Goal: Information Seeking & Learning: Learn about a topic

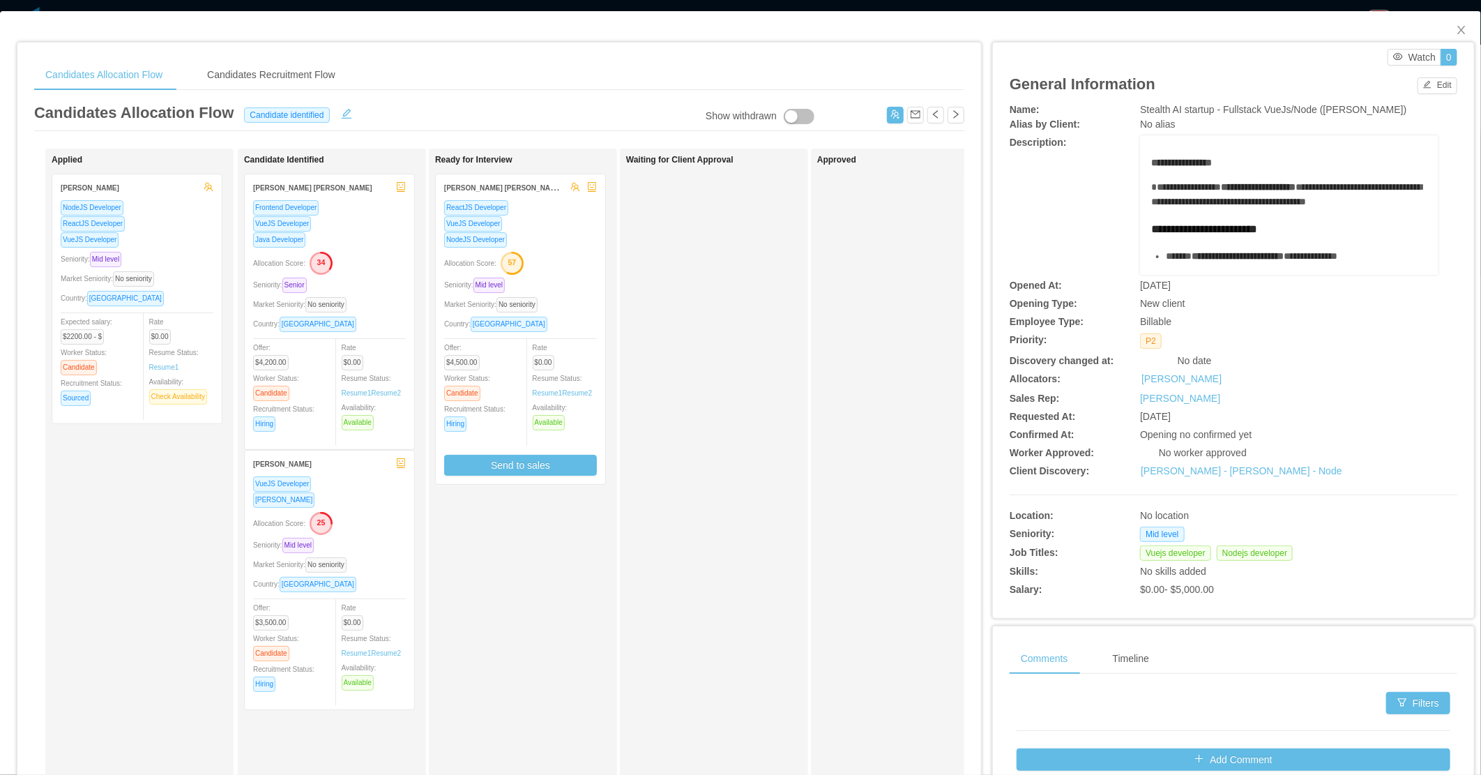
scroll to position [68, 0]
click at [1456, 31] on icon "icon: close" at bounding box center [1461, 29] width 11 height 11
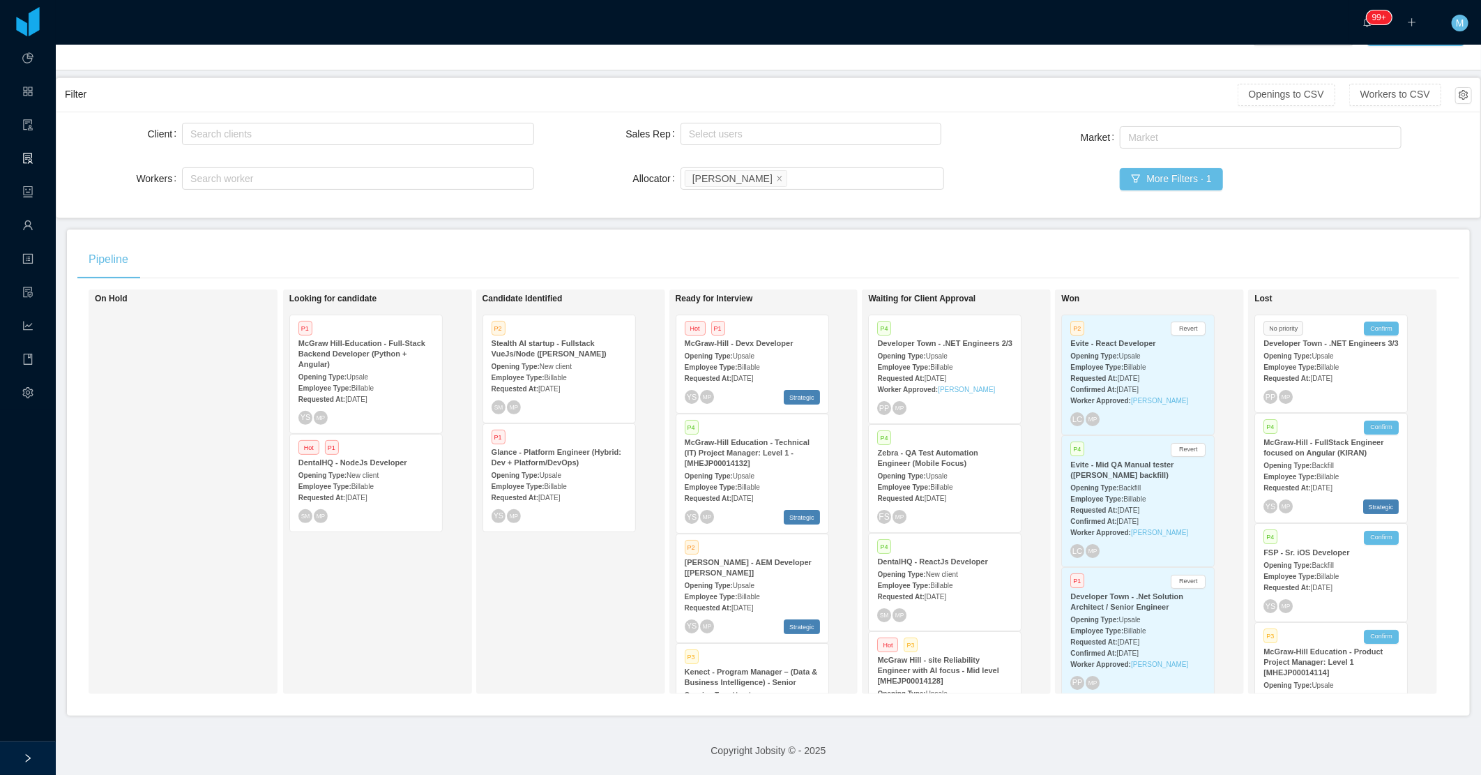
scroll to position [398, 0]
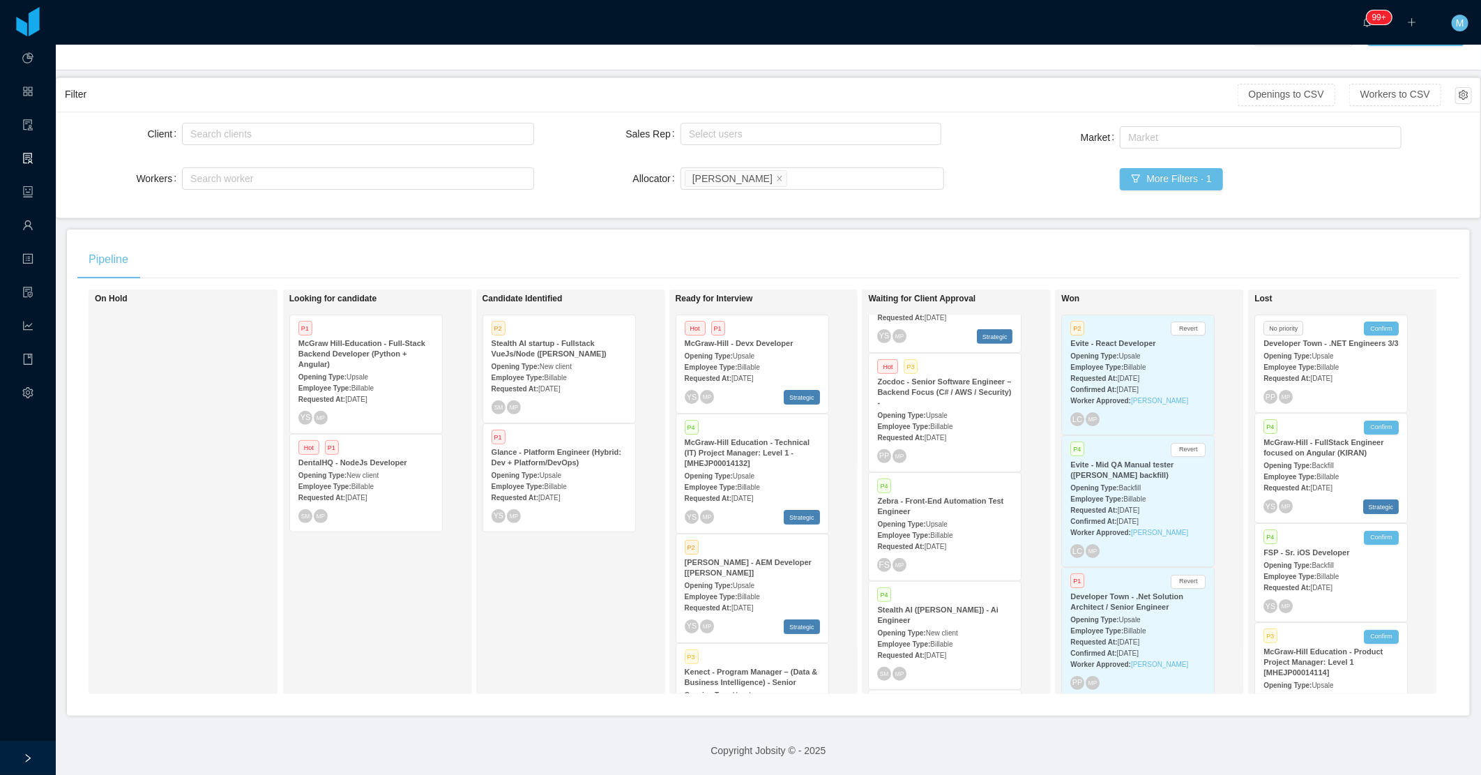
click at [932, 538] on div "Requested At: Aug 7th, 2025" at bounding box center [944, 545] width 135 height 15
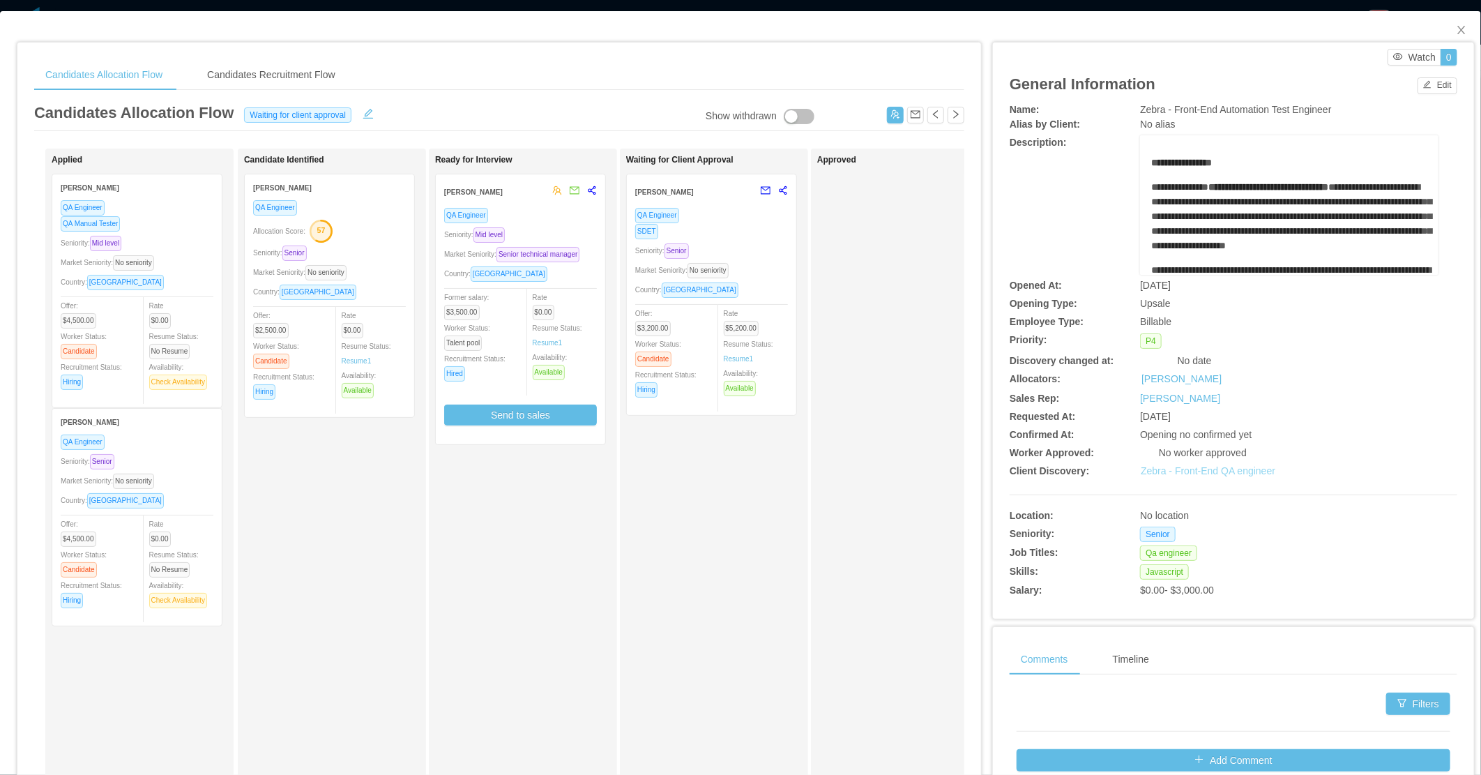
click at [1172, 472] on link "Zebra - Front-End QA engineer" at bounding box center [1208, 470] width 135 height 11
click at [625, 513] on div "Waiting for Client Approval Mauricio Aviles Gutierrez QA Engineer SDET Seniorit…" at bounding box center [714, 497] width 188 height 697
drag, startPoint x: 1445, startPoint y: 36, endPoint x: 1169, endPoint y: 116, distance: 287.8
click at [1442, 39] on span "Close" at bounding box center [1461, 30] width 39 height 39
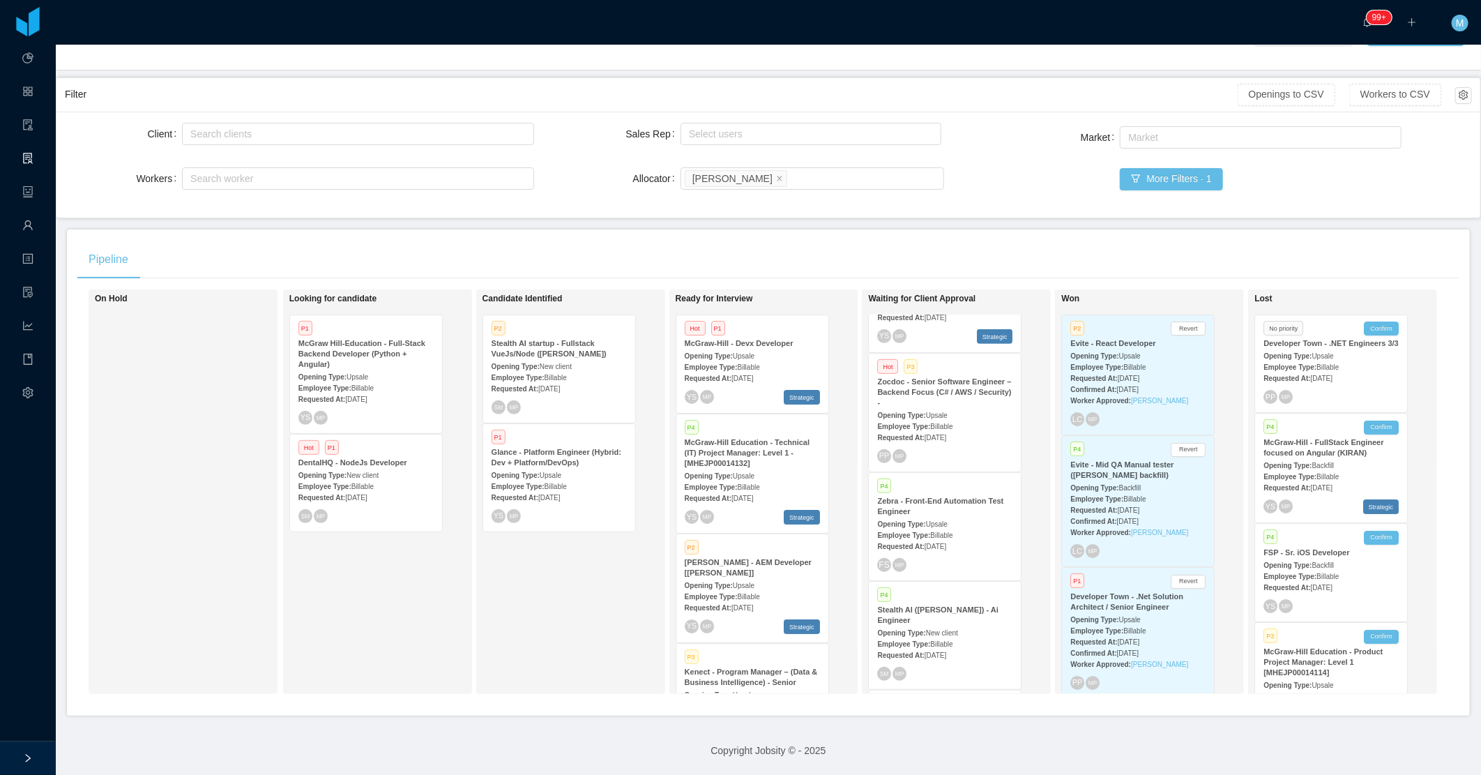
scroll to position [1703, 0]
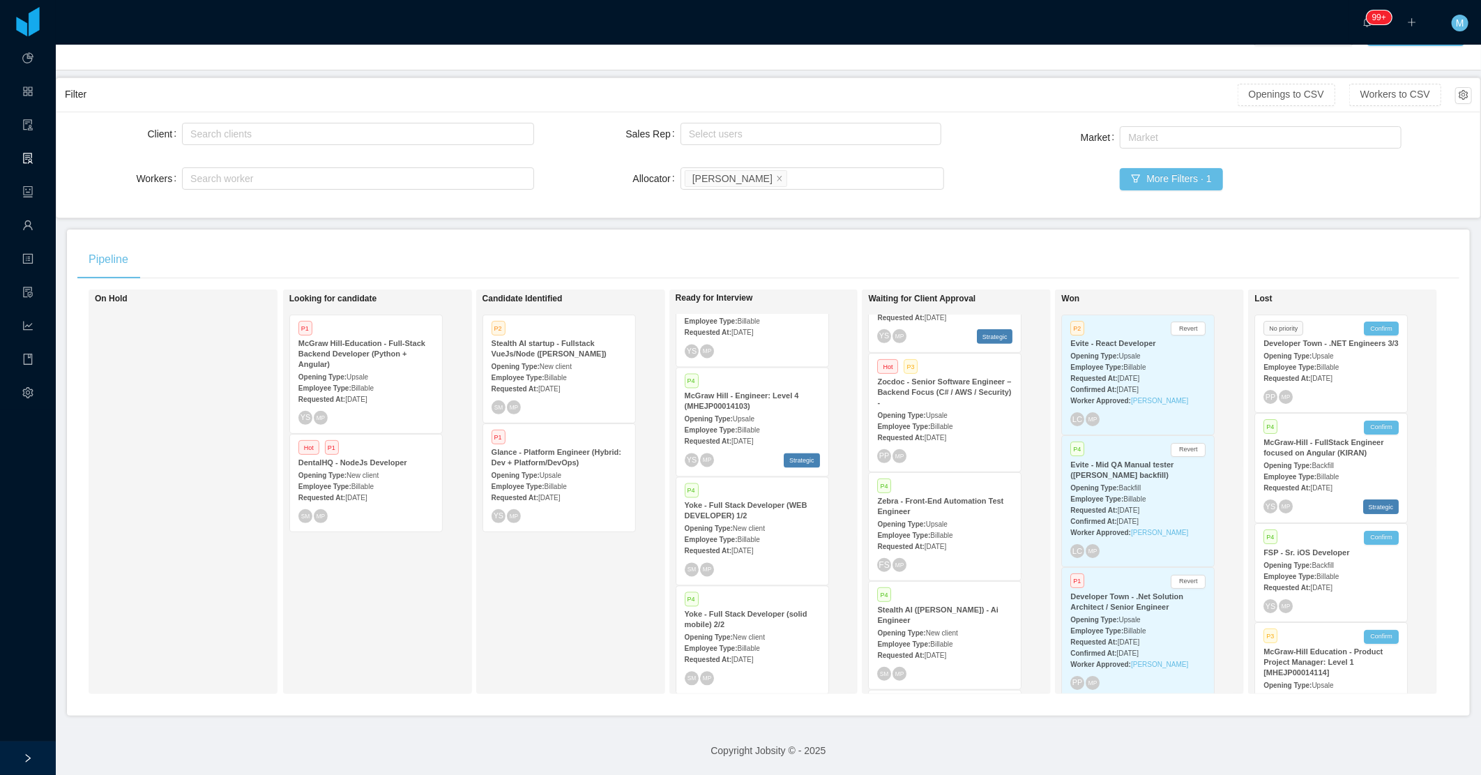
click at [746, 548] on span "Jul 24th, 2025" at bounding box center [743, 552] width 22 height 8
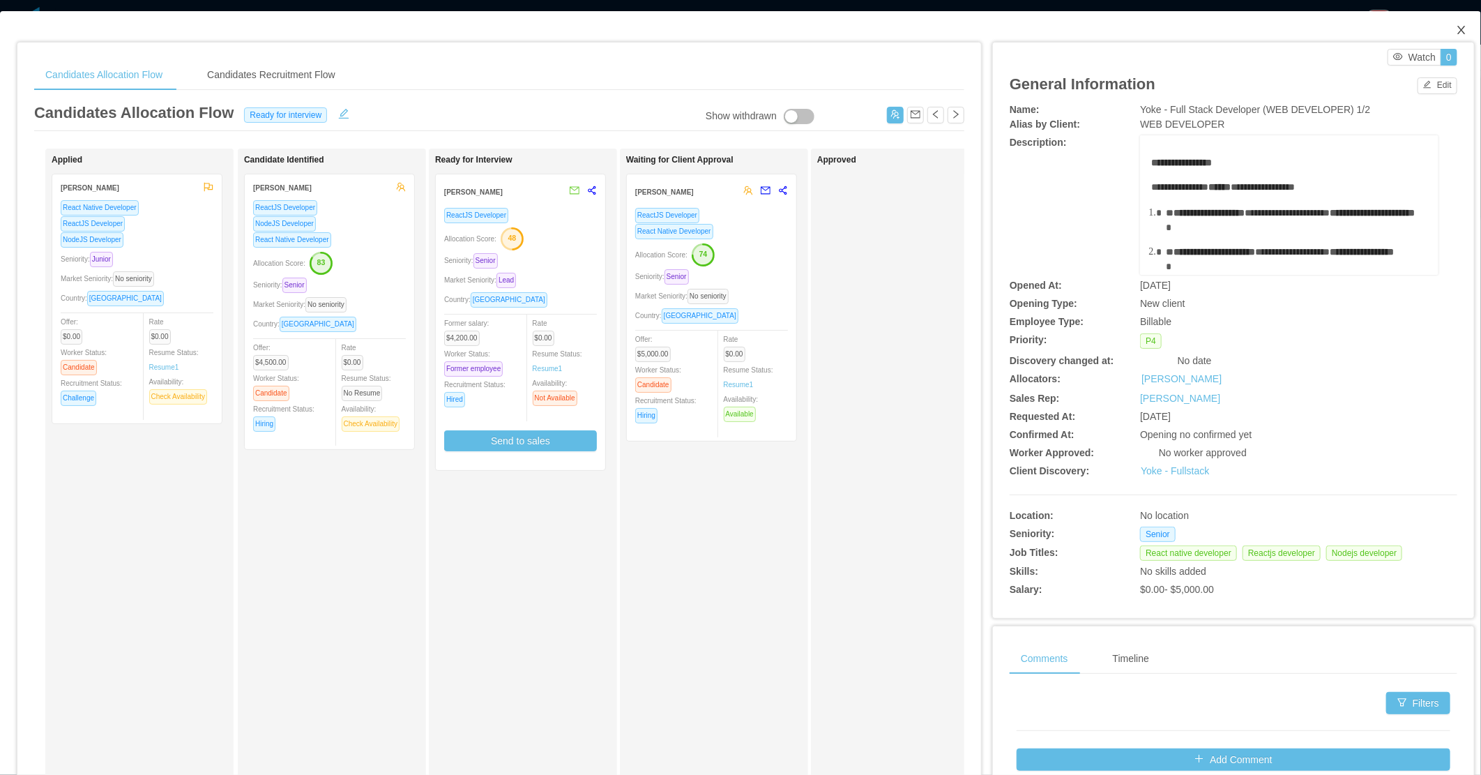
drag, startPoint x: 1448, startPoint y: 28, endPoint x: 1285, endPoint y: 29, distance: 162.5
click at [1458, 28] on icon "icon: close" at bounding box center [1462, 30] width 8 height 8
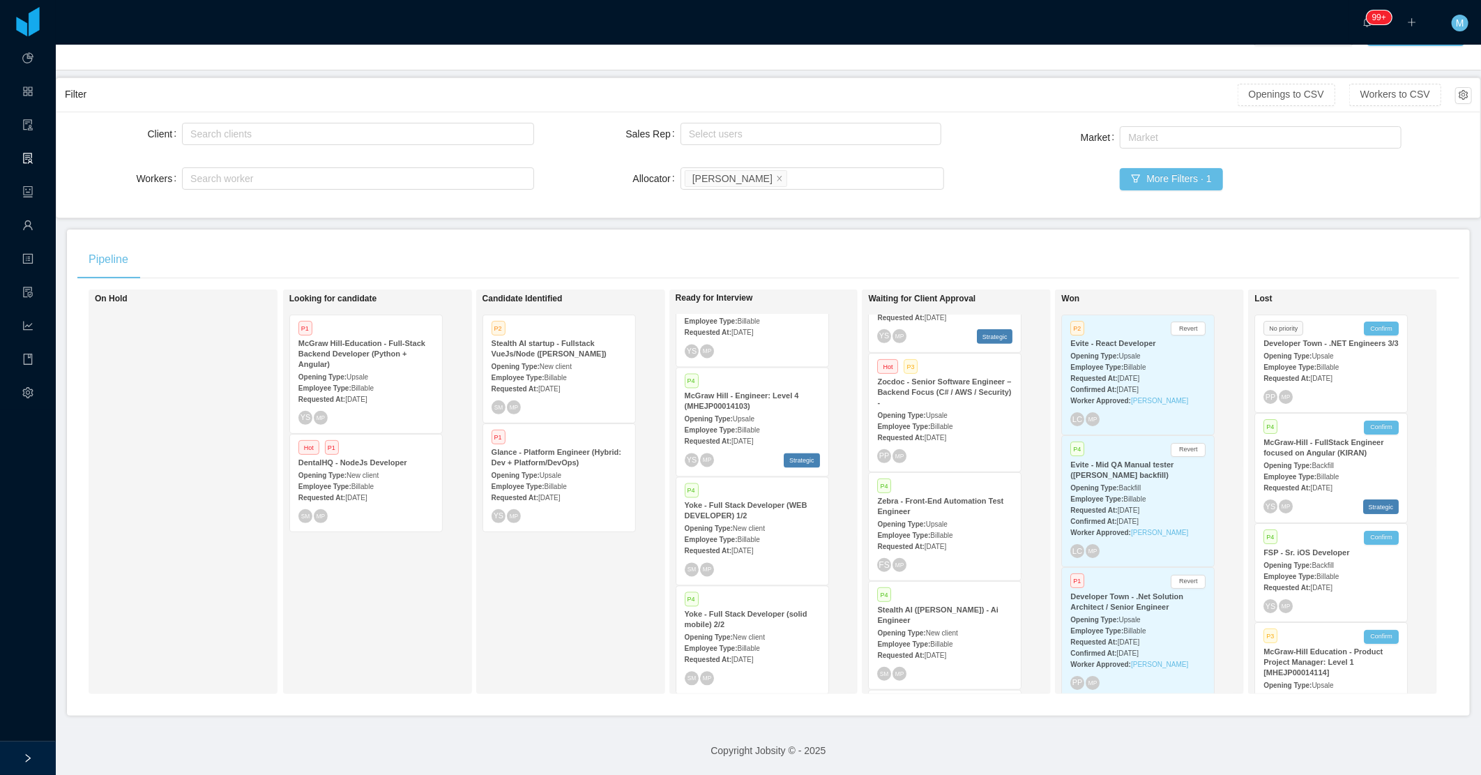
click at [741, 610] on div "Yoke - Full Stack Developer (solid mobile) 2/2" at bounding box center [752, 620] width 135 height 21
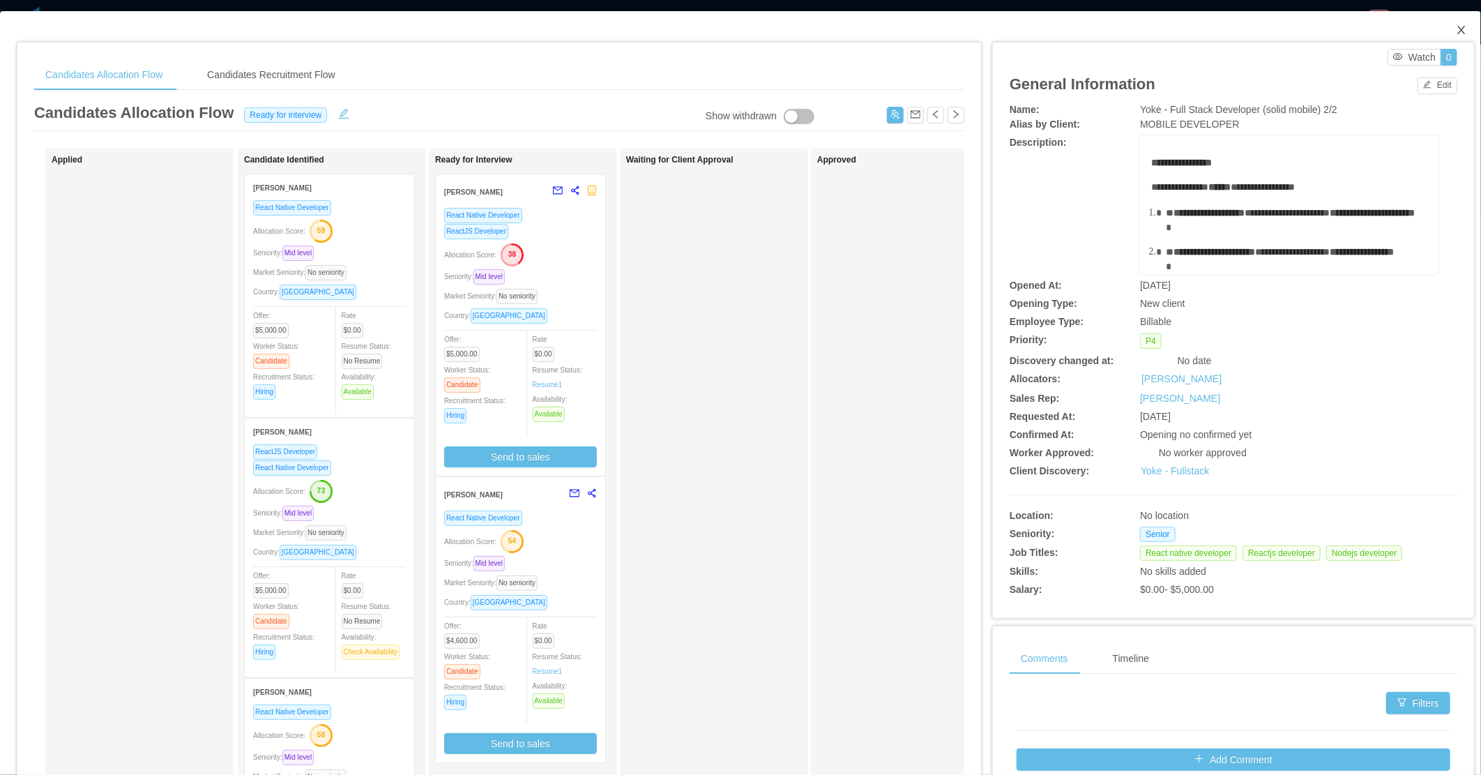
click at [1458, 30] on span "Close" at bounding box center [1461, 30] width 39 height 39
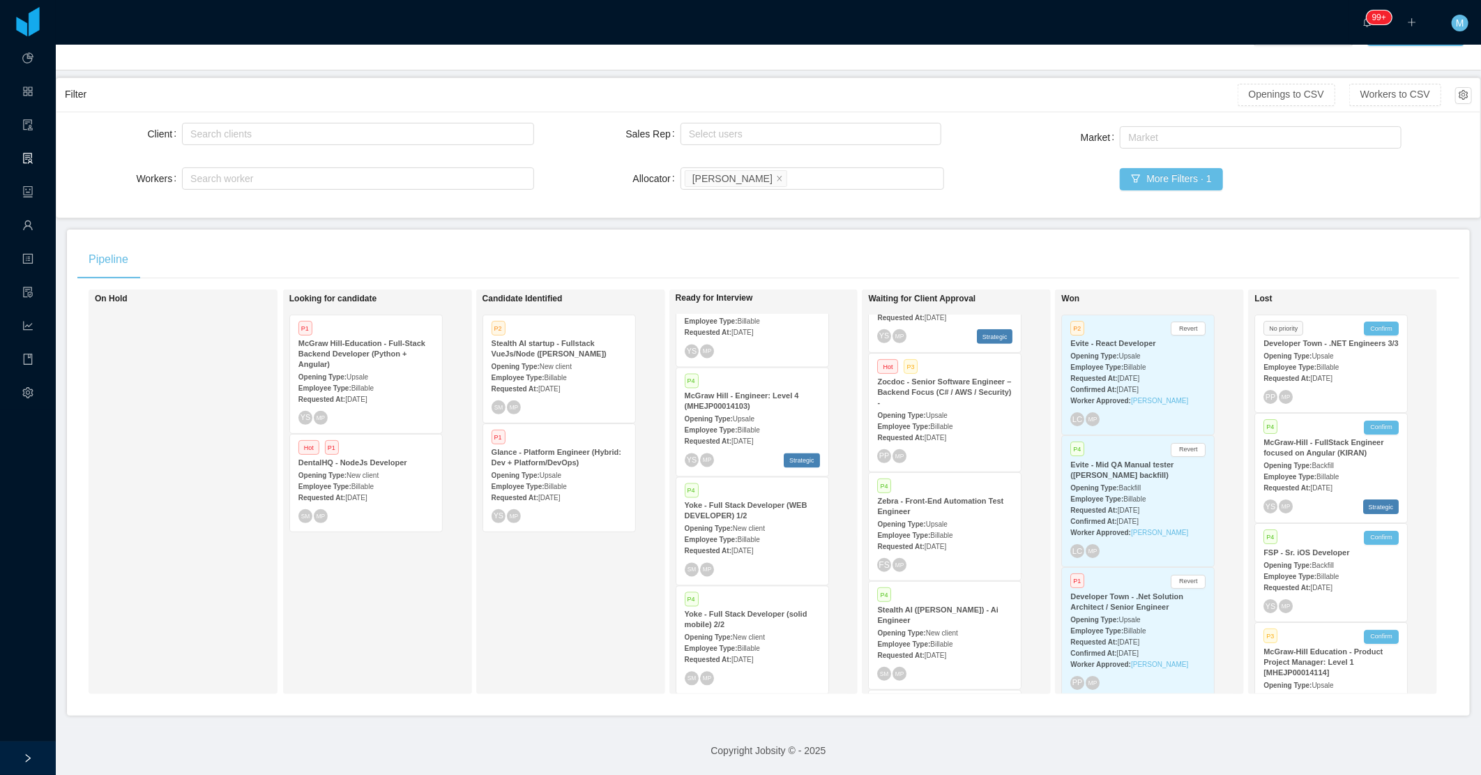
click at [468, 610] on div "Looking for candidate P1 McGraw Hill-Education - Full-Stack Backend Developer (…" at bounding box center [377, 491] width 189 height 405
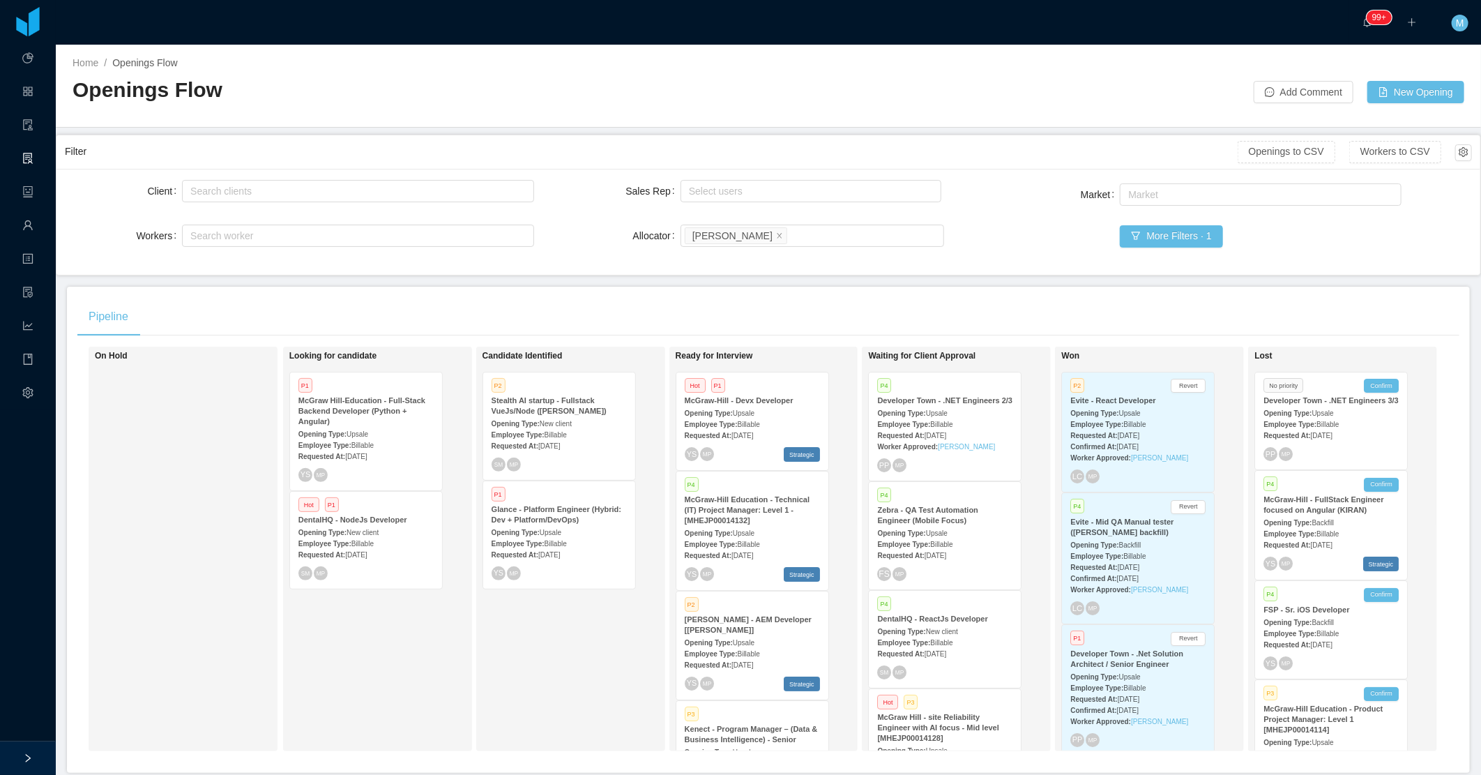
click at [924, 301] on div "Pipeline" at bounding box center [768, 316] width 1382 height 39
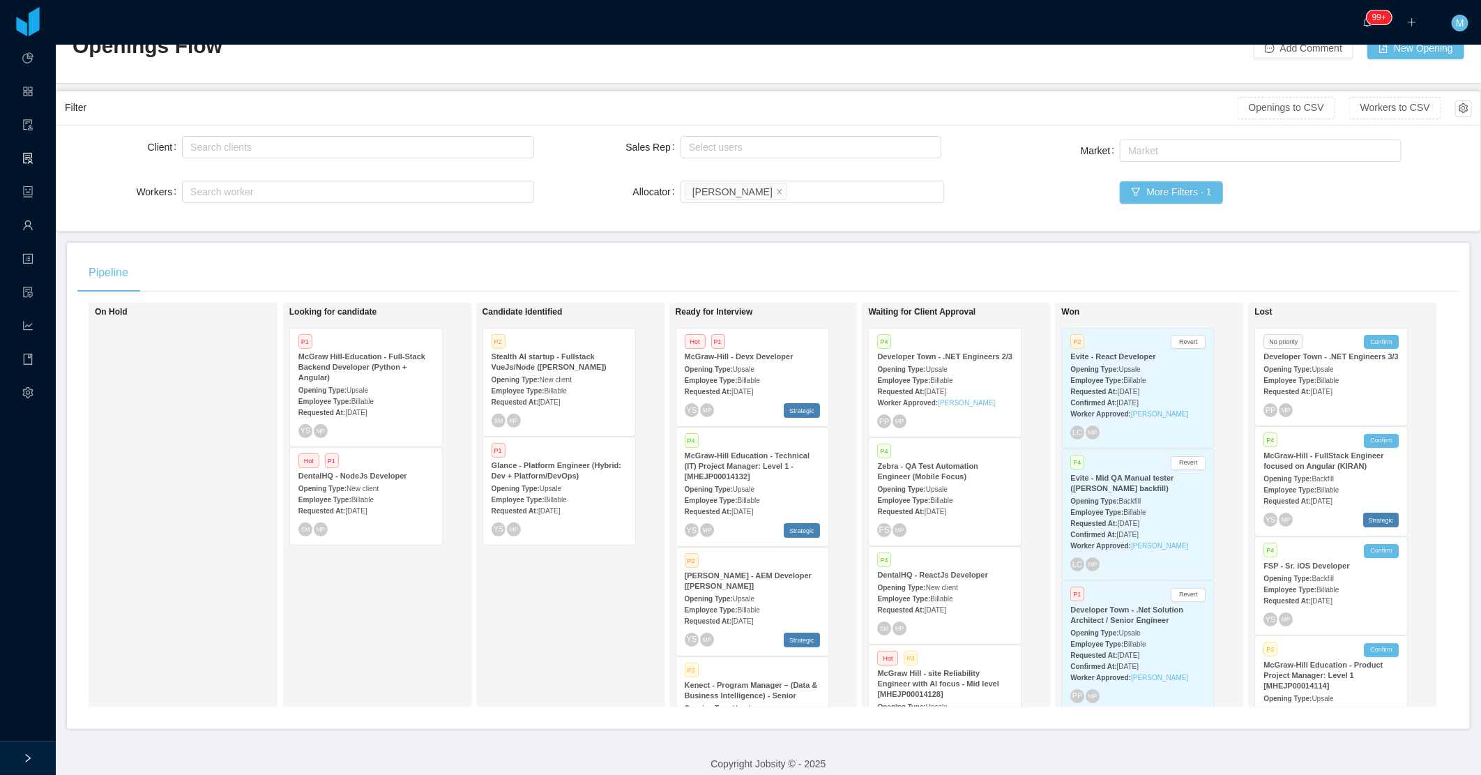
scroll to position [68, 0]
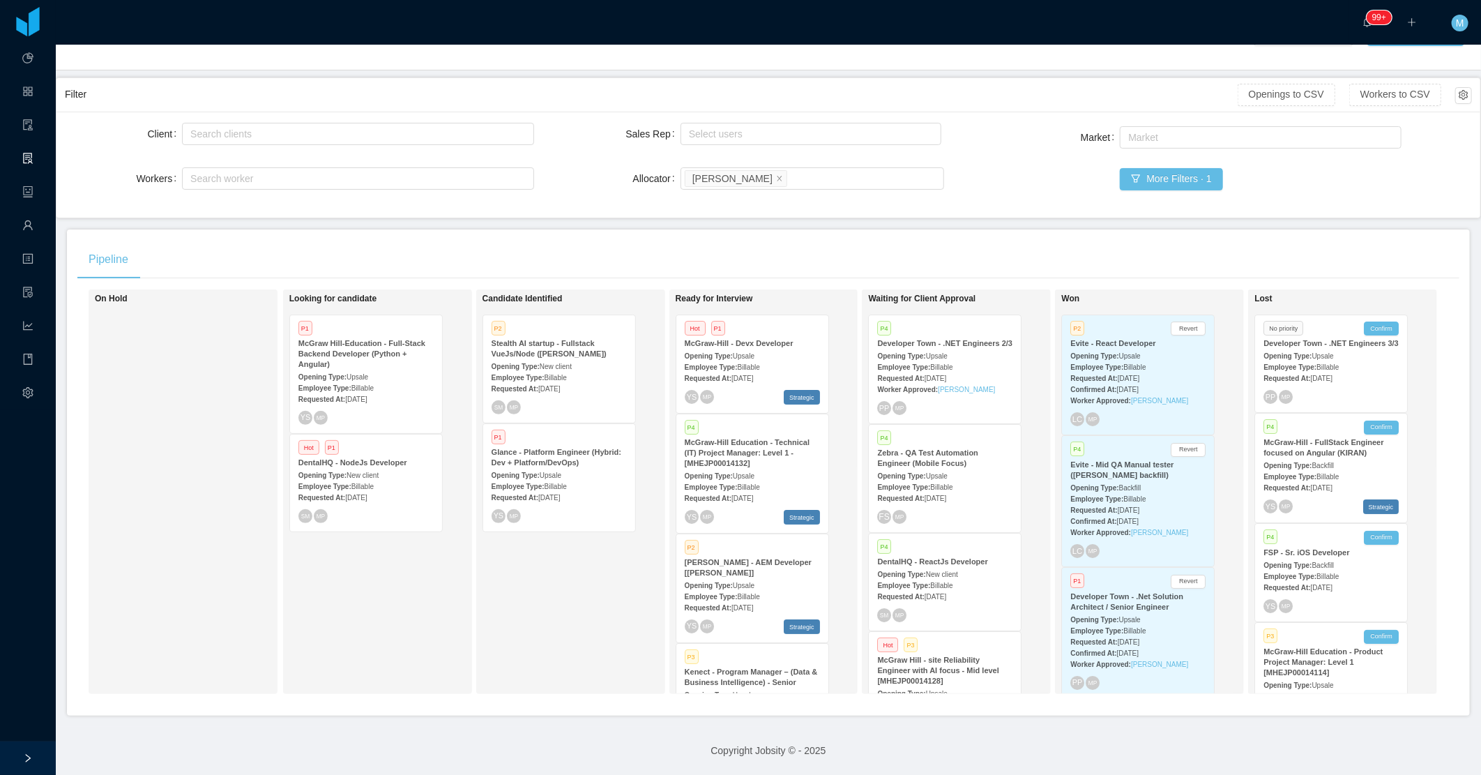
click at [594, 617] on div "Candidate Identified P2 Stealth AI startup - Fullstack VueJs/Node (Erkang Zheng…" at bounding box center [580, 492] width 195 height 392
click at [598, 602] on div "Candidate Identified P2 Stealth AI startup - Fullstack VueJs/Node (Erkang Zheng…" at bounding box center [580, 492] width 195 height 392
click at [492, 541] on div "Candidate Identified P2 Stealth AI startup - Fullstack VueJs/Node (Erkang Zheng…" at bounding box center [580, 492] width 195 height 392
click at [516, 552] on div "Candidate Identified P2 Stealth AI startup - Fullstack VueJs/Node (Erkang Zheng…" at bounding box center [580, 492] width 195 height 392
click at [541, 595] on div "Candidate Identified P2 Stealth AI startup - Fullstack VueJs/Node (Erkang Zheng…" at bounding box center [580, 492] width 195 height 392
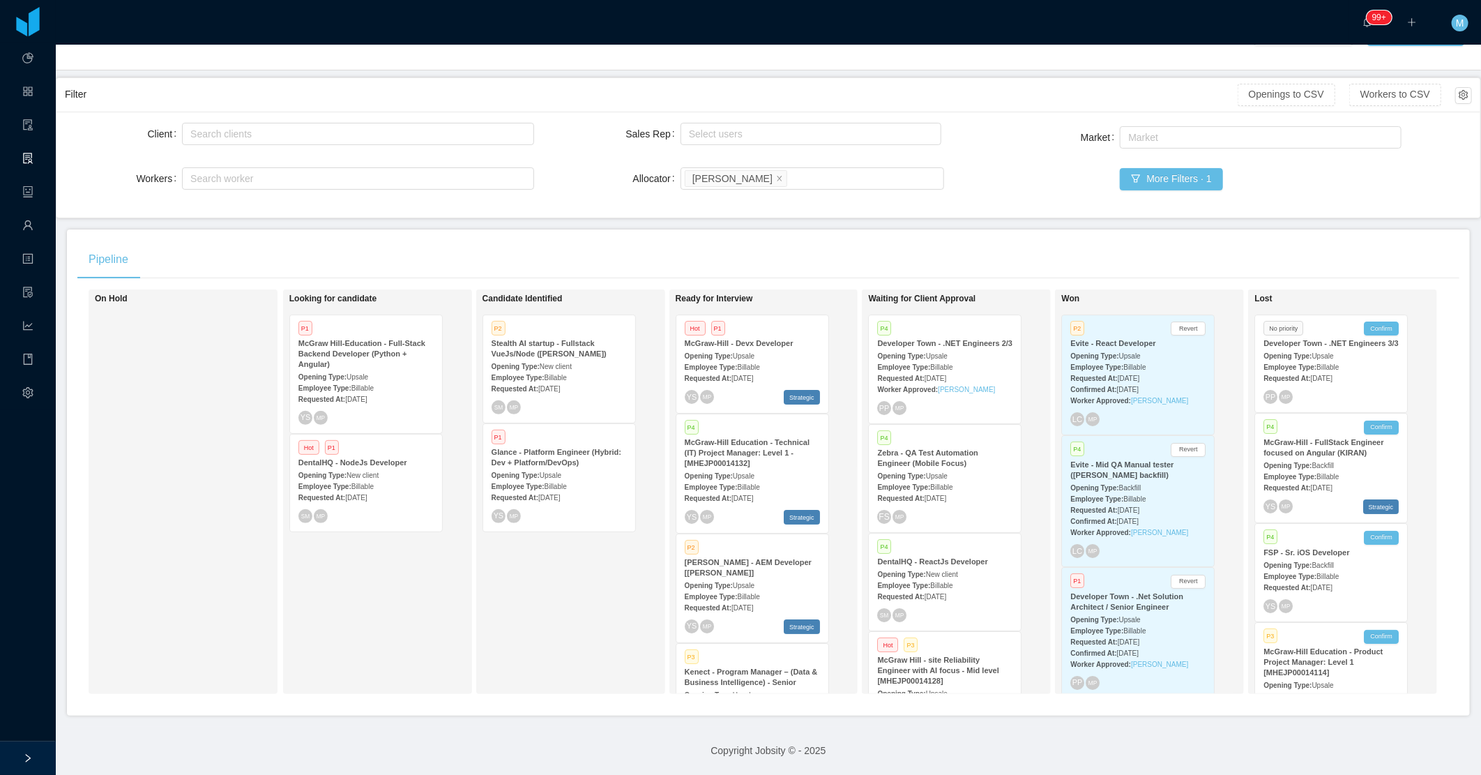
click at [557, 575] on div "Candidate Identified P2 Stealth AI startup - Fullstack VueJs/Node (Erkang Zheng…" at bounding box center [580, 492] width 195 height 392
click at [336, 598] on div "Looking for candidate P1 McGraw Hill-Education - Full-Stack Backend Developer (…" at bounding box center [386, 492] width 195 height 392
click at [269, 127] on div "Search clients" at bounding box center [354, 134] width 329 height 14
type input "**"
click at [249, 154] on li "McGraw-Hill Education" at bounding box center [355, 149] width 349 height 22
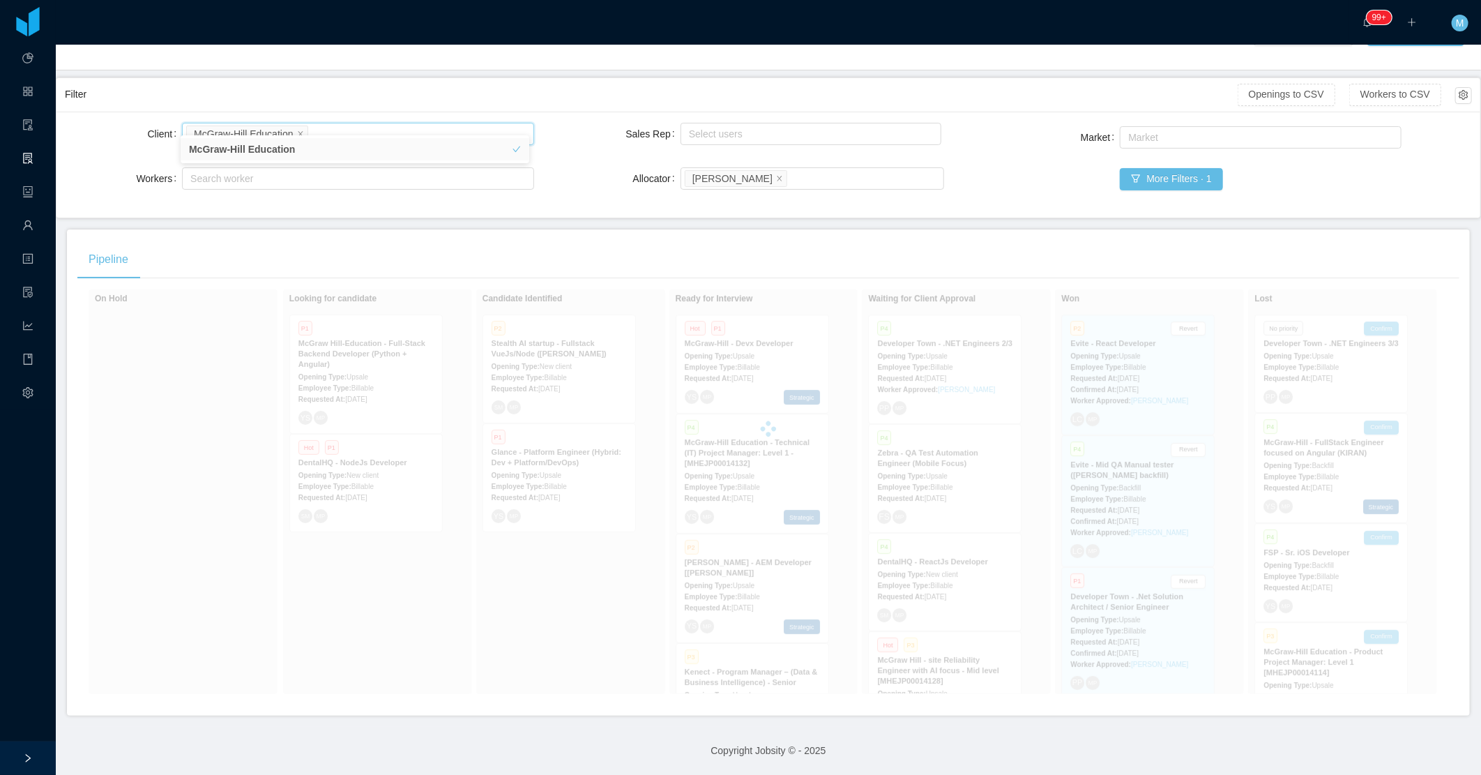
click at [533, 216] on main "Home / Openings Flow / Openings Flow Add Comment New Opening Filter Openings to…" at bounding box center [769, 352] width 1426 height 730
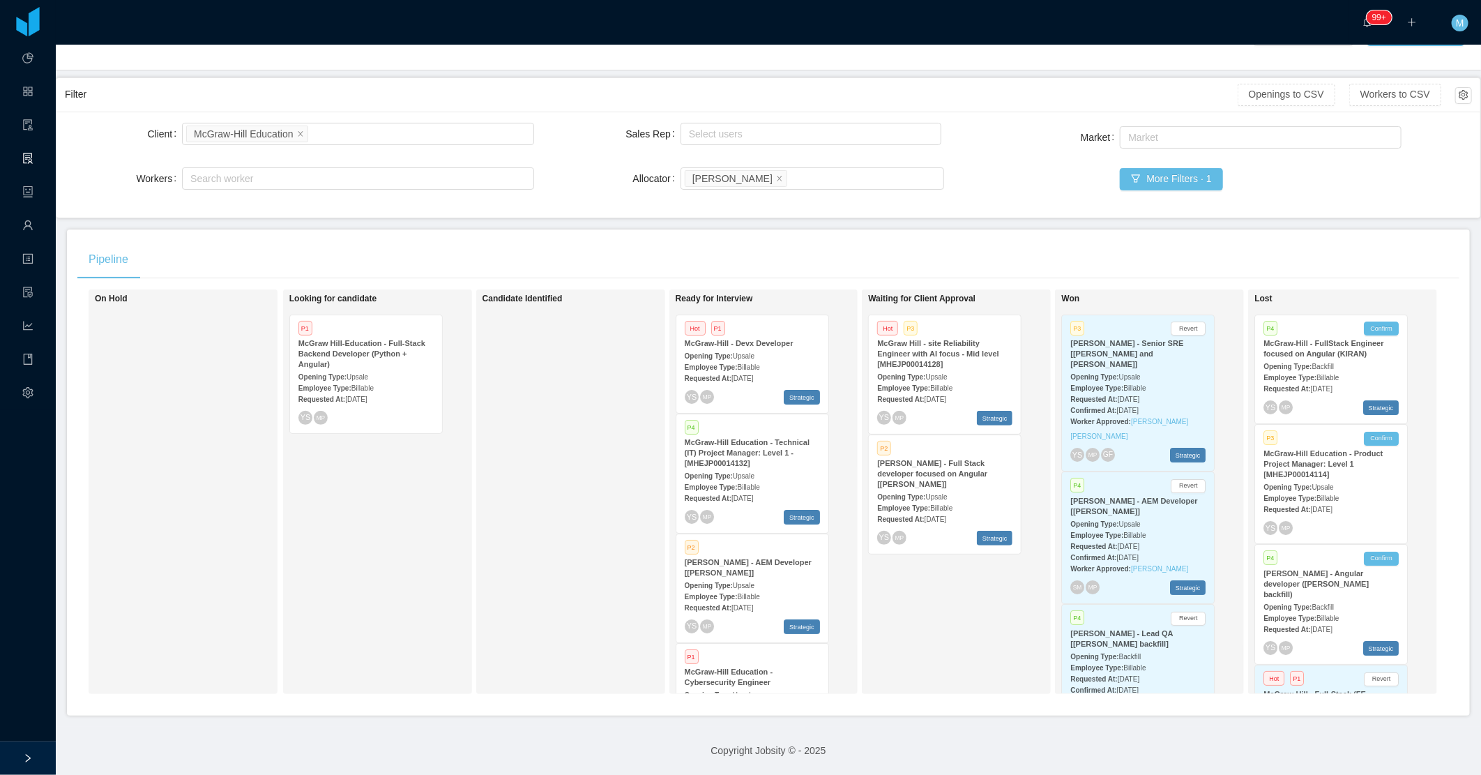
click at [598, 465] on div "Candidate Identified" at bounding box center [580, 492] width 195 height 392
click at [502, 503] on div "Candidate Identified" at bounding box center [580, 492] width 195 height 392
click at [953, 604] on div "Waiting for Client Approval Hot P3 McGraw Hill - site Reliability Engineer with…" at bounding box center [965, 492] width 195 height 392
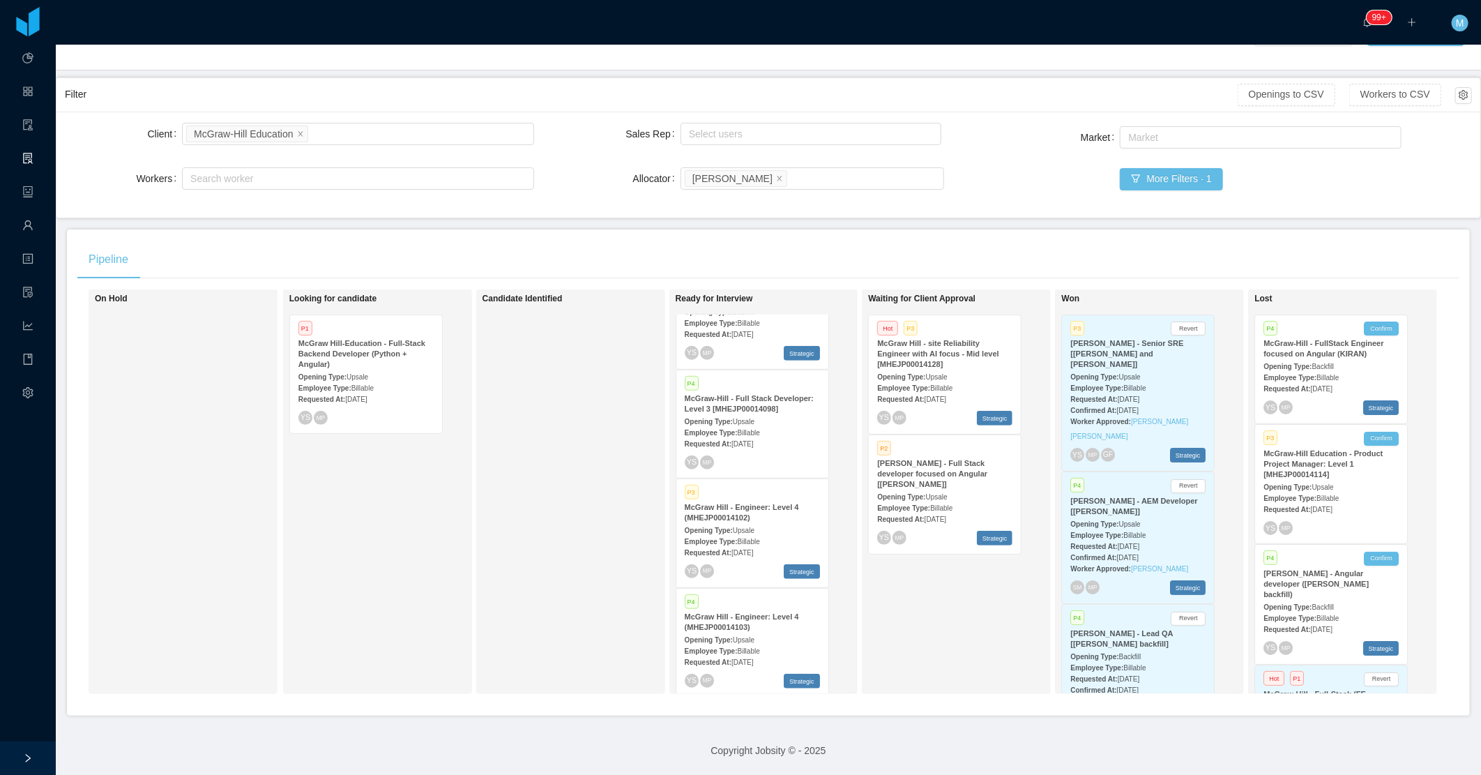
scroll to position [624, 0]
click at [568, 520] on div "Candidate Identified" at bounding box center [580, 492] width 195 height 392
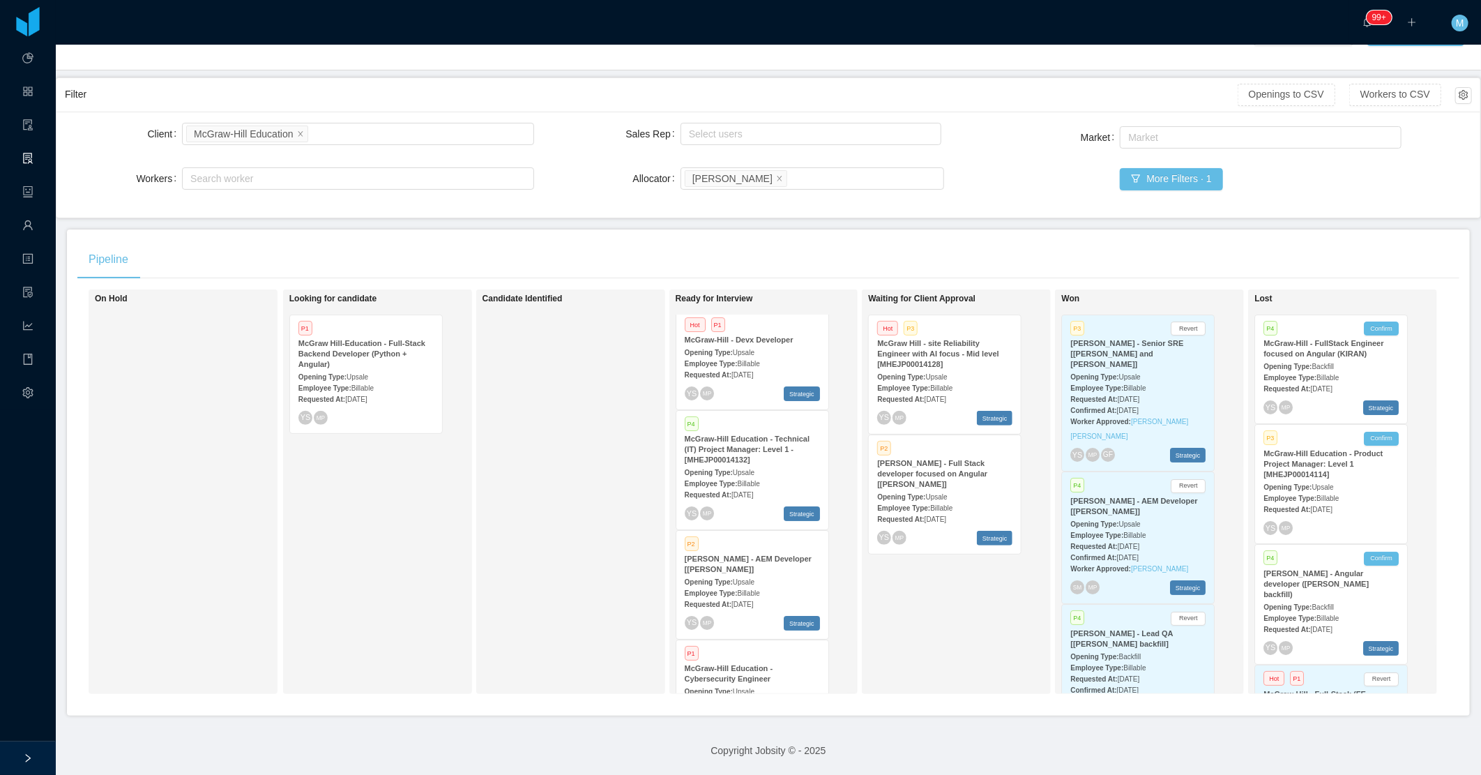
scroll to position [0, 0]
click at [511, 513] on div "Candidate Identified" at bounding box center [580, 492] width 195 height 392
click at [519, 451] on div "Candidate Identified" at bounding box center [580, 492] width 195 height 392
click at [963, 369] on div "Opening Type: Upsale" at bounding box center [944, 376] width 135 height 15
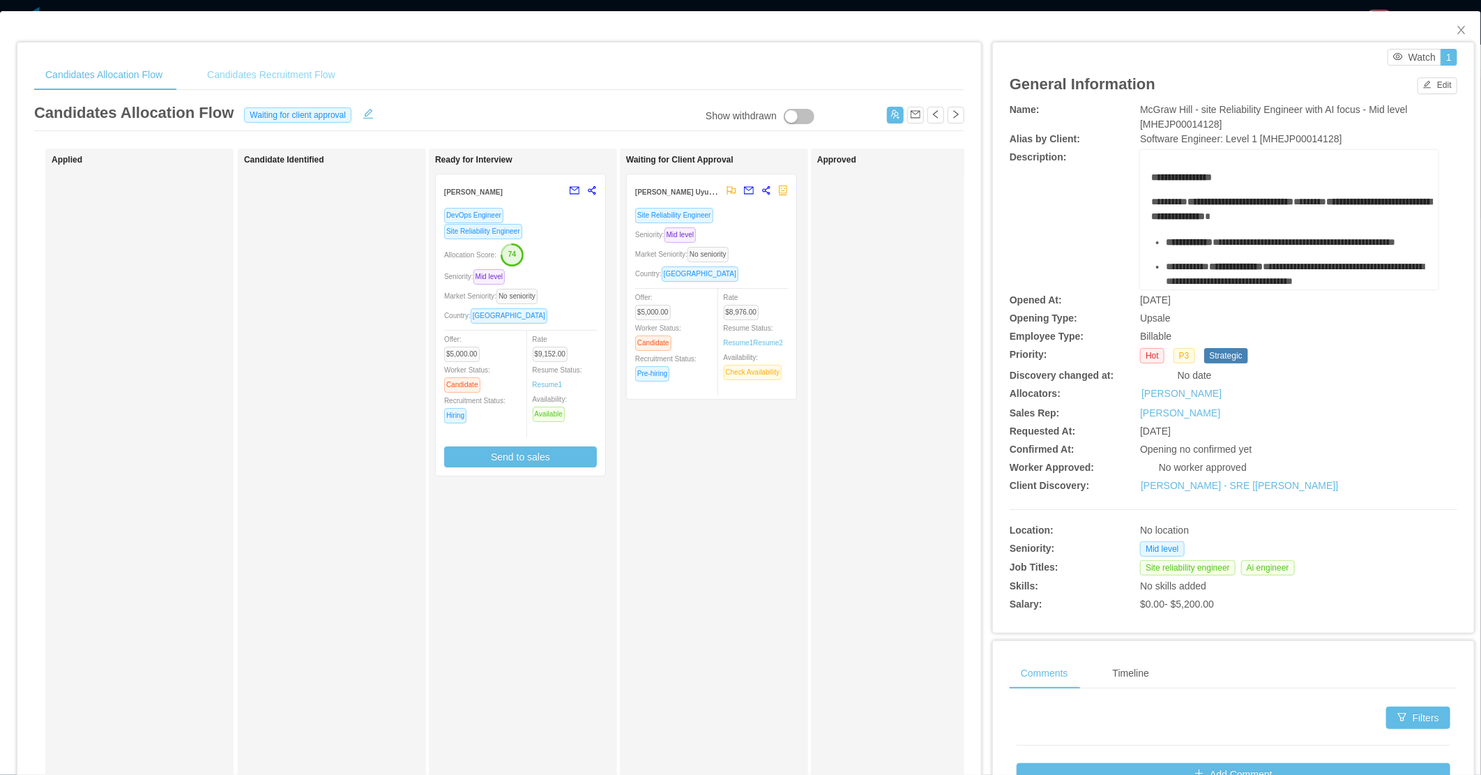
click at [318, 68] on div "Candidates Recruitment Flow" at bounding box center [271, 74] width 151 height 31
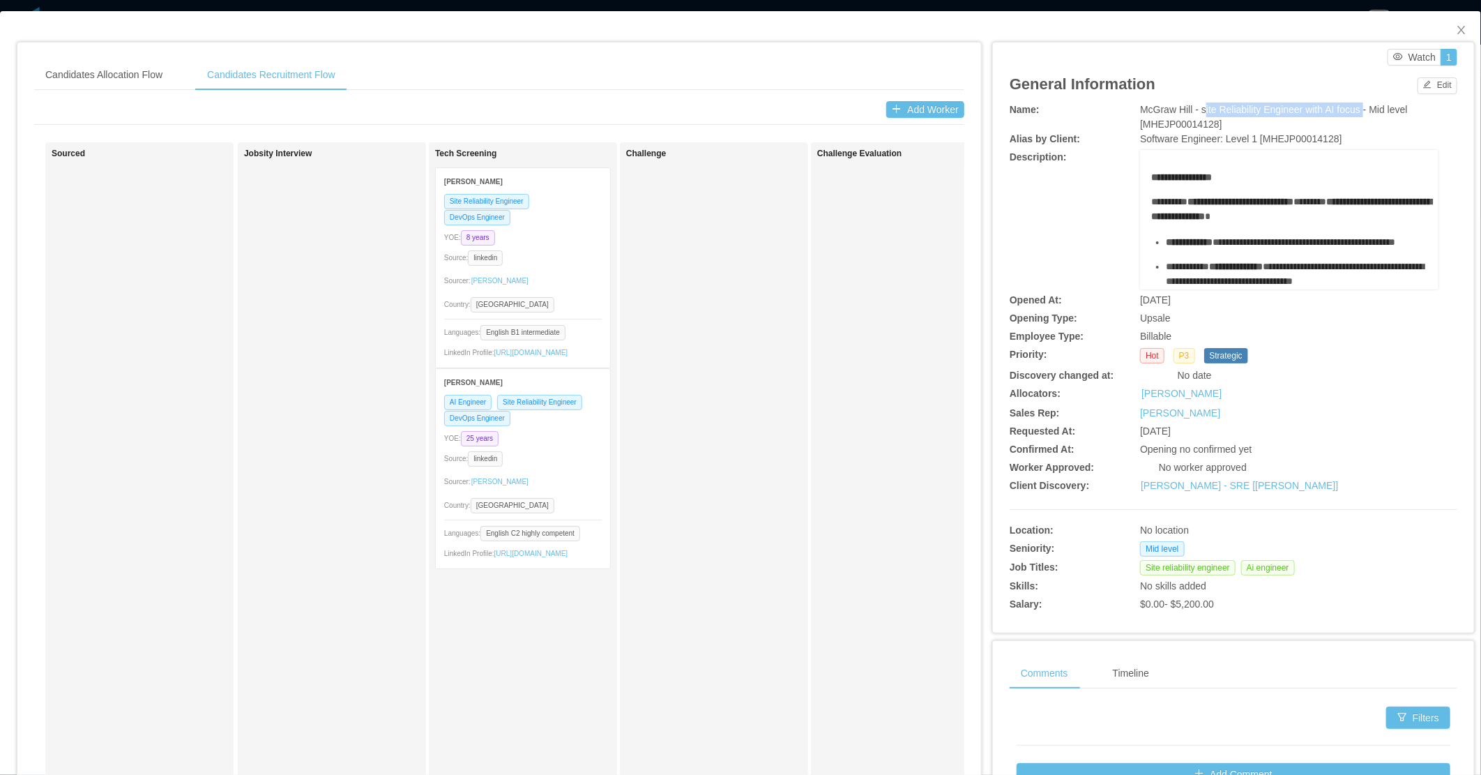
drag, startPoint x: 1325, startPoint y: 112, endPoint x: 1193, endPoint y: 108, distance: 131.9
click at [1193, 108] on span "McGraw Hill - site Reliability Engineer with AI focus - Mid level [MHEJP0001412…" at bounding box center [1274, 117] width 268 height 26
copy span "site Reliability Engineer with AI focus"
click at [1452, 24] on span "Close" at bounding box center [1461, 30] width 39 height 39
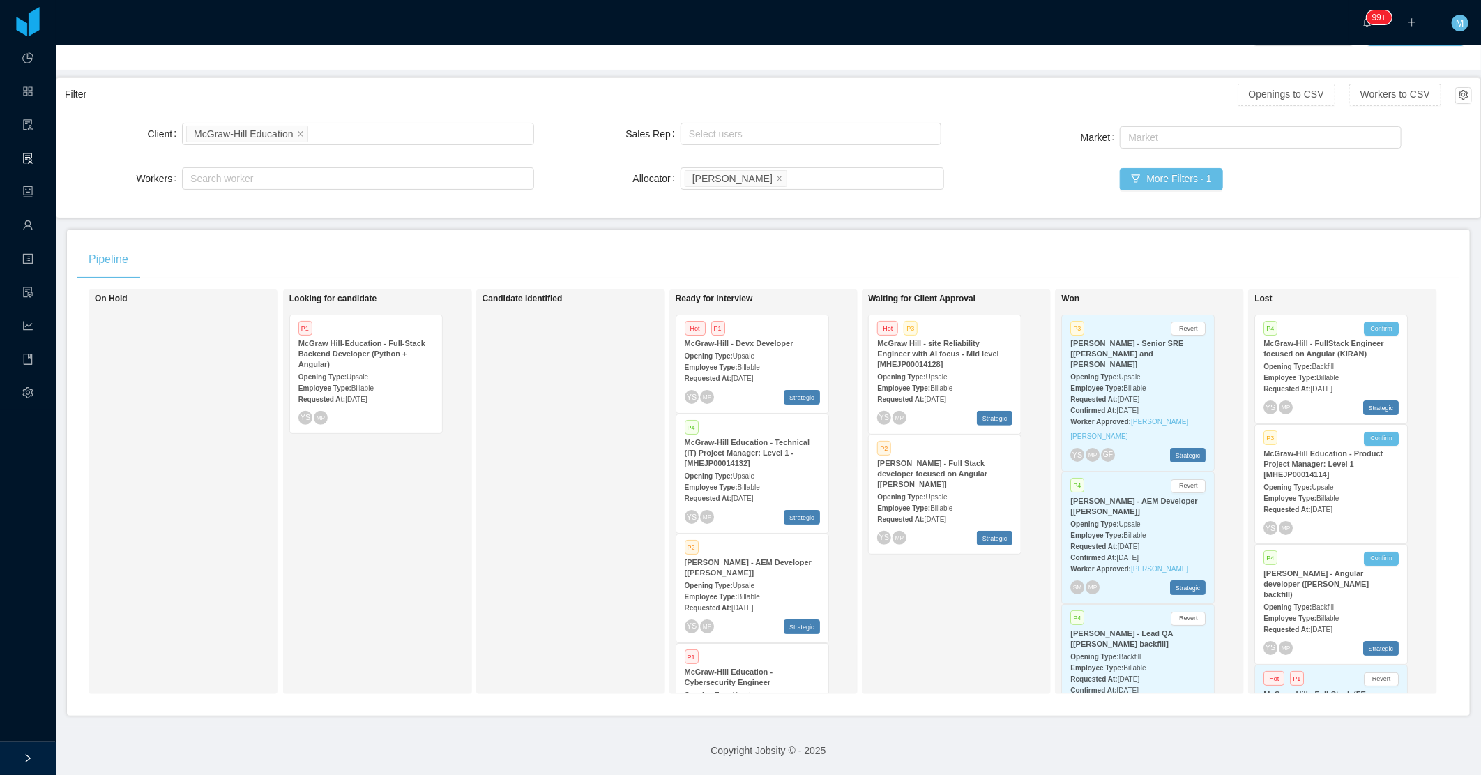
click at [960, 380] on div "Employee Type: Billable" at bounding box center [944, 387] width 135 height 15
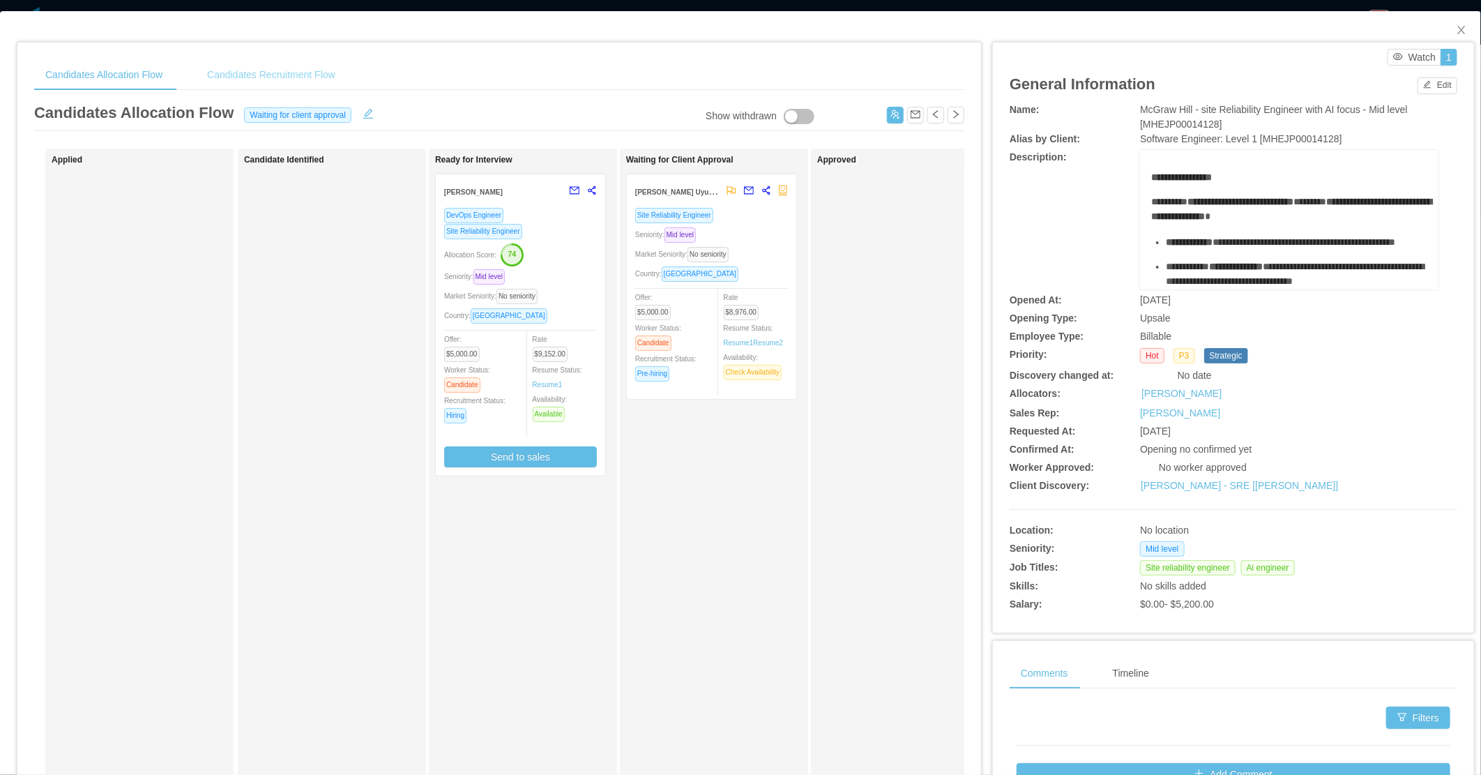
click at [280, 70] on div "Candidates Recruitment Flow" at bounding box center [271, 74] width 151 height 31
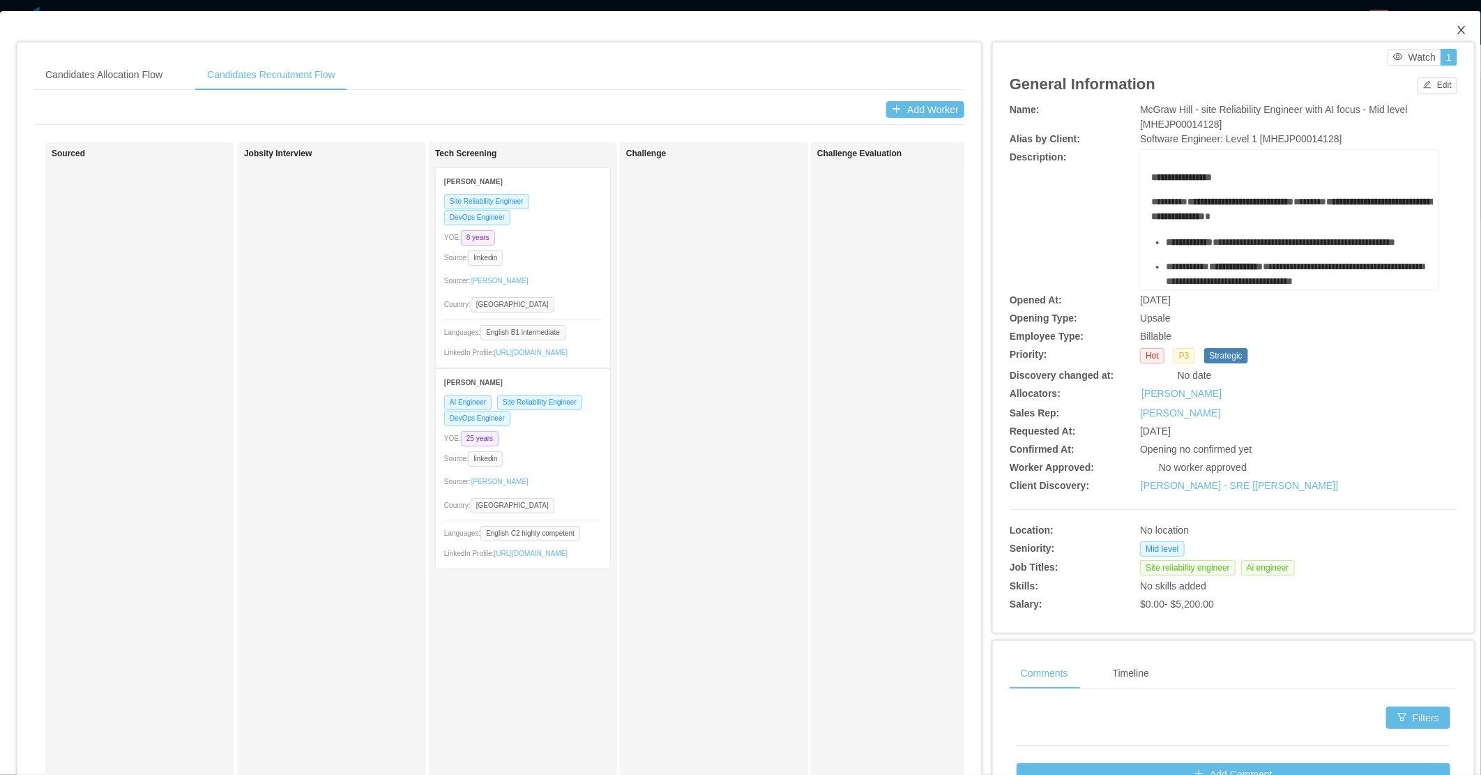
click at [1442, 32] on span "Close" at bounding box center [1461, 30] width 39 height 39
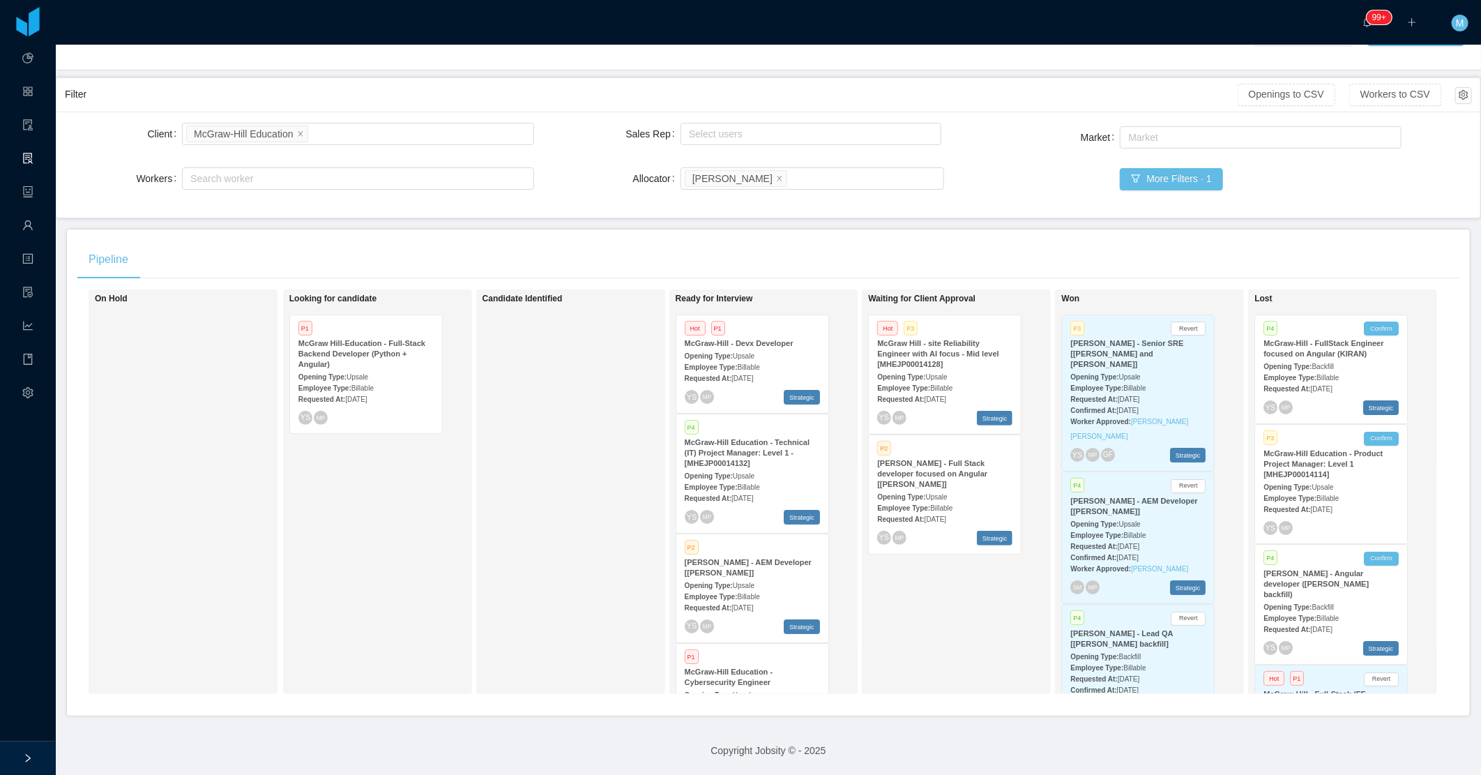
click at [605, 545] on div "Candidate Identified" at bounding box center [580, 492] width 195 height 392
click at [603, 518] on div "Candidate Identified" at bounding box center [580, 492] width 195 height 392
click at [554, 499] on div "Candidate Identified" at bounding box center [580, 492] width 195 height 392
click at [568, 352] on div "Candidate Identified" at bounding box center [580, 492] width 195 height 392
click at [766, 339] on strong "McGraw-Hill - Devx Developer" at bounding box center [739, 343] width 109 height 8
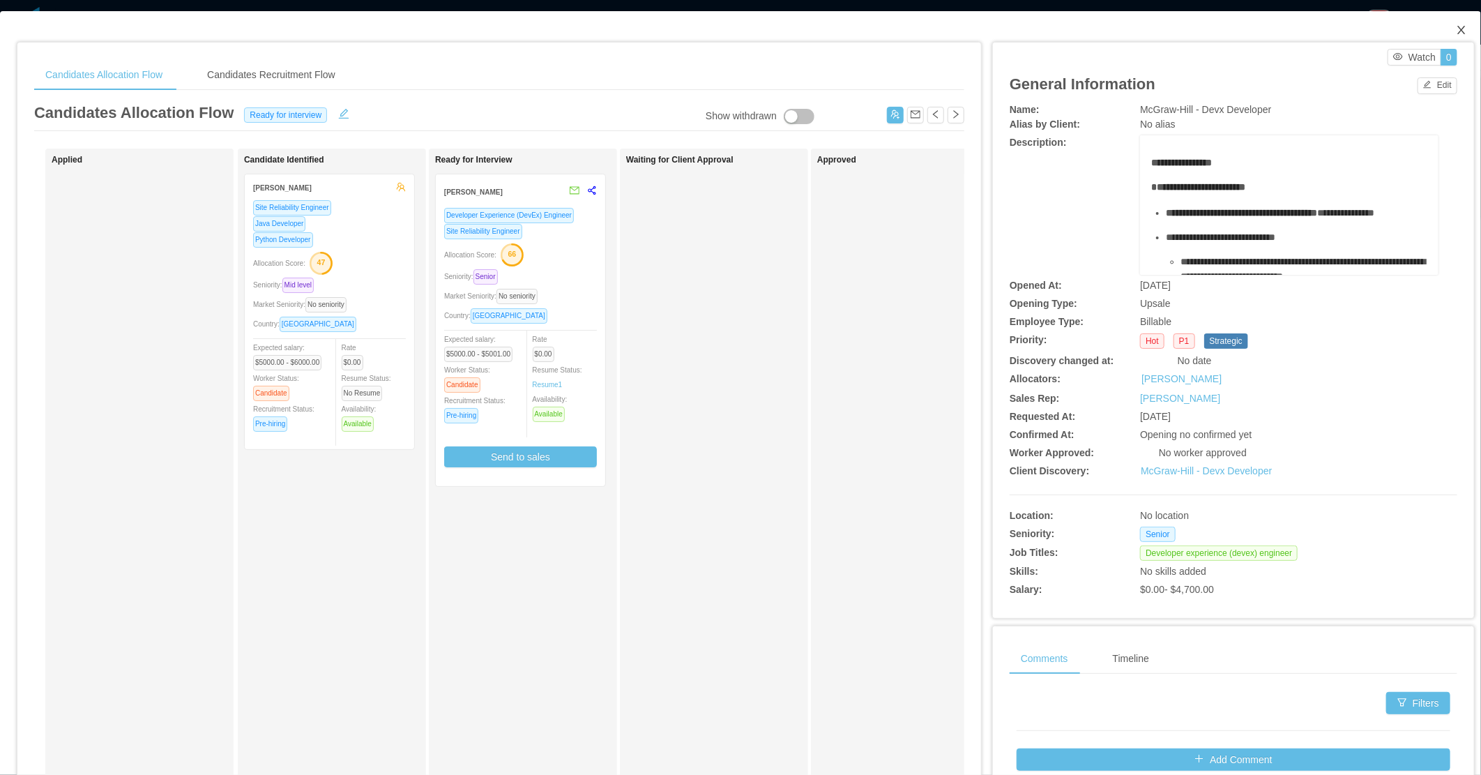
click at [1444, 33] on span "Close" at bounding box center [1461, 30] width 39 height 39
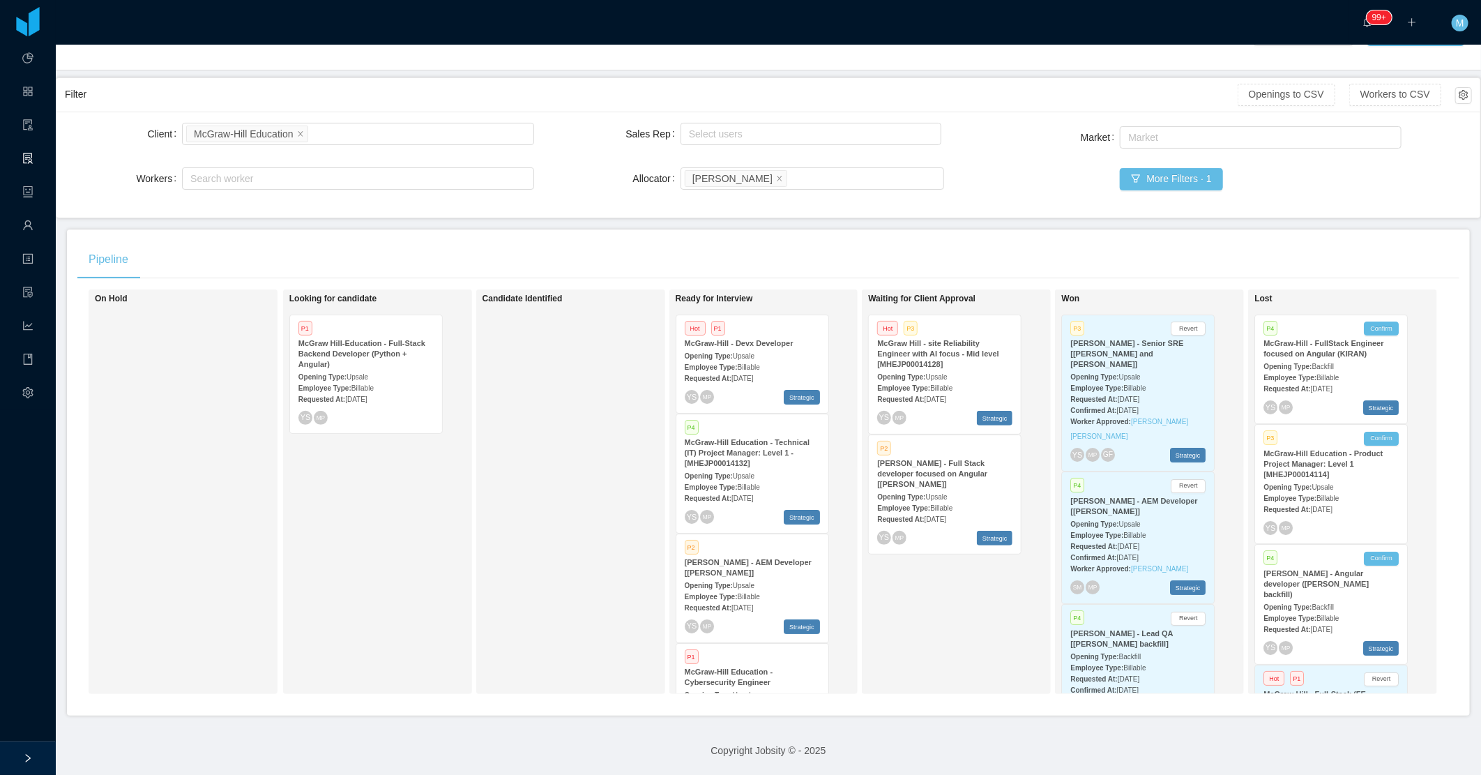
click at [558, 520] on div "Candidate Identified" at bounding box center [580, 492] width 195 height 392
click at [603, 442] on div "Candidate Identified" at bounding box center [580, 492] width 195 height 392
click at [939, 373] on span "Upsale" at bounding box center [937, 377] width 22 height 8
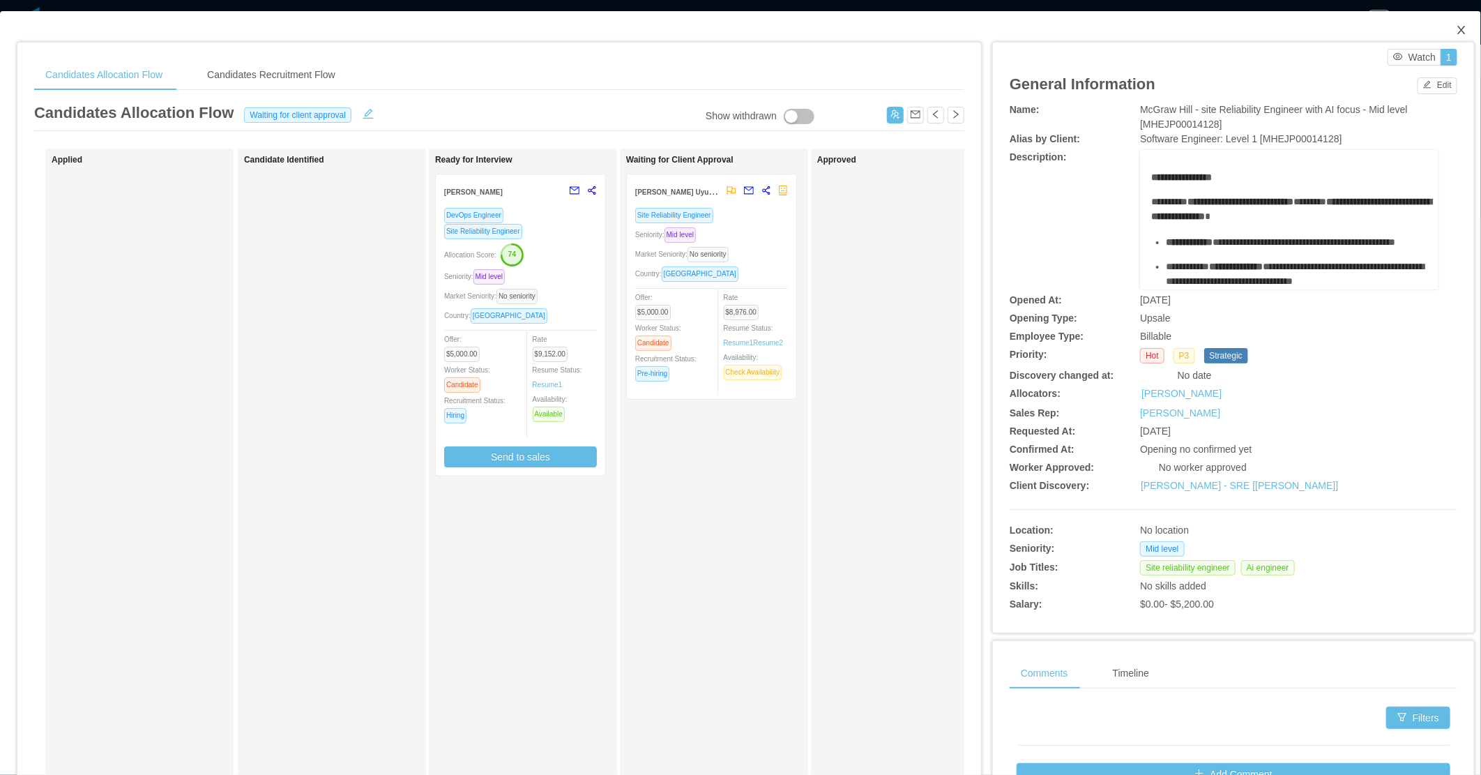
click at [1459, 21] on span "Close" at bounding box center [1461, 30] width 39 height 39
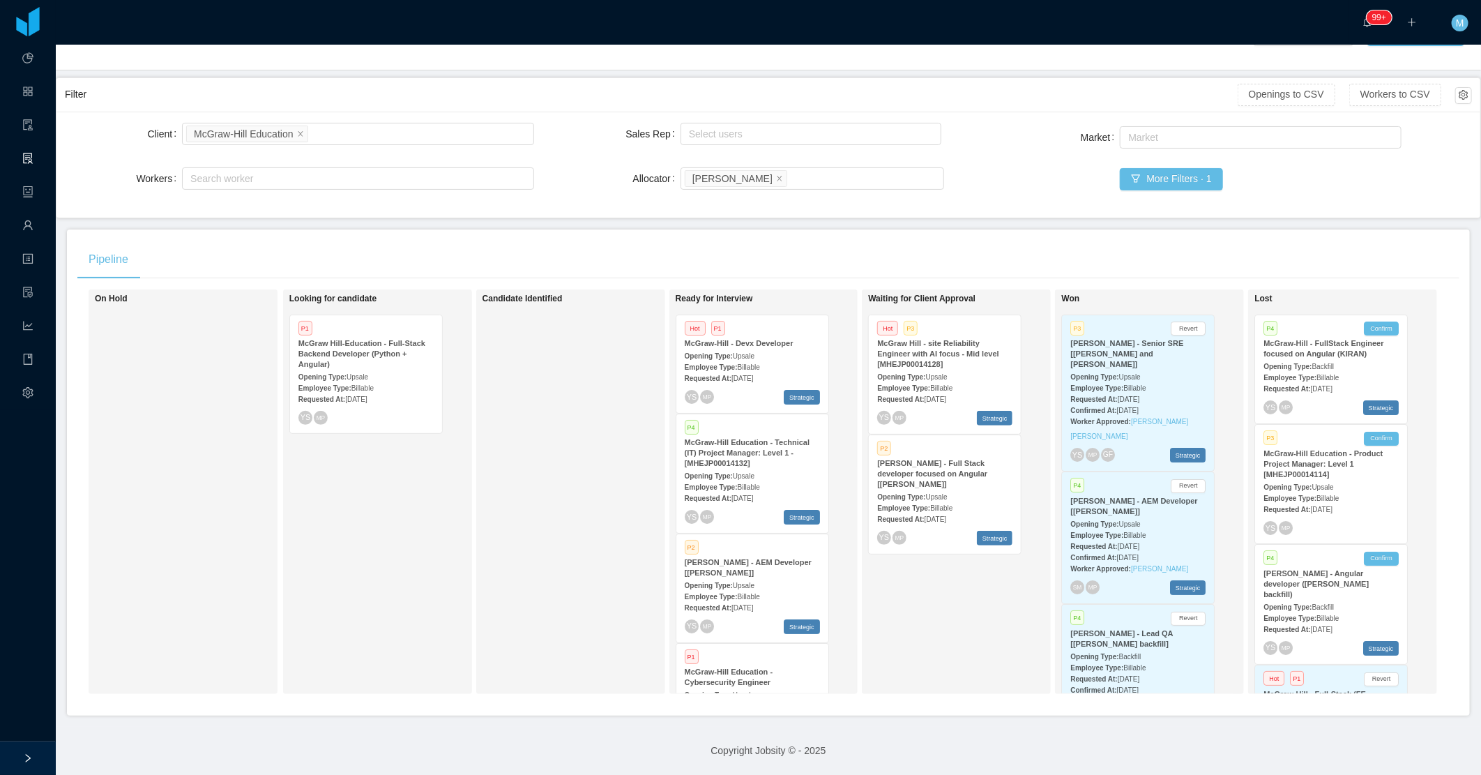
click at [946, 515] on span "Jul 28th, 2025" at bounding box center [936, 519] width 22 height 8
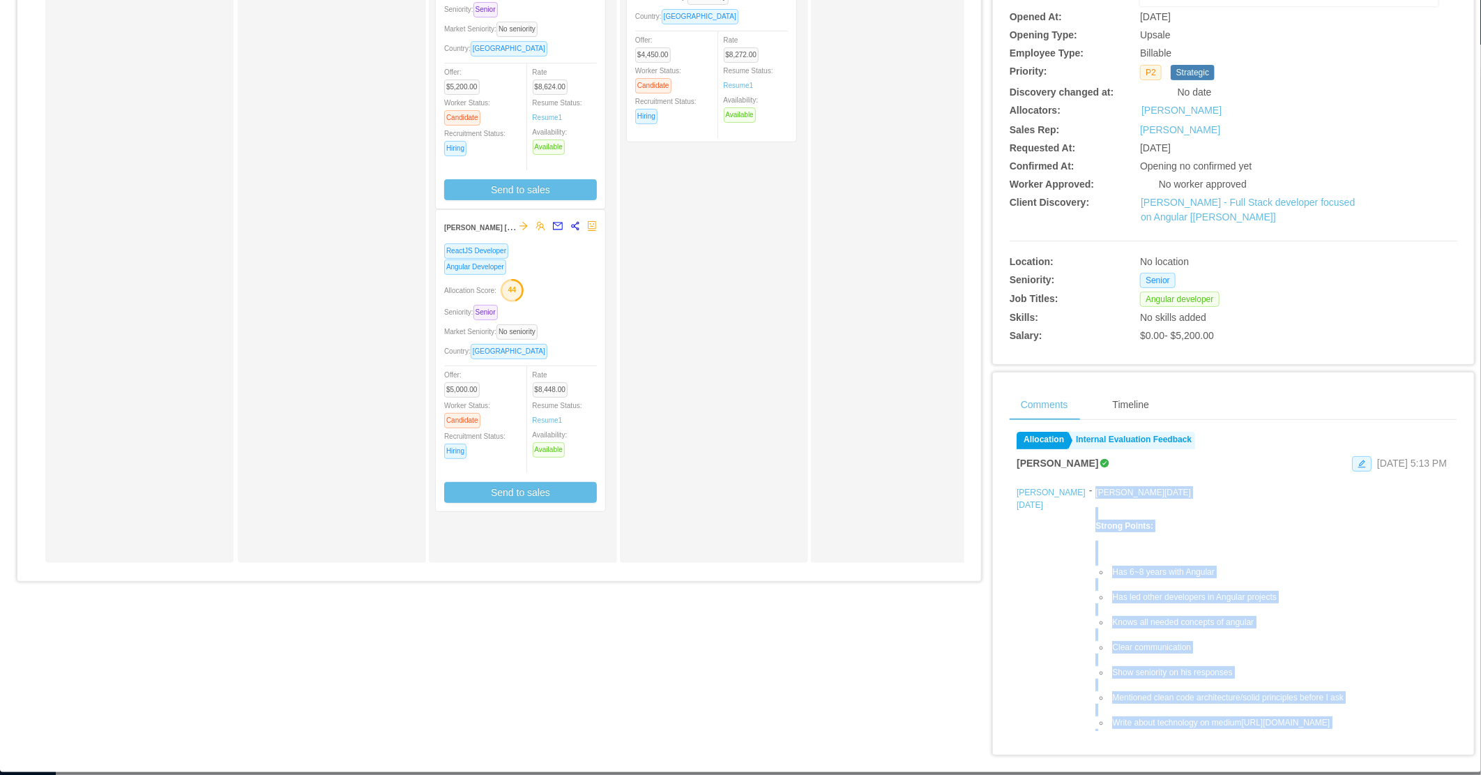
scroll to position [155, 0]
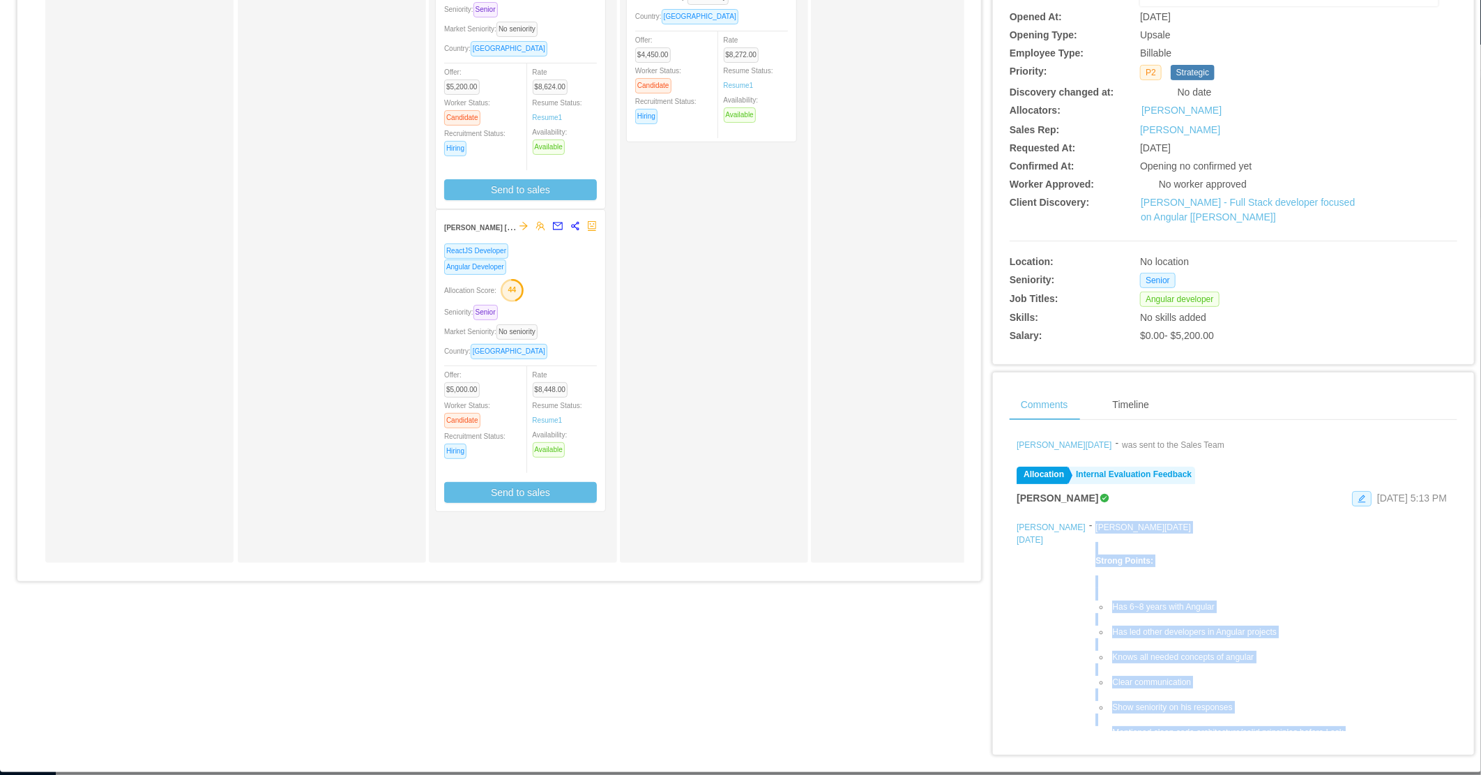
drag, startPoint x: 1110, startPoint y: 581, endPoint x: 1056, endPoint y: 512, distance: 87.9
copy div "Leonardo Natal Strong Points: Has 6~8 years with Angular Has led other develope…"
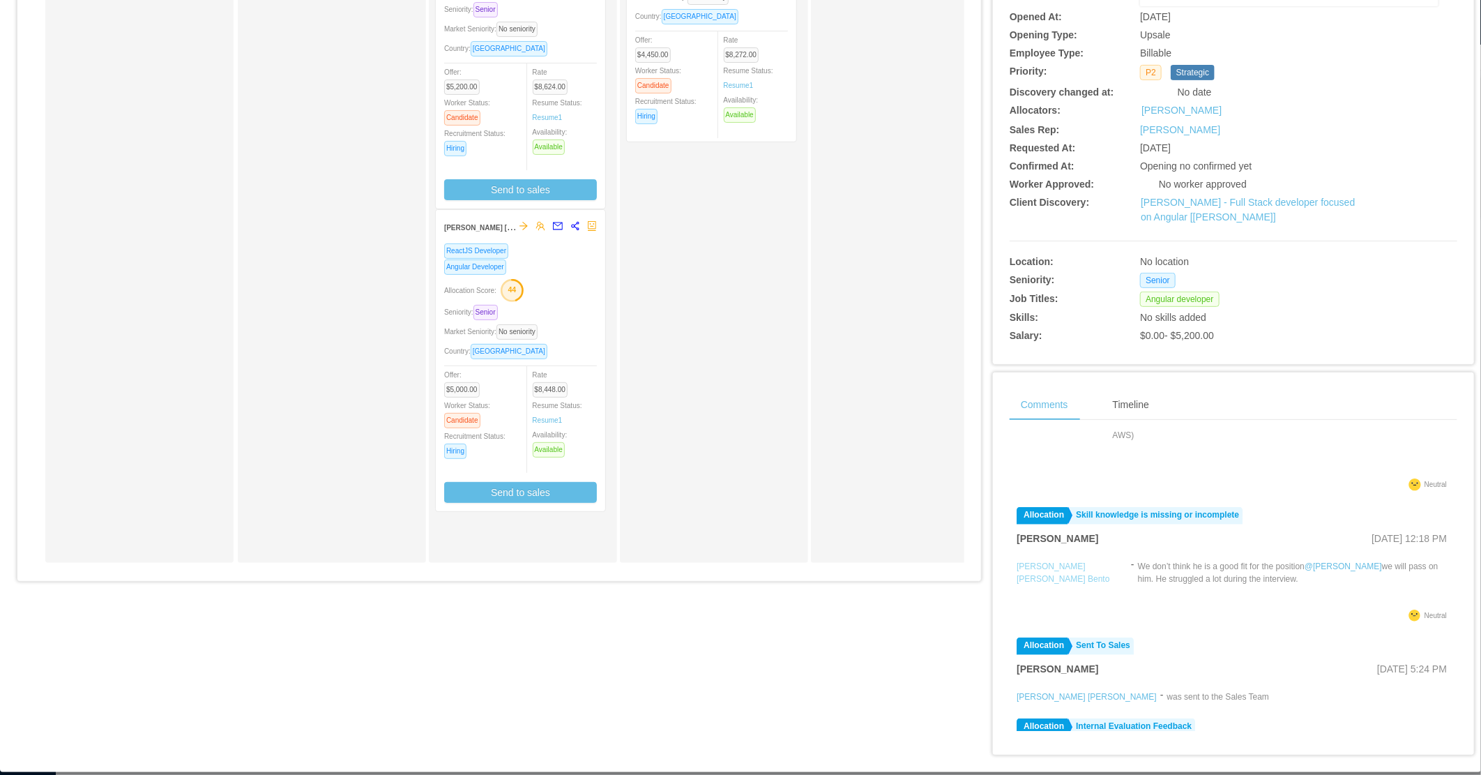
scroll to position [930, 0]
drag, startPoint x: 1254, startPoint y: 570, endPoint x: 1007, endPoint y: 543, distance: 248.4
click at [1010, 543] on div "Filters Add Comment Allocation Sent To Client Yurguen Senger Sep 8th, 2025 2:26…" at bounding box center [1234, 581] width 448 height 300
copy div "André Felipe Costa Bento -"
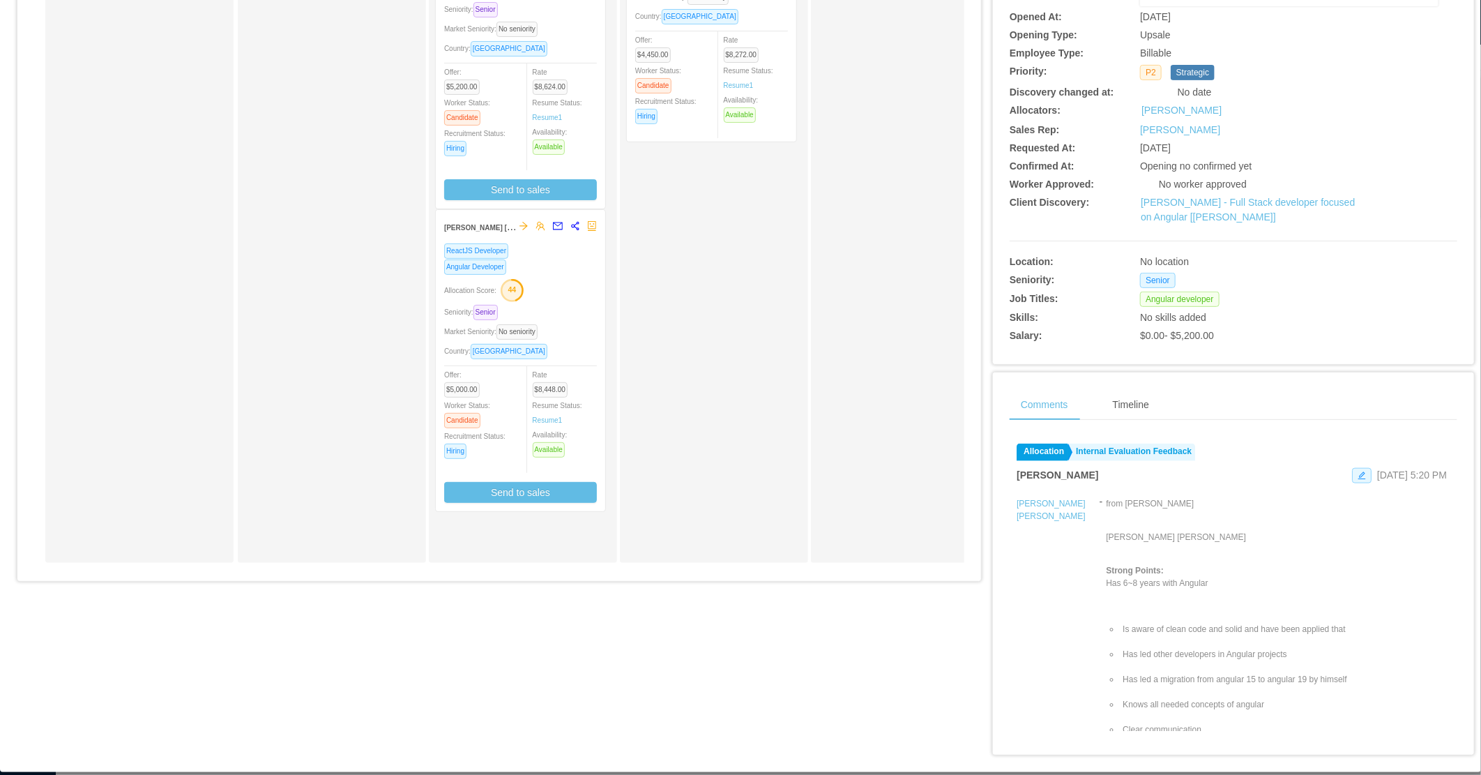
scroll to position [1239, 0]
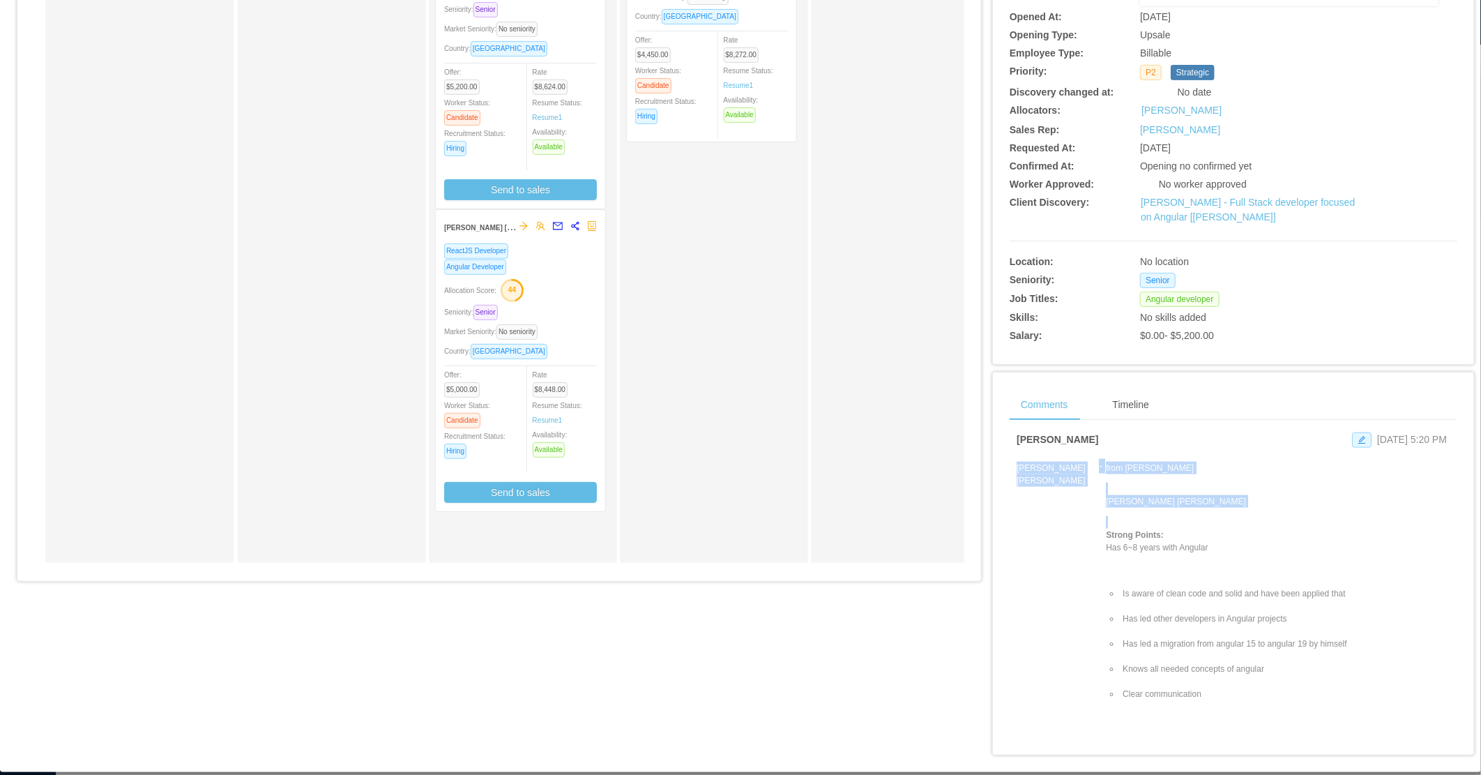
drag, startPoint x: 1002, startPoint y: 437, endPoint x: 1183, endPoint y: 547, distance: 211.6
click at [1183, 547] on div "Filters Add Comment Allocation Sent To Client Yurguen Senger Sep 8th, 2025 2:26…" at bounding box center [1234, 581] width 448 height 300
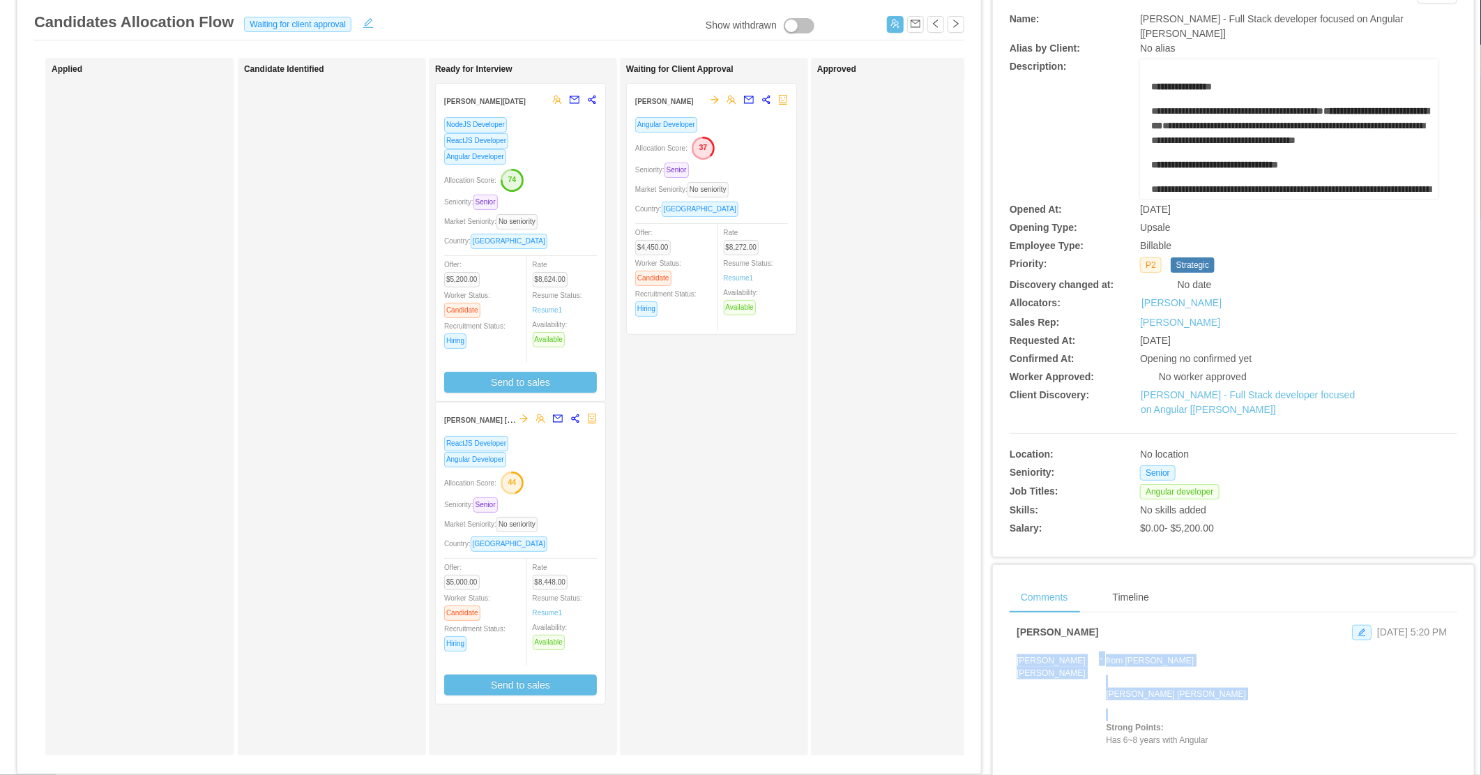
scroll to position [0, 0]
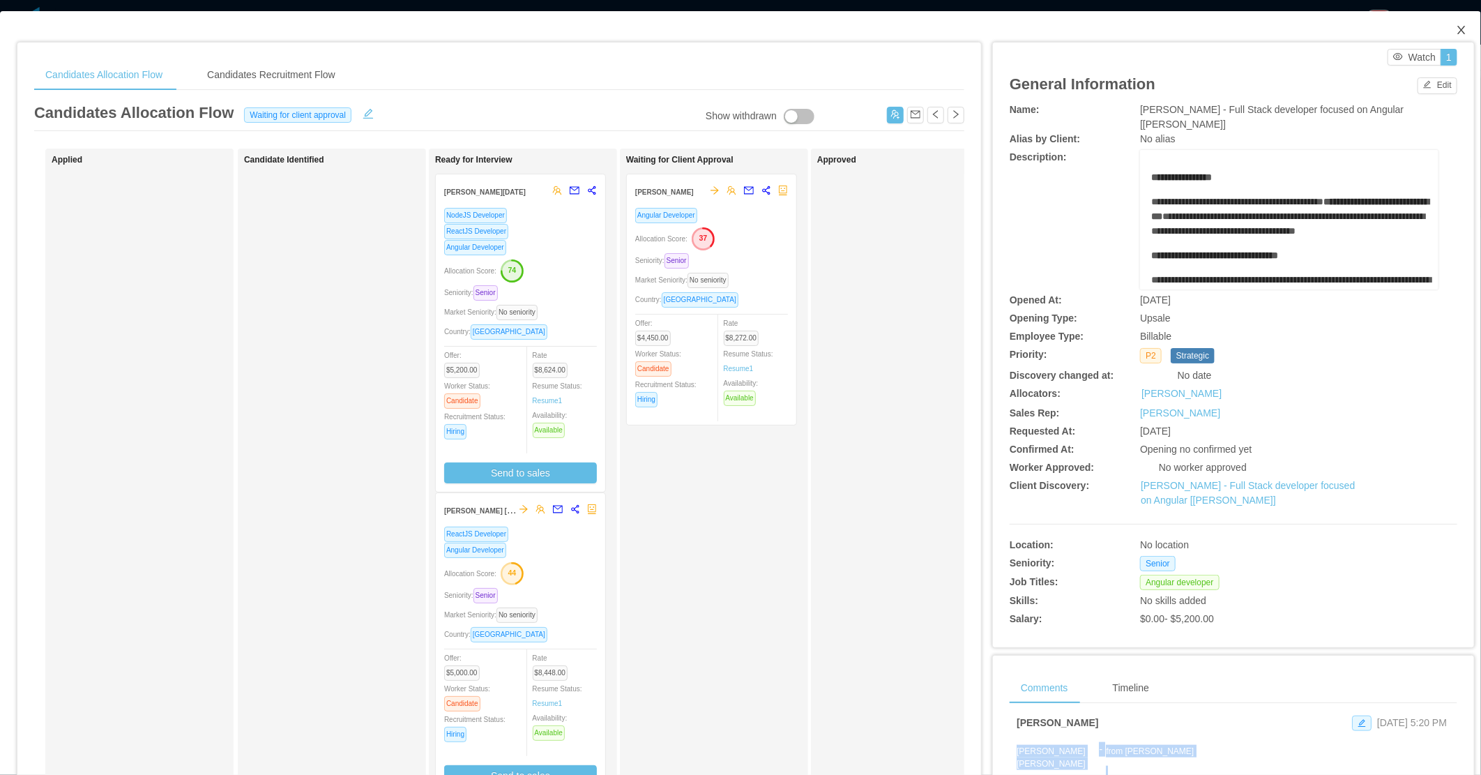
click at [1458, 30] on icon "icon: close" at bounding box center [1462, 30] width 8 height 8
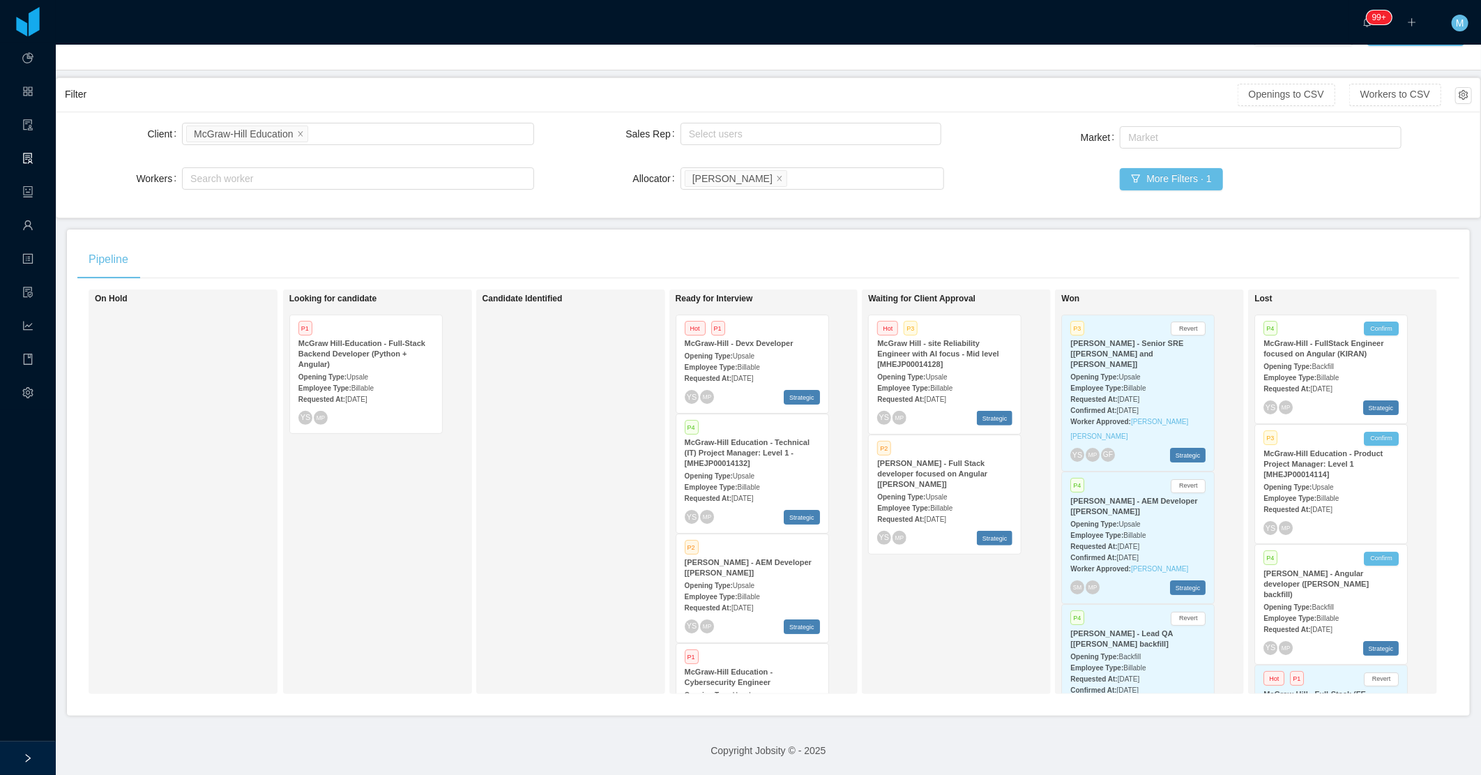
click at [728, 578] on div "Opening Type: Upsale" at bounding box center [752, 585] width 135 height 15
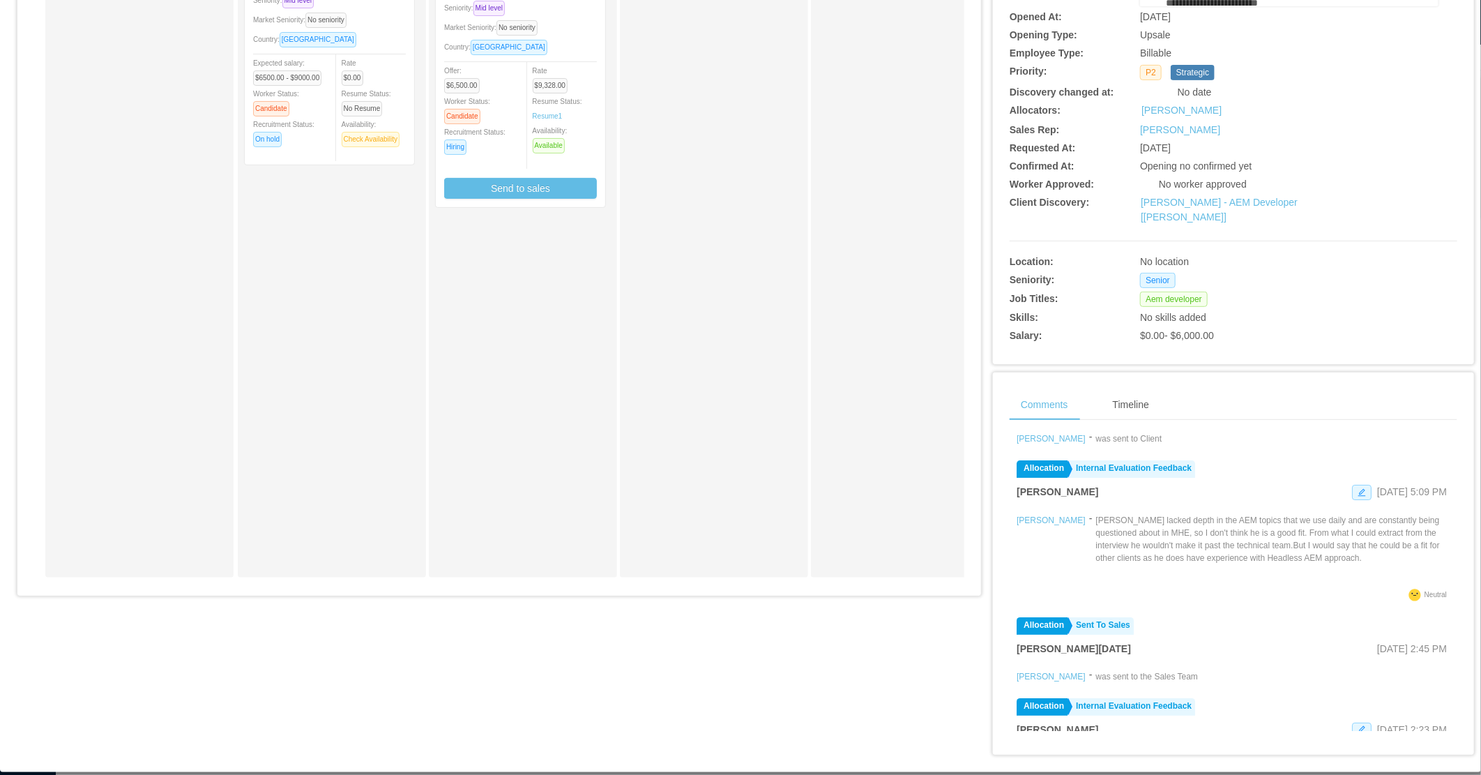
scroll to position [155, 0]
drag, startPoint x: 1231, startPoint y: 549, endPoint x: 1005, endPoint y: 499, distance: 231.5
click at [1010, 499] on div "Filters Add Comment Allocation Sent To Client Yurguen Senger Sep 11th, 2025 11:…" at bounding box center [1234, 581] width 448 height 300
click at [1096, 543] on p "Adrian lacked depth in the AEM topics that we use daily and are constantly bein…" at bounding box center [1273, 538] width 355 height 50
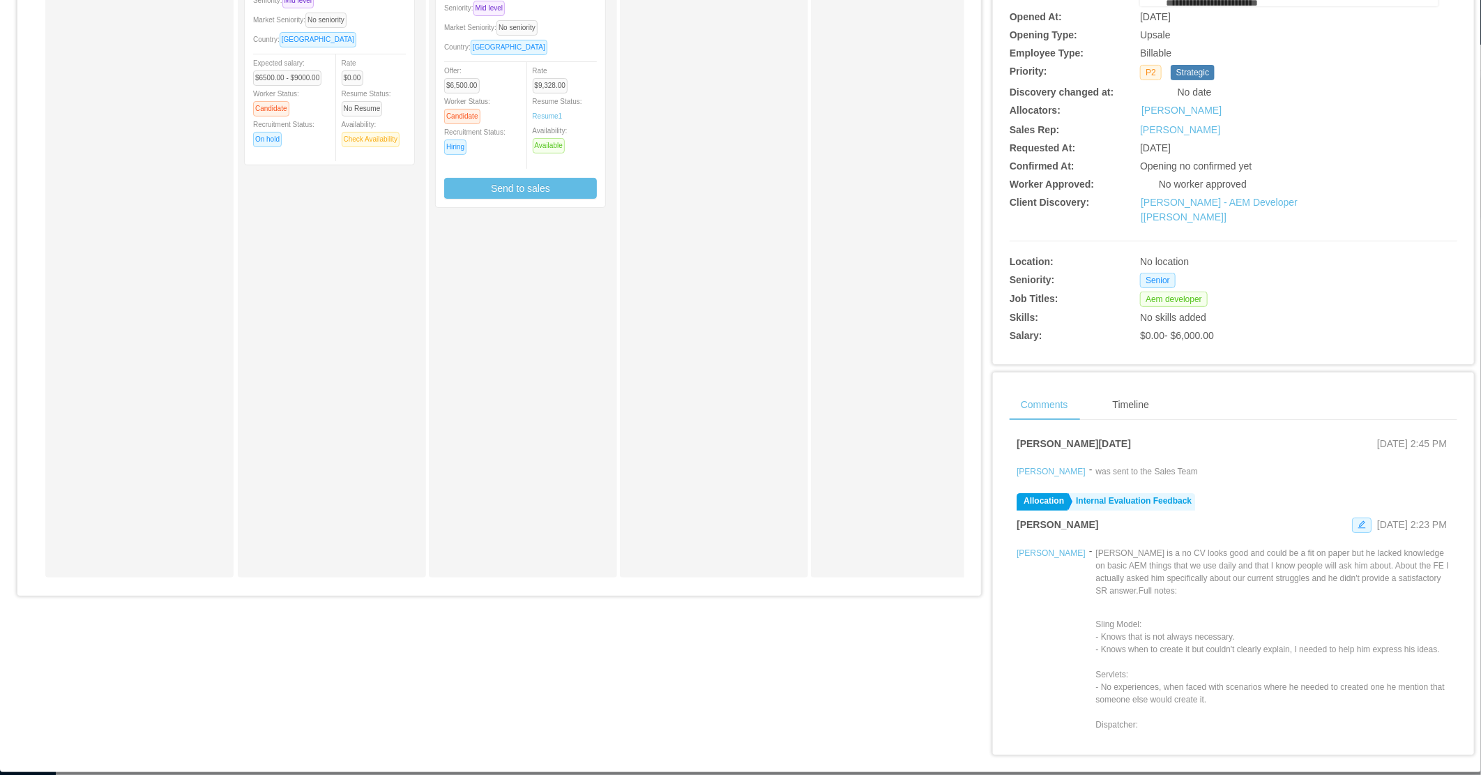
scroll to position [232, 0]
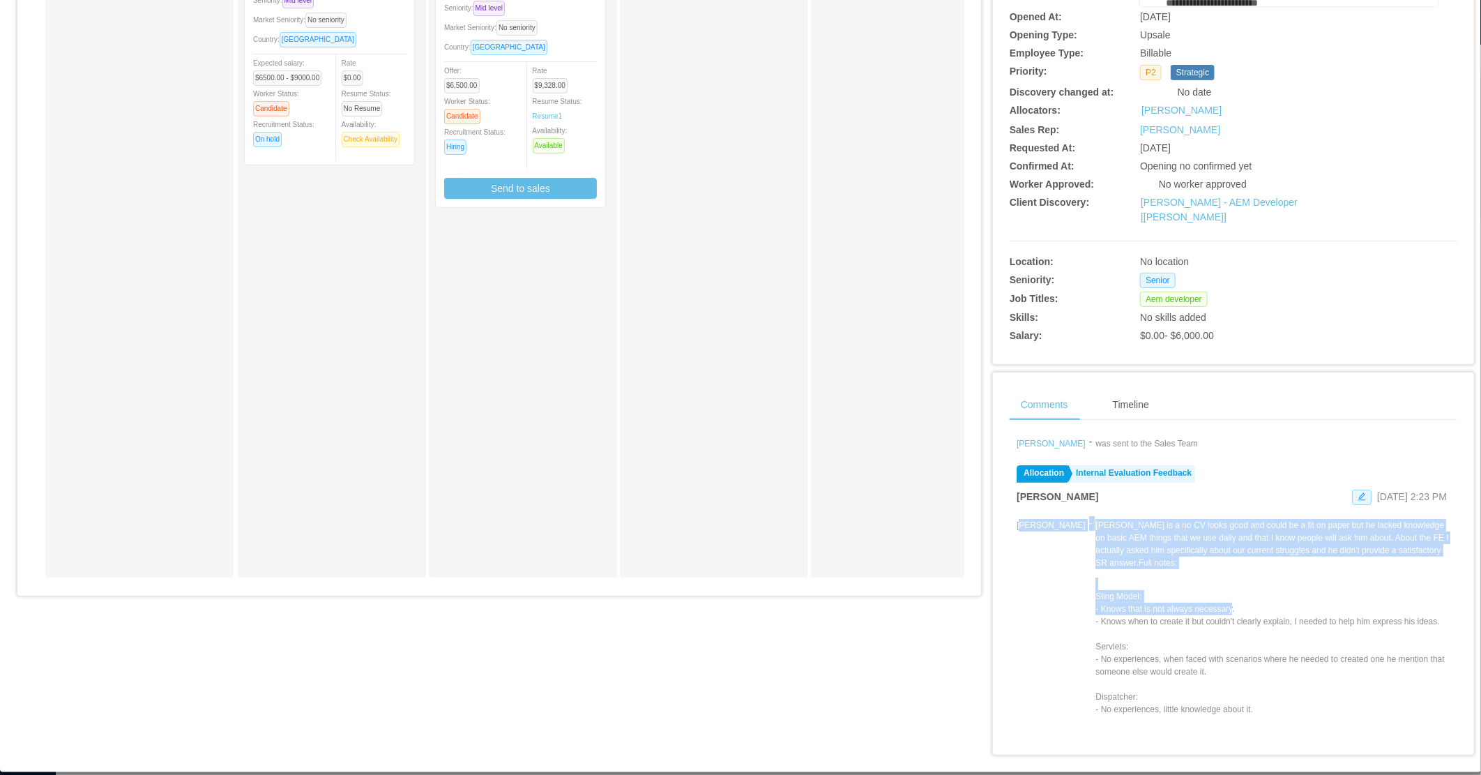
drag, startPoint x: 1014, startPoint y: 497, endPoint x: 1184, endPoint y: 588, distance: 192.5
click at [1184, 588] on li "Allocation Internal Evaluation Feedback Merwin Ponce Sep 5th, 2025 2:23 PM Deni…" at bounding box center [1234, 731] width 434 height 542
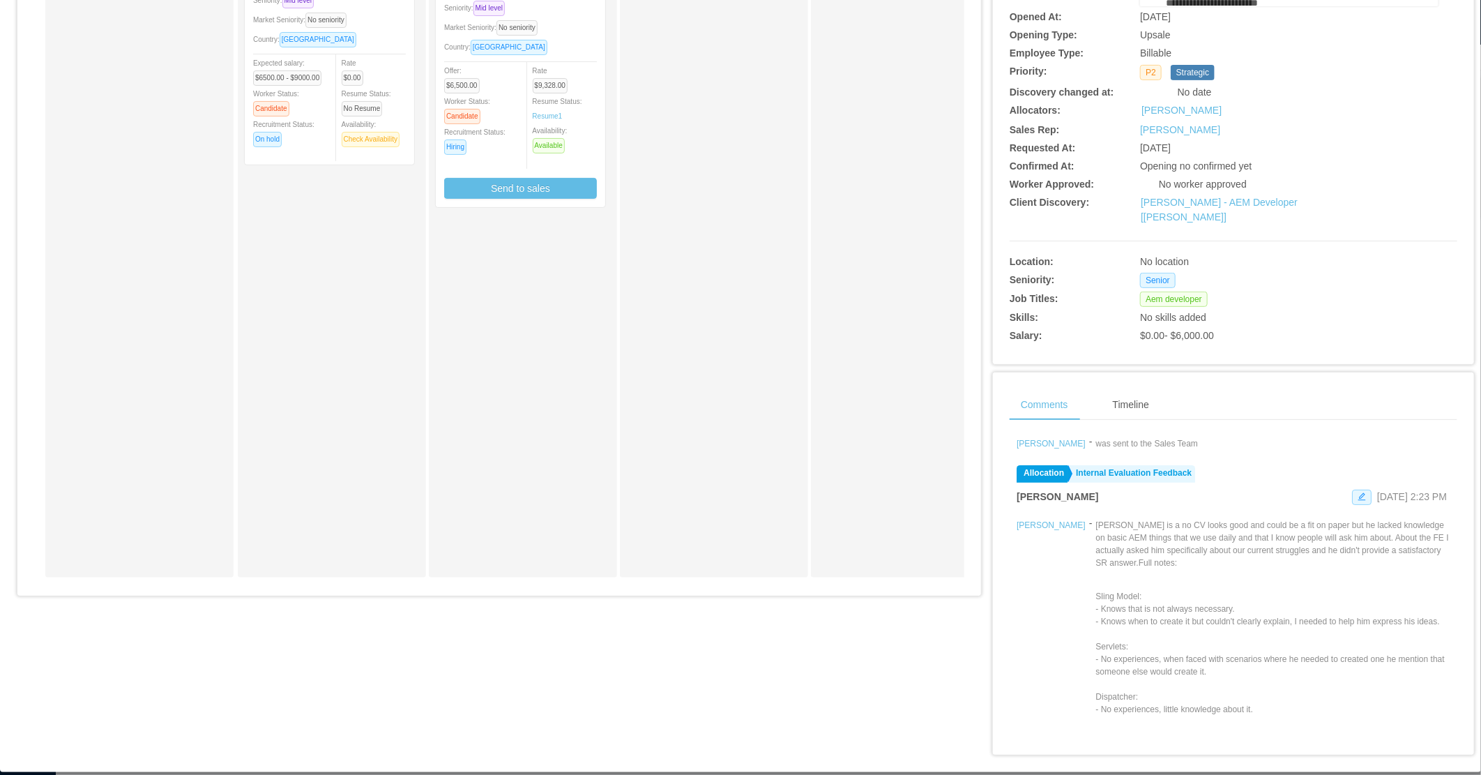
drag, startPoint x: 1184, startPoint y: 588, endPoint x: 1124, endPoint y: 582, distance: 60.3
click at [1174, 614] on p "Sling Model: - Knows that is not always necessary. - Knows when to create it bu…" at bounding box center [1273, 772] width 355 height 364
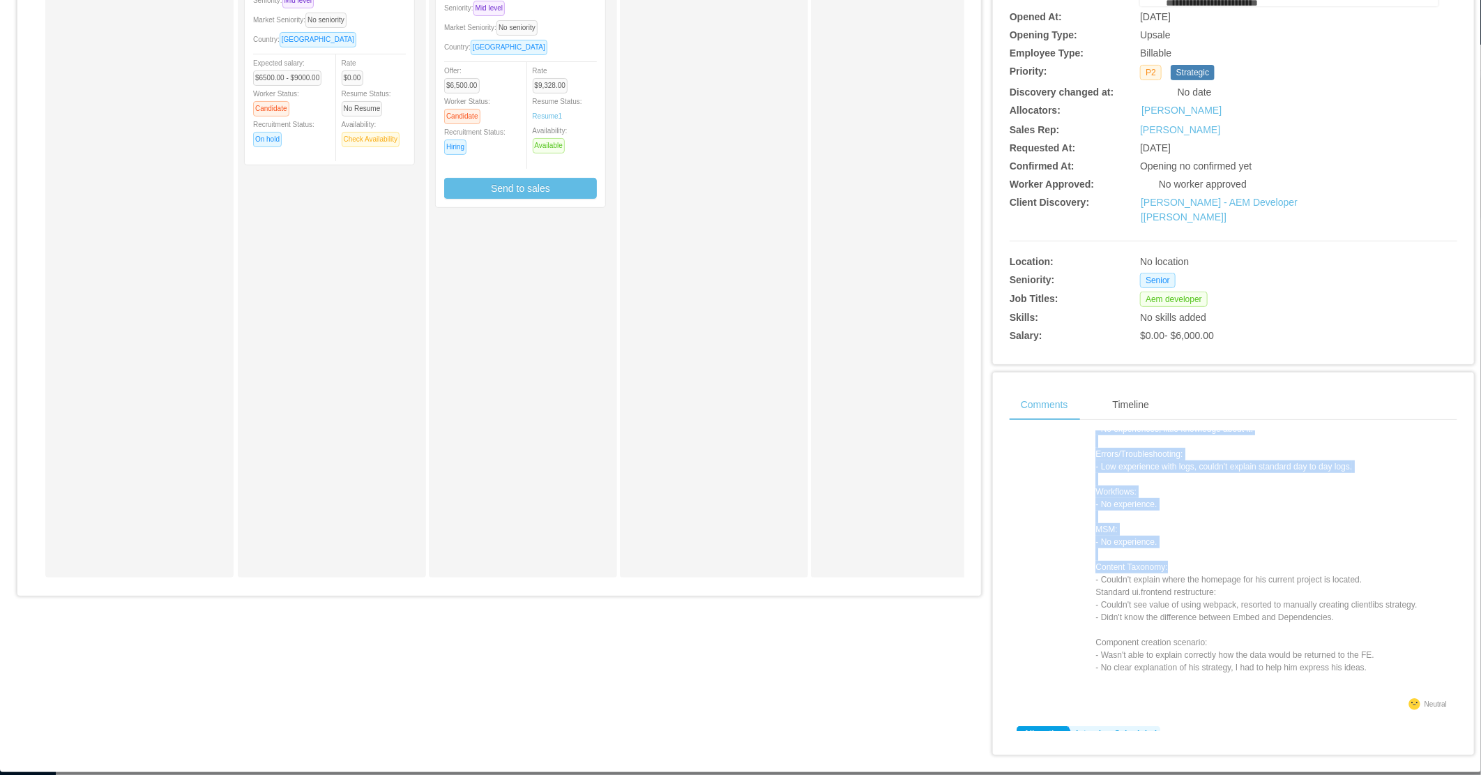
scroll to position [619, 0]
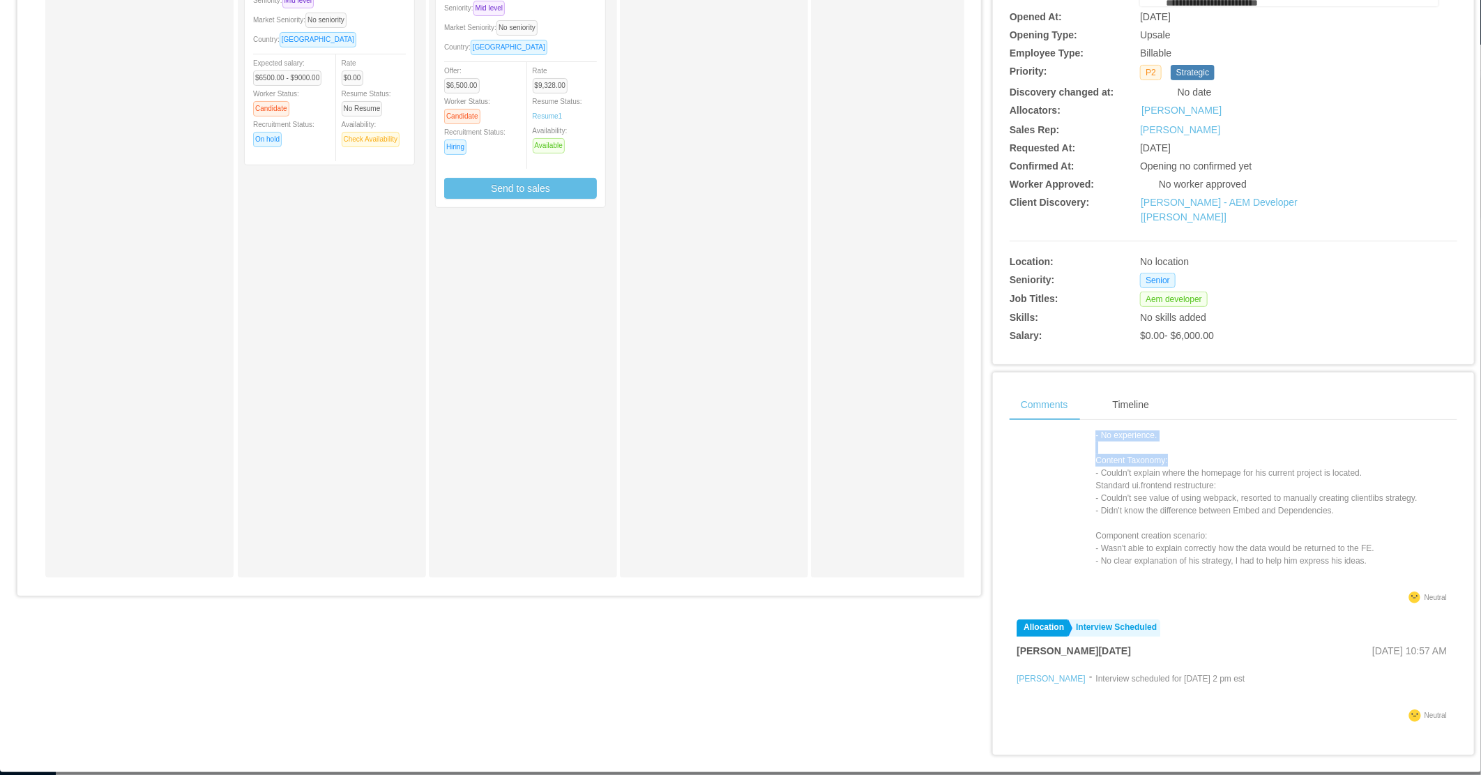
drag, startPoint x: 1007, startPoint y: 497, endPoint x: 1340, endPoint y: 548, distance: 336.5
click at [1340, 548] on div "Filters Add Comment Allocation Sent To Client Yurguen Senger Sep 11th, 2025 11:…" at bounding box center [1234, 581] width 448 height 300
copy div "Denis Hurtado - Denis Hurtado is a no CV looks good and could be a fit on paper…"
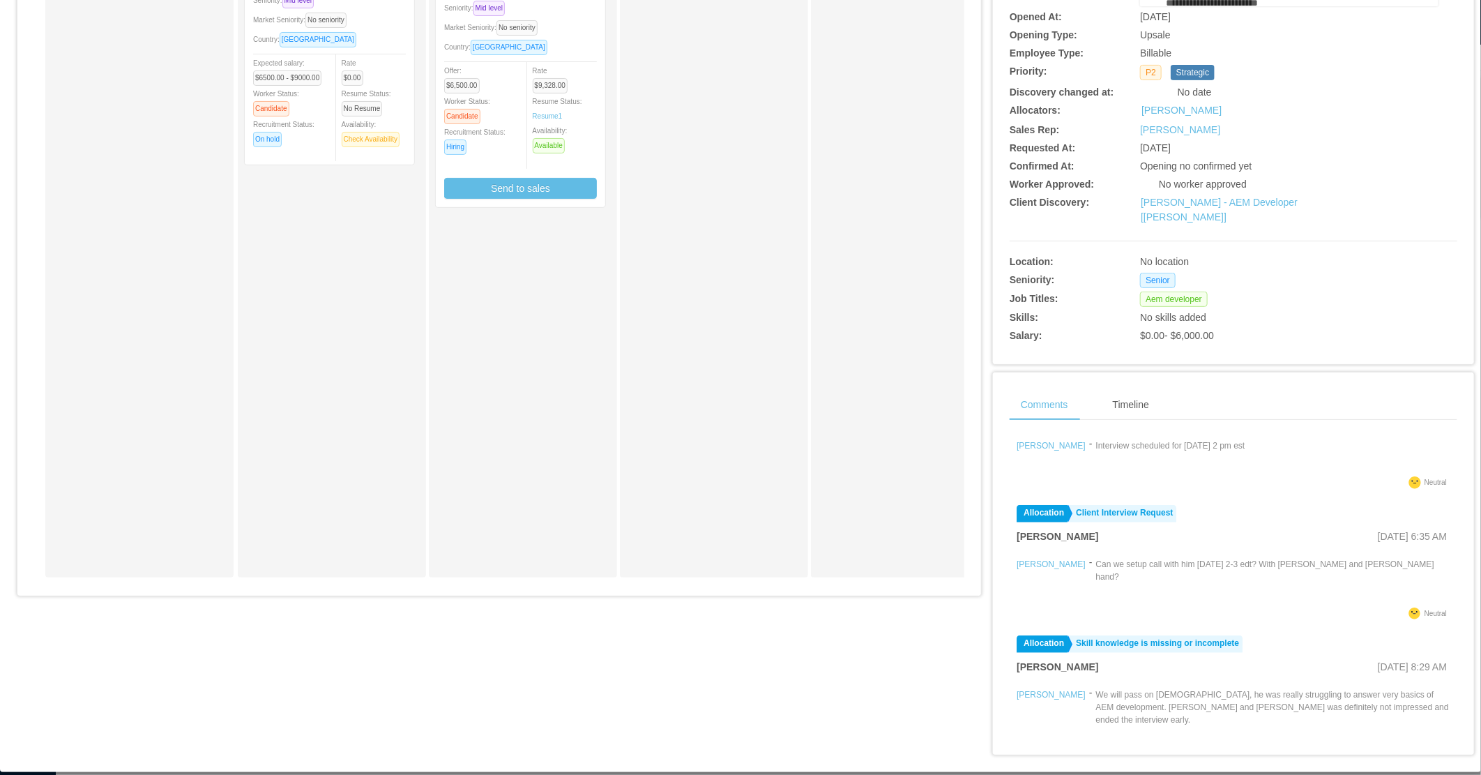
scroll to position [930, 0]
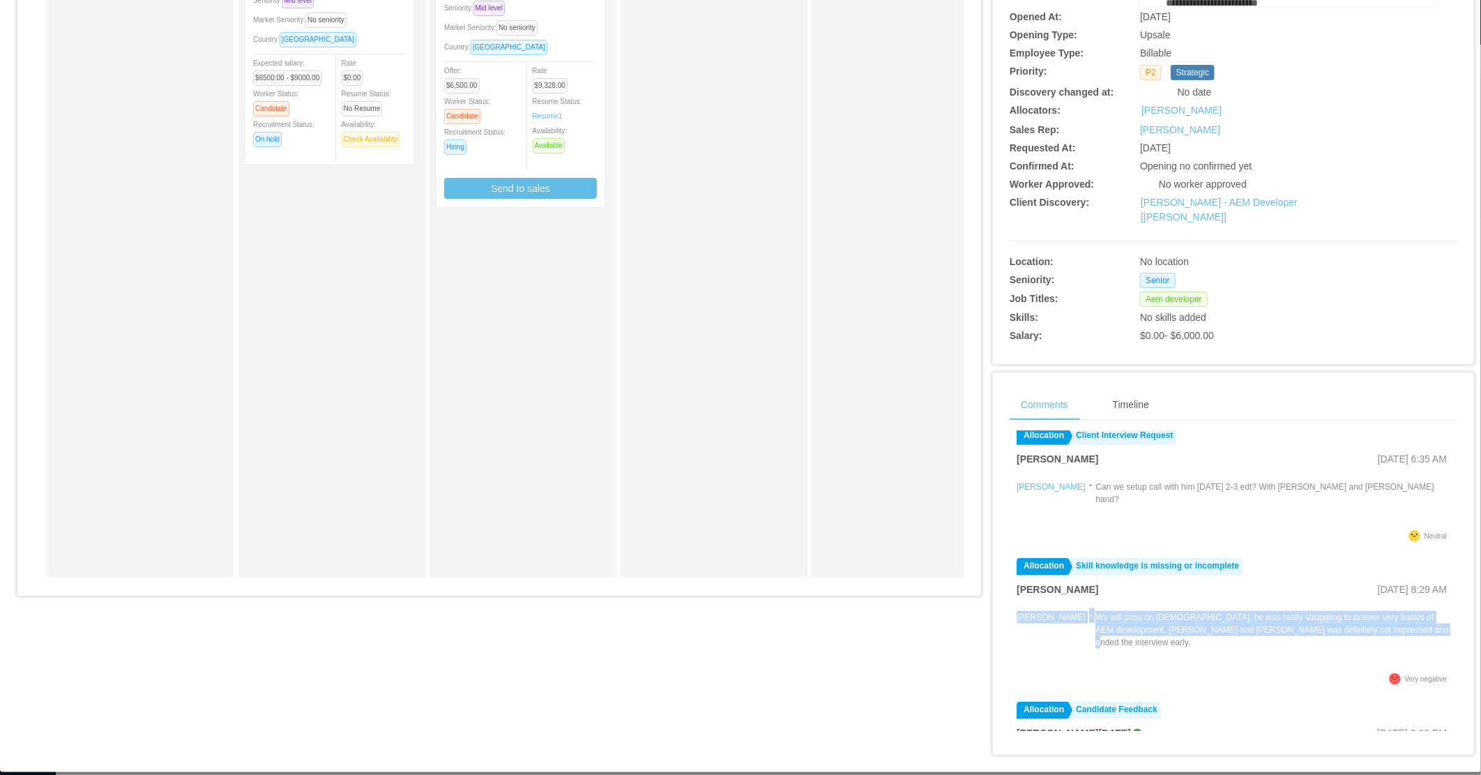
drag, startPoint x: 1354, startPoint y: 603, endPoint x: 1008, endPoint y: 589, distance: 346.2
click at [1010, 589] on div "Filters Add Comment Allocation Sent To Client Yurguen Senger Sep 11th, 2025 11:…" at bounding box center [1234, 581] width 448 height 300
copy div "Christian Campos - We will pass on Christian, he was really struggling to answe…"
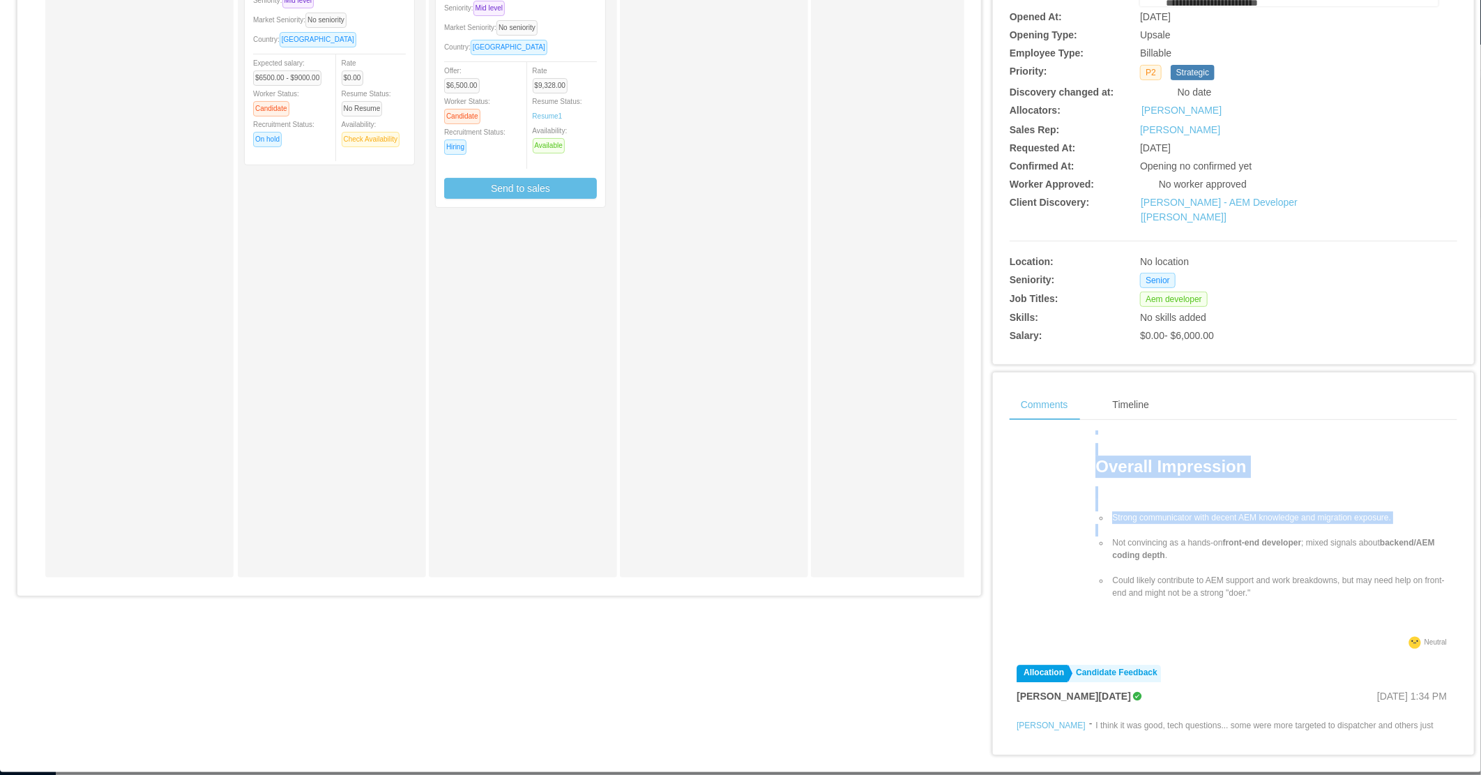
scroll to position [2712, 0]
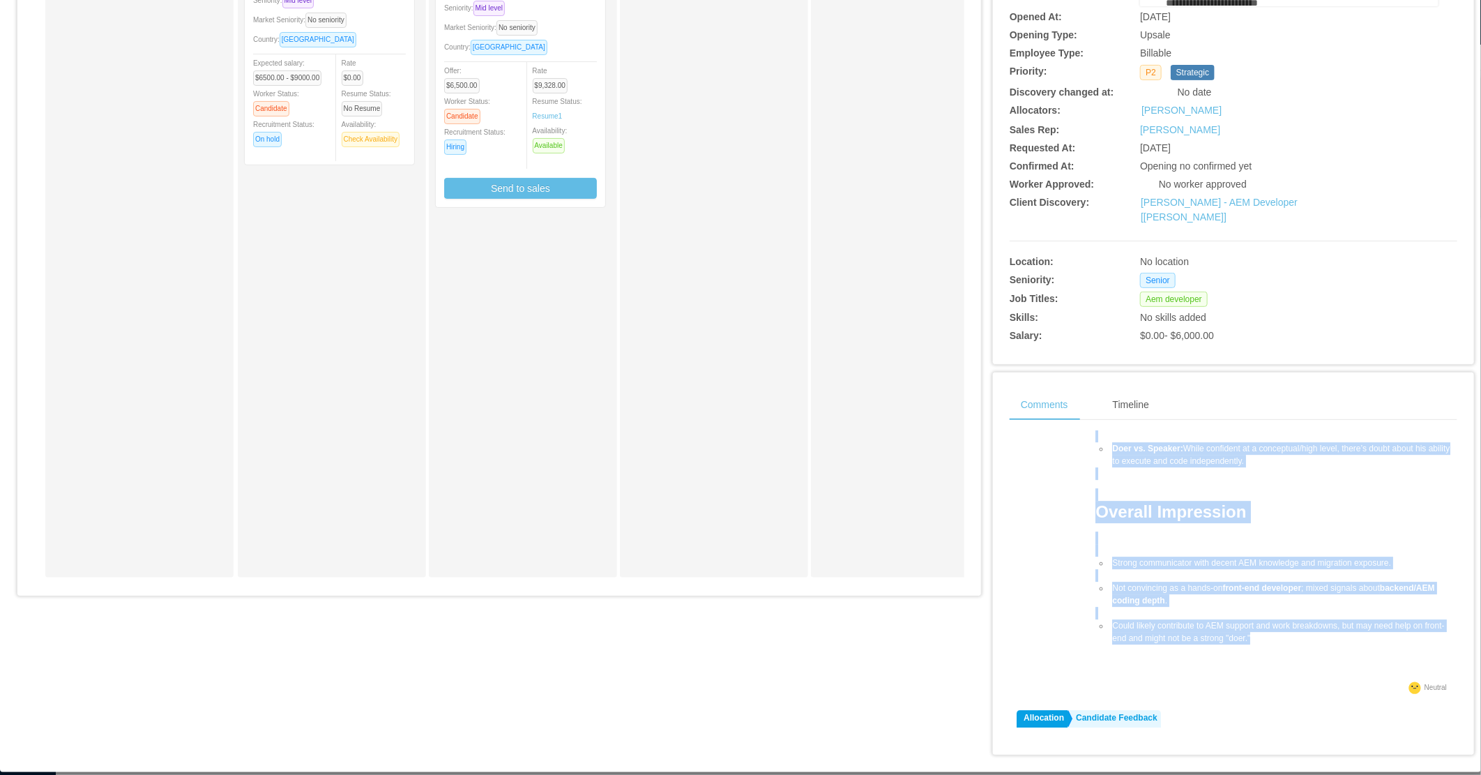
drag, startPoint x: 1003, startPoint y: 541, endPoint x: 1264, endPoint y: 594, distance: 266.0
click at [1264, 594] on div "Filters Add Comment Allocation Sent To Client Yurguen Senger Sep 11th, 2025 11:…" at bounding box center [1234, 581] width 448 height 300
copy div "Mario Taracena - Sorry for delayed response, we decided to pass on Mario. A sum…"
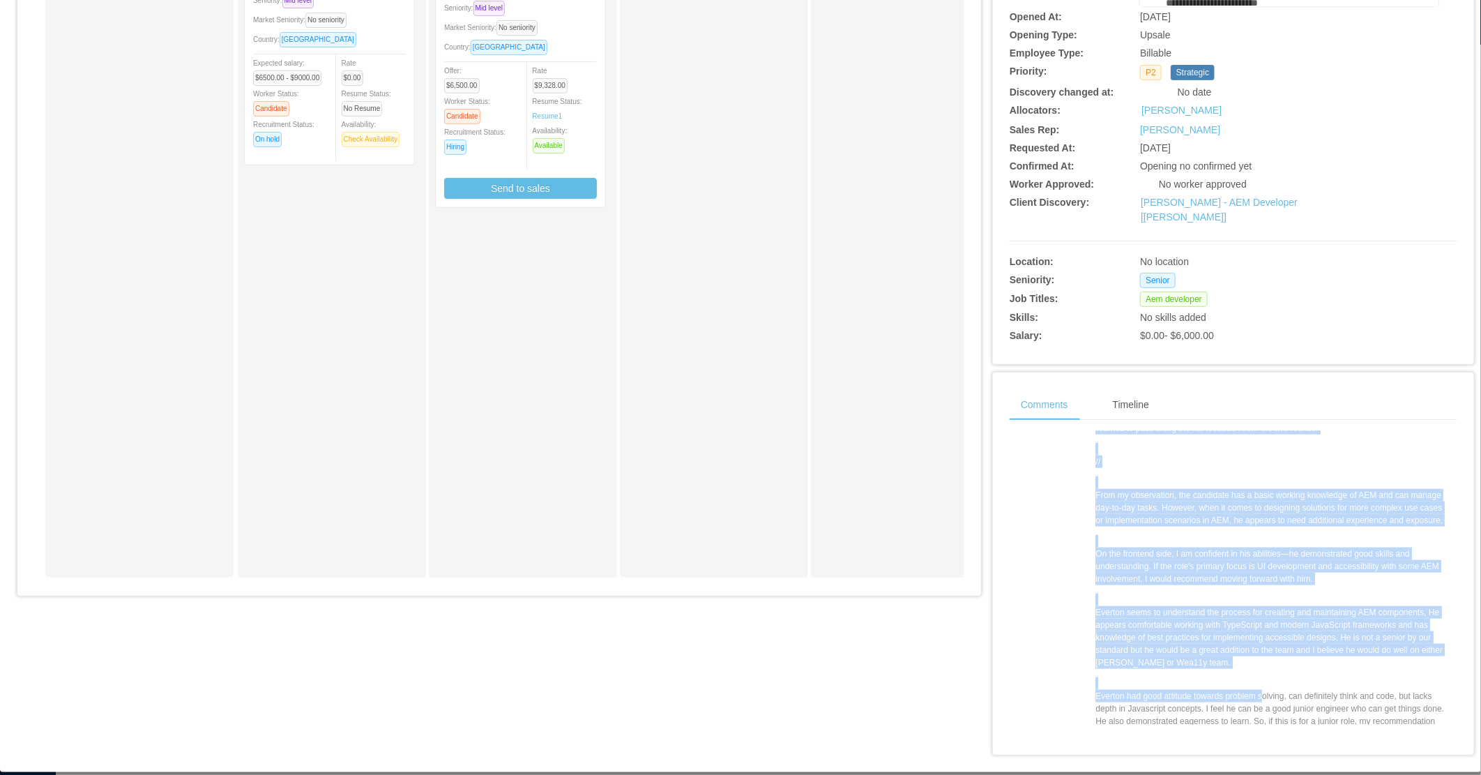
scroll to position [4417, 0]
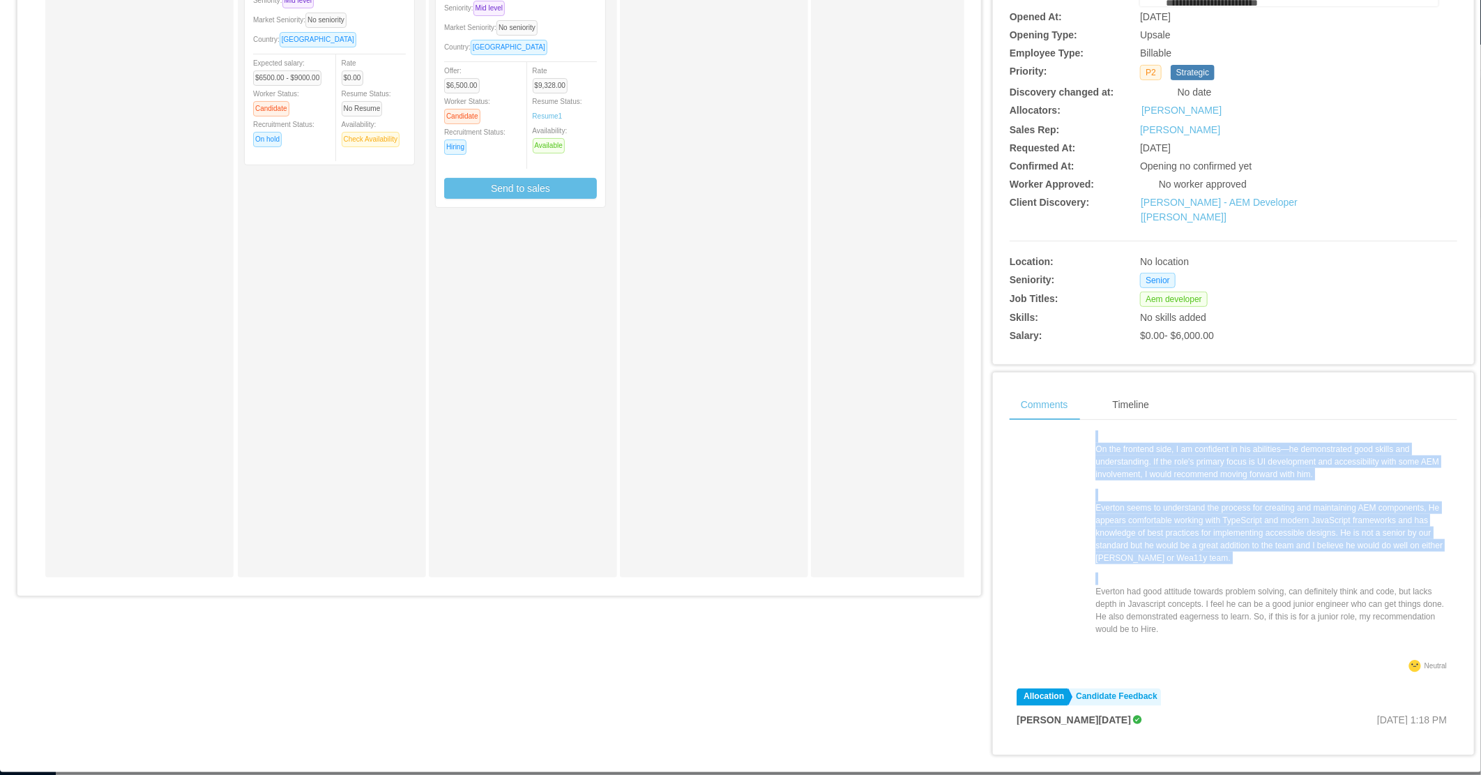
drag, startPoint x: 1013, startPoint y: 510, endPoint x: 1216, endPoint y: 591, distance: 219.1
click at [1216, 591] on li "Allocation Seniority mismatch between Jobsity and Client Yurguen Senger Aug 1st…" at bounding box center [1234, 448] width 434 height 470
copy div "verton Silva - Hey @Yurguen Senger based on team’s evaluation we don’t think Ev…"
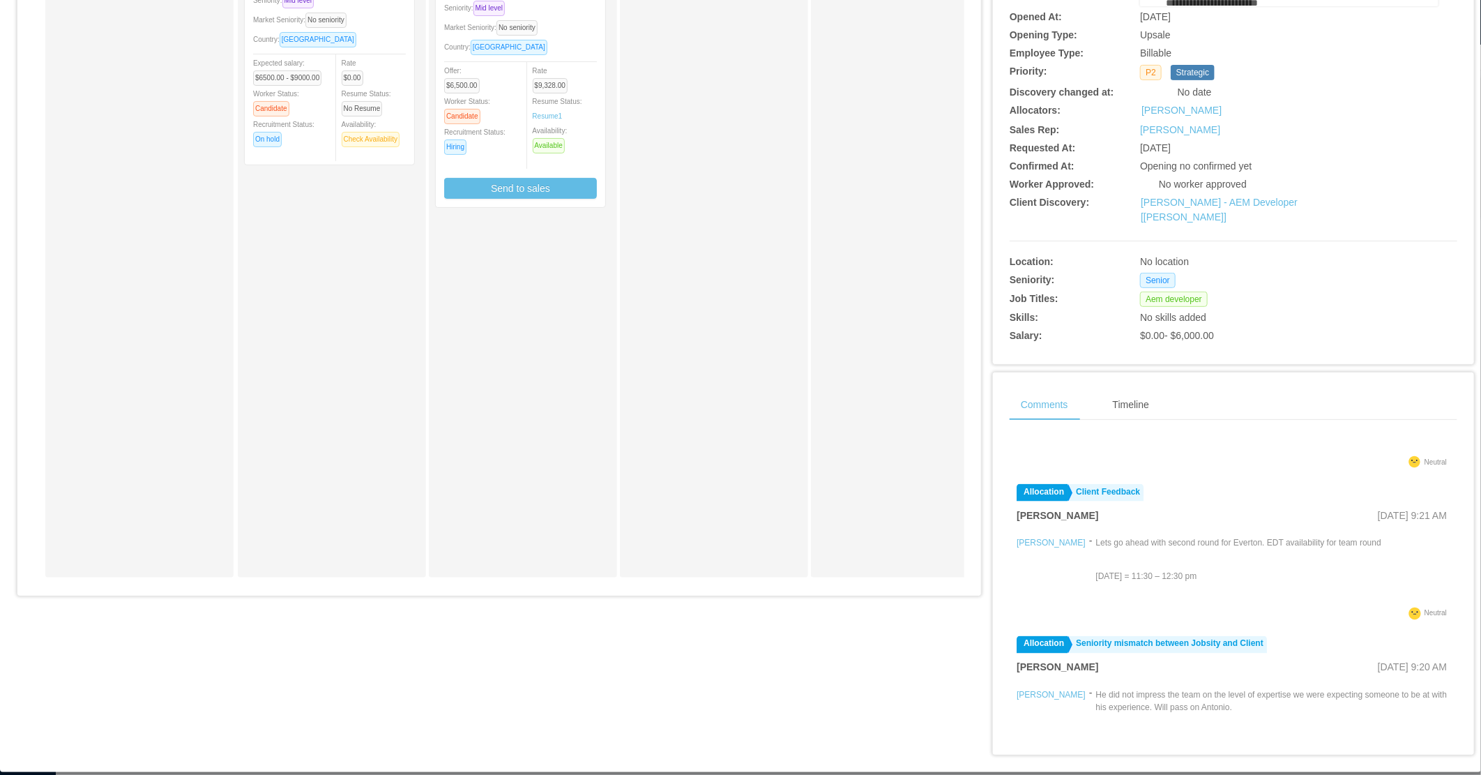
scroll to position [4804, 0]
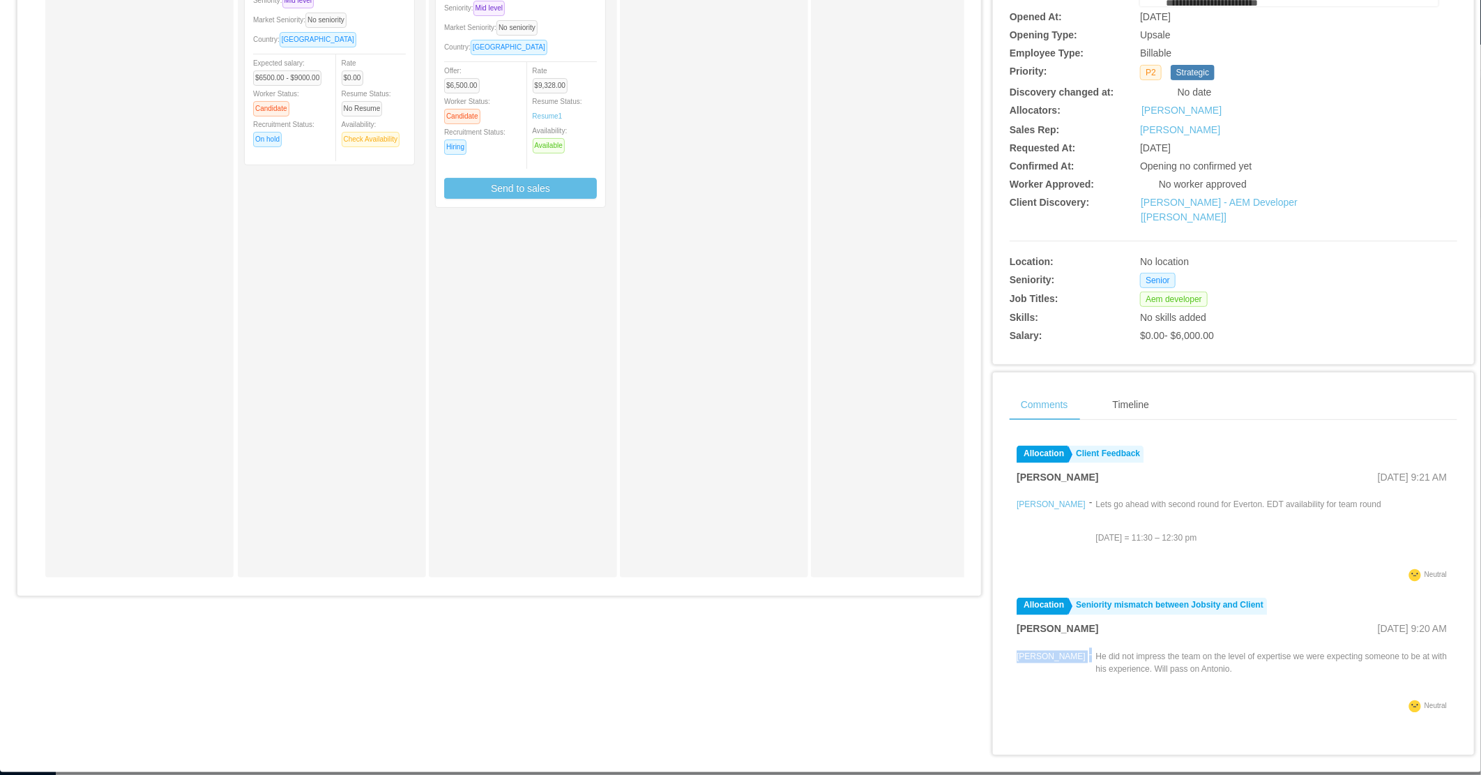
drag, startPoint x: 1008, startPoint y: 582, endPoint x: 1256, endPoint y: 614, distance: 250.4
click at [1256, 614] on div "Filters Add Comment Allocation Sent To Client Yurguen Senger Sep 11th, 2025 11:…" at bounding box center [1234, 581] width 448 height 300
copy div "Antonio Barria -"
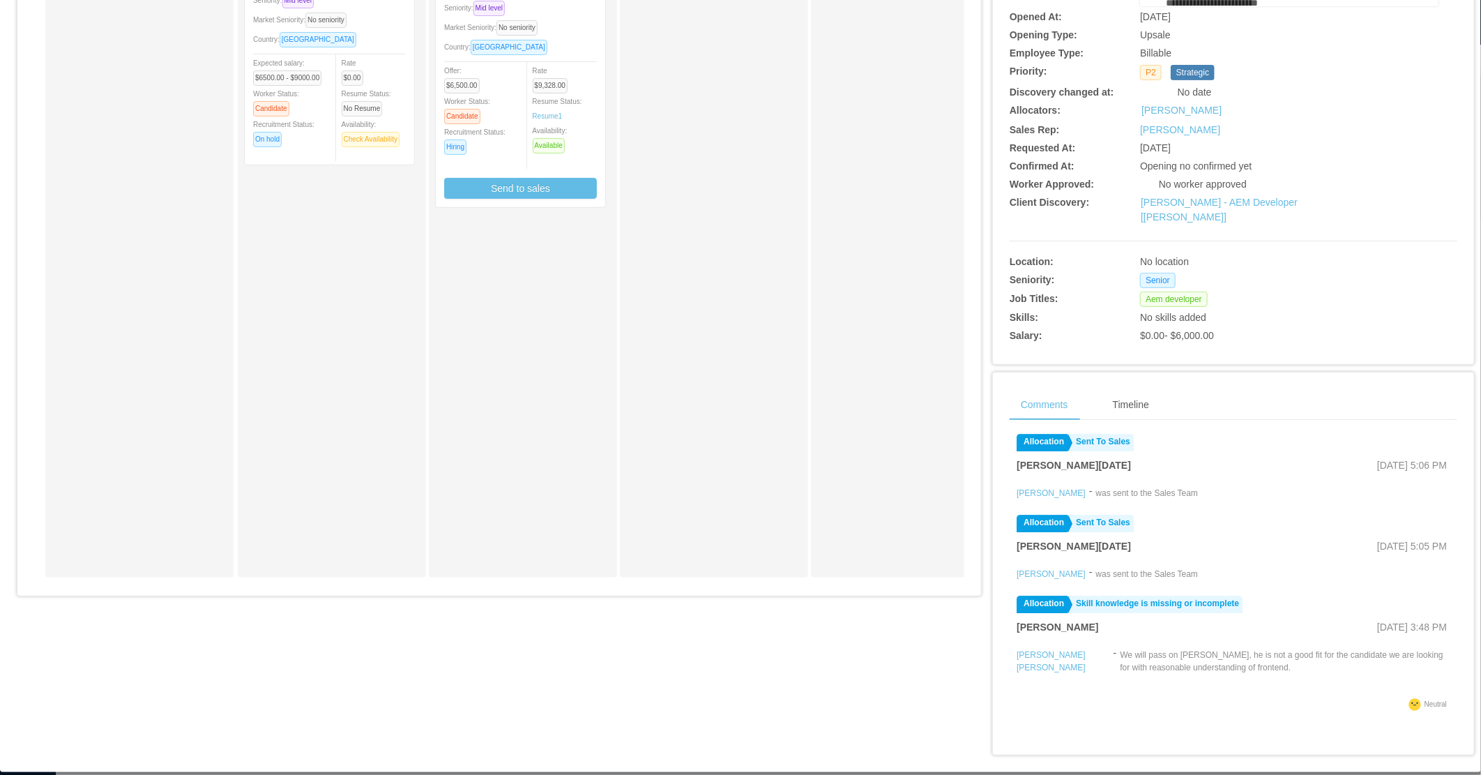
scroll to position [6277, 0]
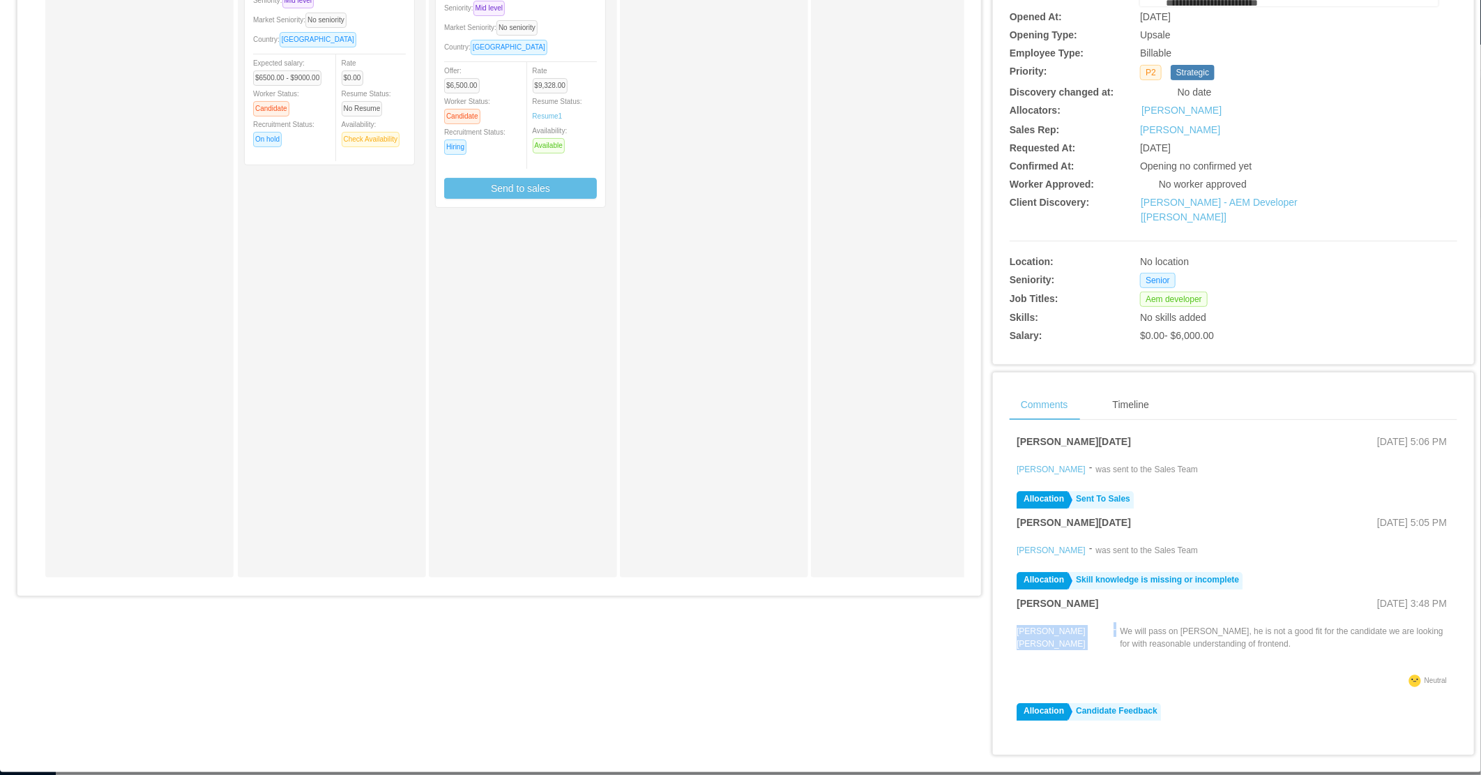
drag, startPoint x: 1007, startPoint y: 537, endPoint x: 1260, endPoint y: 577, distance: 256.3
click at [1260, 577] on div "Filters Add Comment Allocation Sent To Client Yurguen Senger Sep 11th, 2025 11:…" at bounding box center [1234, 581] width 448 height 300
copy div "Julio Roberto tobar fuentes -"
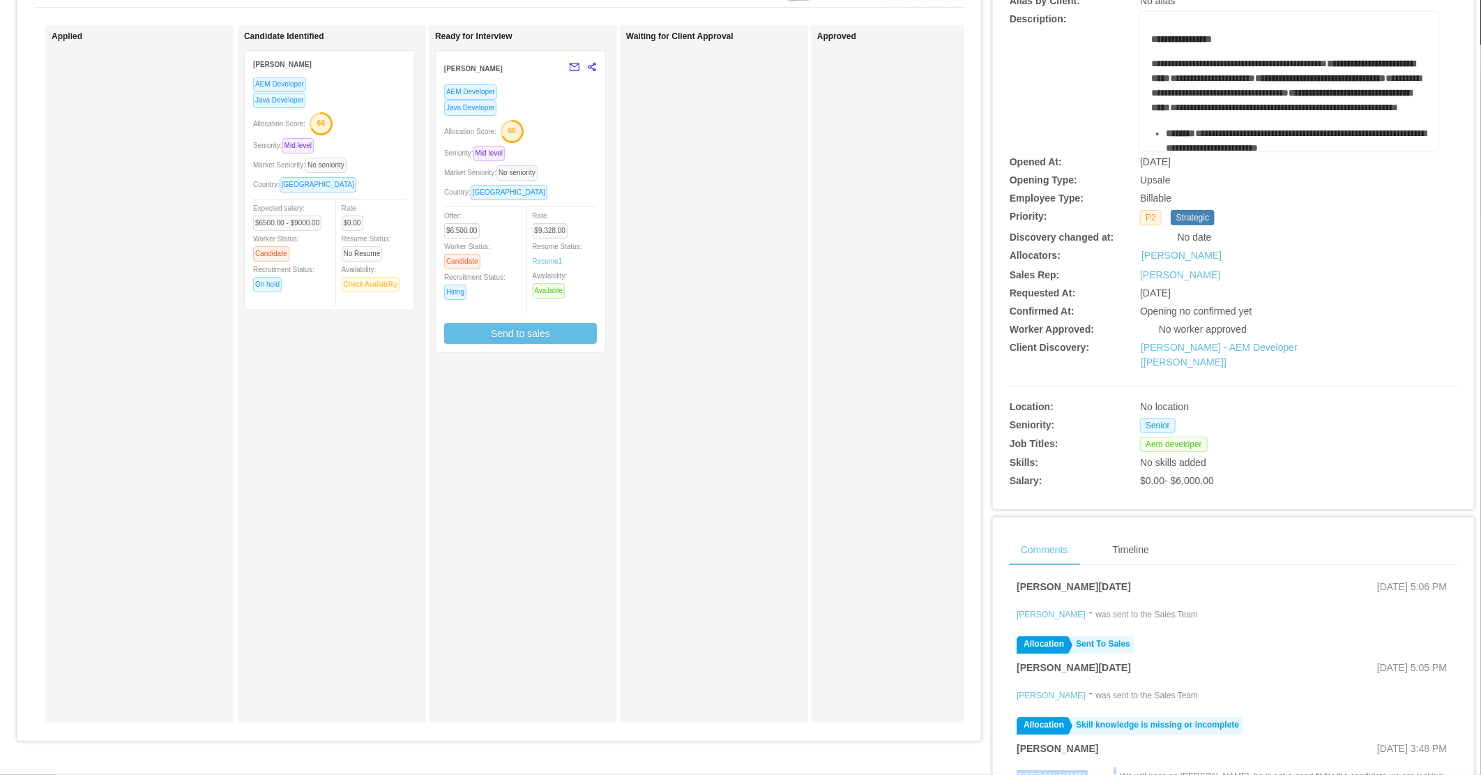
scroll to position [0, 0]
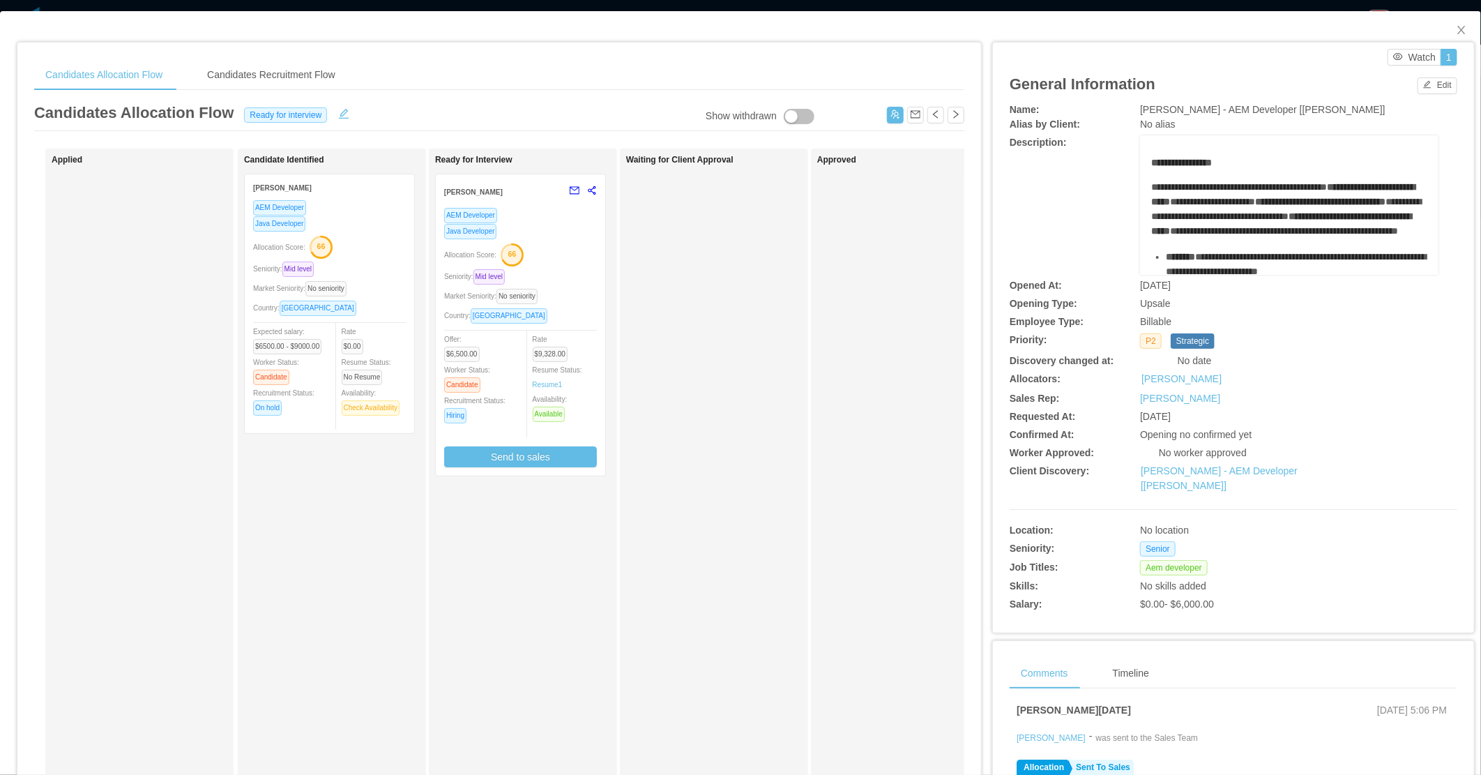
click at [573, 265] on div "AEM Developer Java Developer Allocation Score: 66 Seniority: Mid level Market S…" at bounding box center [520, 337] width 153 height 260
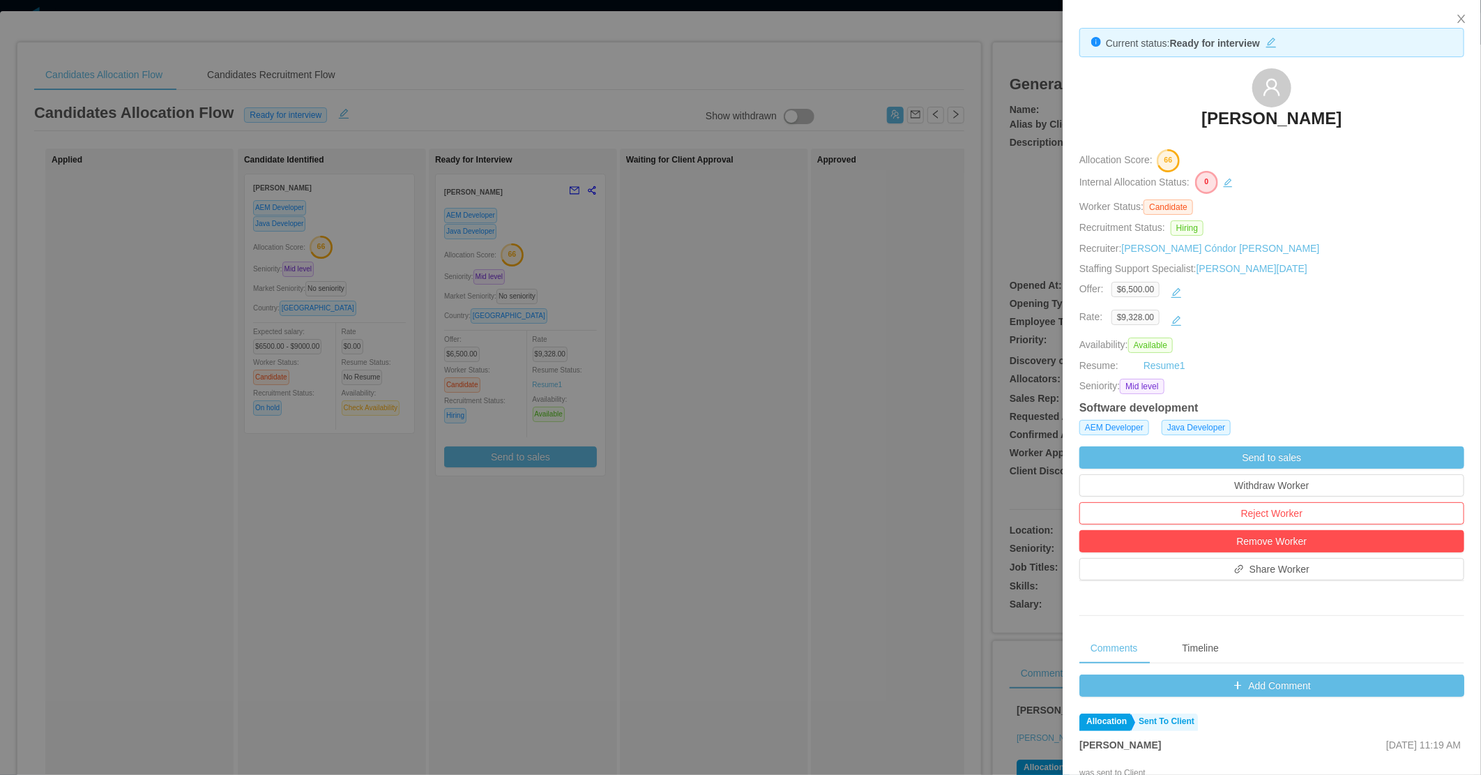
click at [810, 185] on div at bounding box center [740, 387] width 1481 height 775
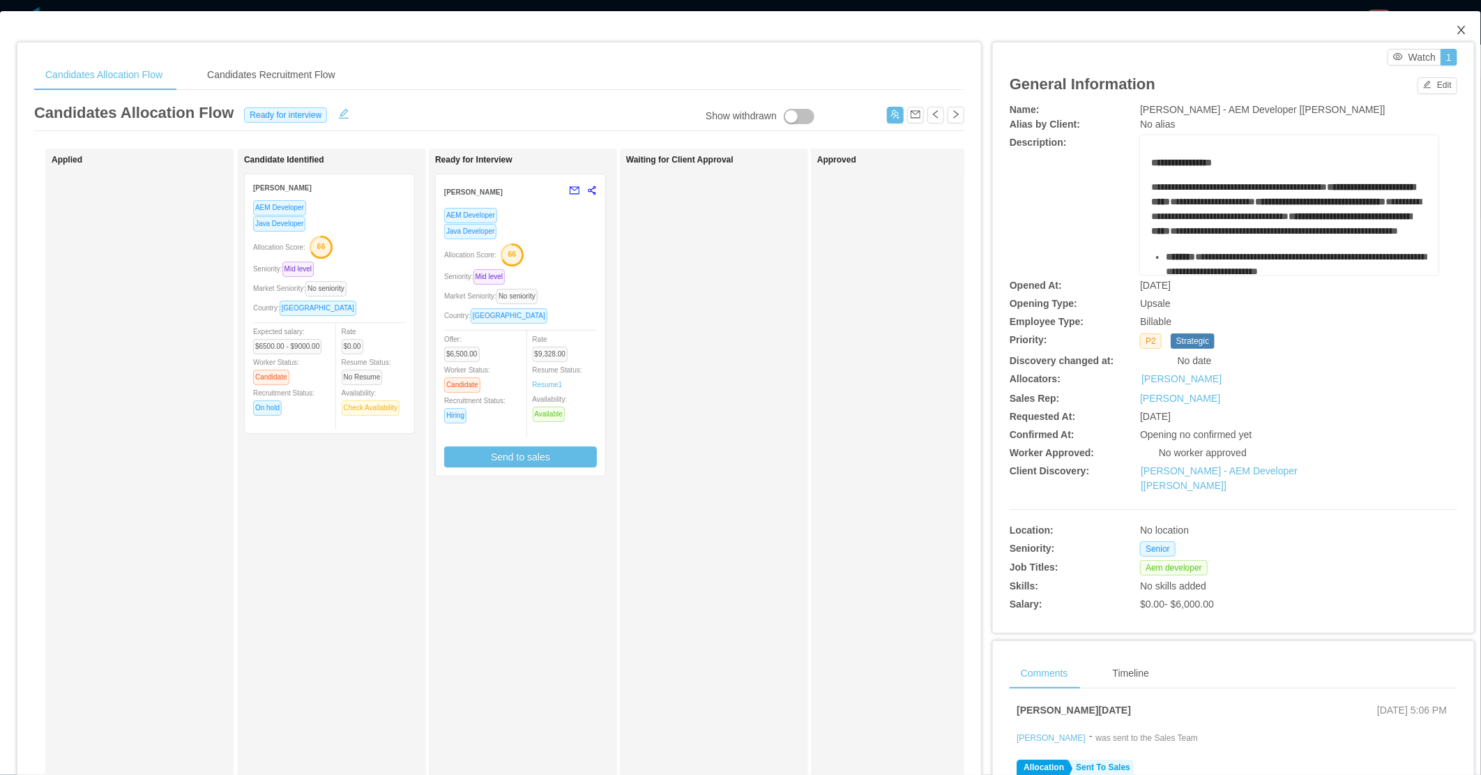
click at [1458, 31] on span "Close" at bounding box center [1461, 30] width 39 height 39
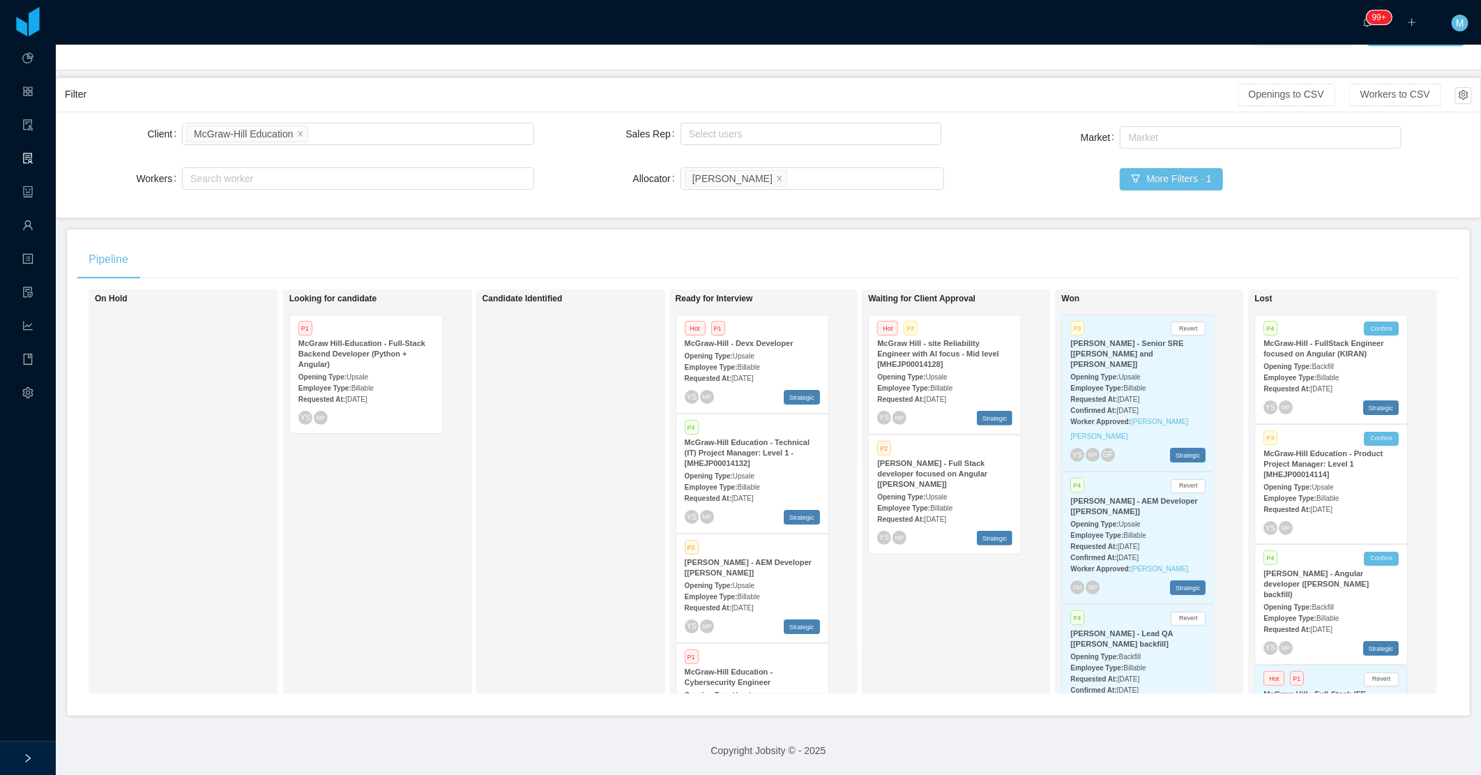
click at [615, 407] on div "Candidate Identified" at bounding box center [580, 492] width 195 height 392
click at [542, 518] on div "Candidate Identified" at bounding box center [580, 492] width 195 height 392
click at [562, 428] on div "Candidate Identified" at bounding box center [580, 492] width 195 height 392
click at [967, 195] on div "Client Search clients McGraw-Hill Education Workers Search worker Sales Rep Sel…" at bounding box center [769, 164] width 1408 height 89
click at [342, 395] on strong "Requested At:" at bounding box center [322, 399] width 47 height 8
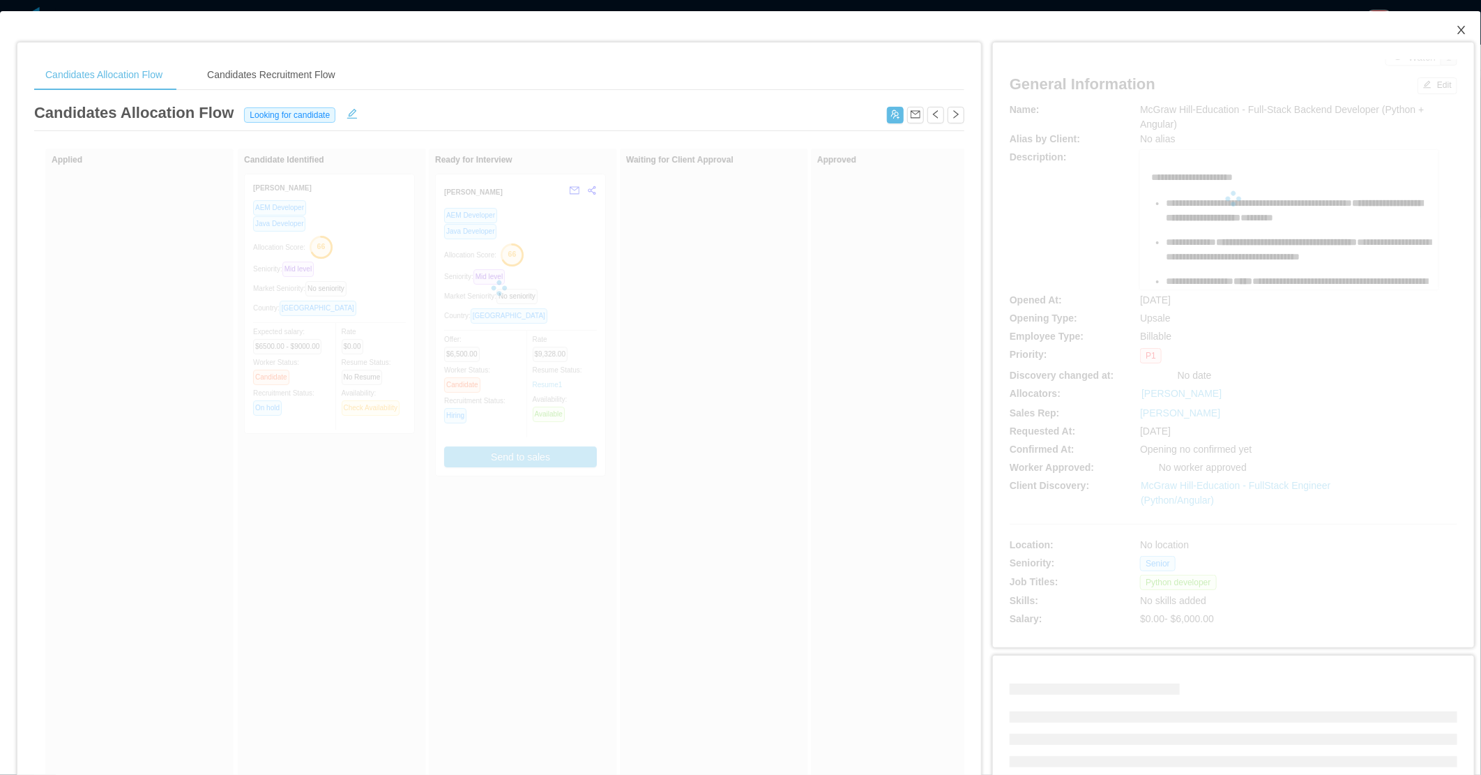
scroll to position [4, 0]
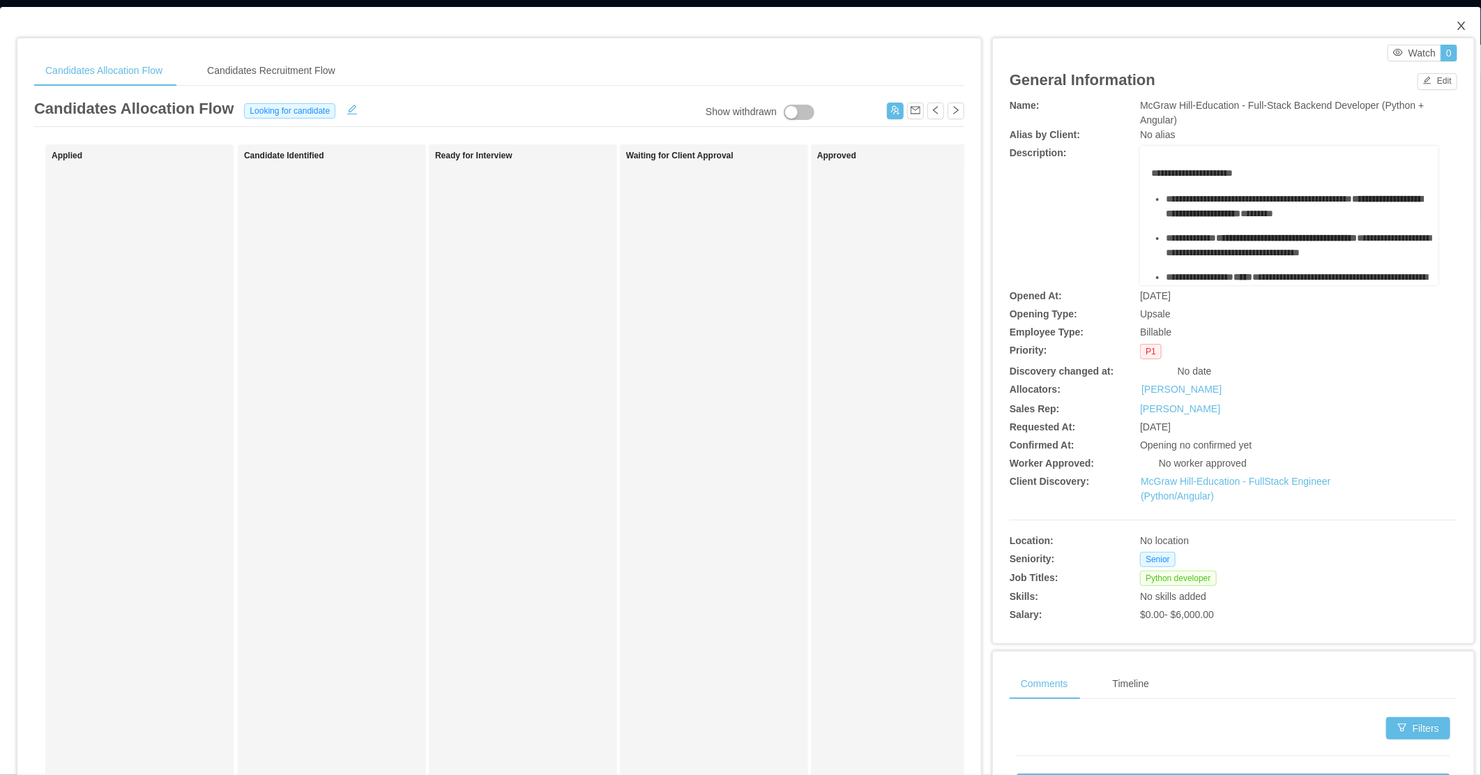
drag, startPoint x: 1451, startPoint y: 26, endPoint x: 447, endPoint y: 276, distance: 1034.9
click at [1456, 28] on icon "icon: close" at bounding box center [1461, 25] width 11 height 11
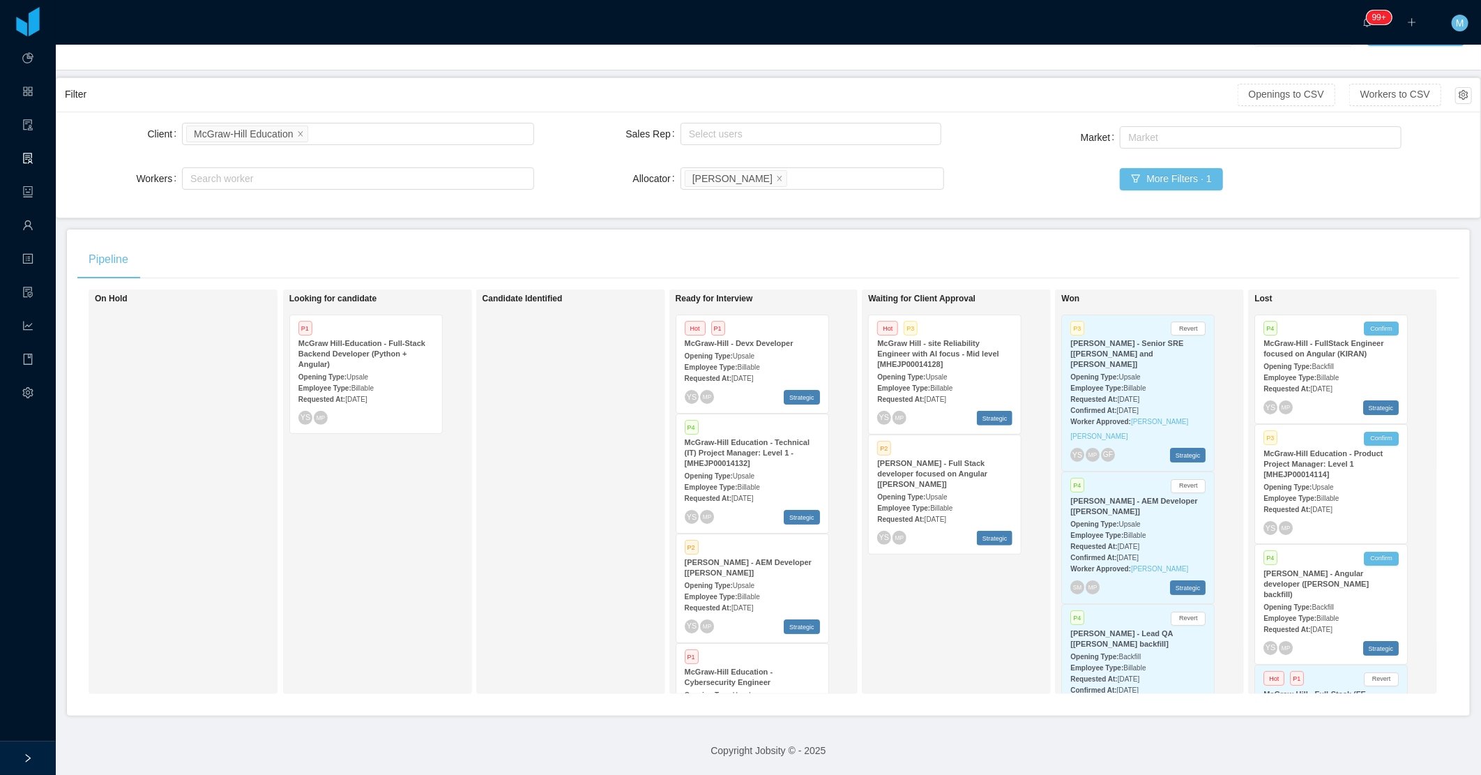
click at [582, 442] on div "Candidate Identified" at bounding box center [580, 492] width 195 height 392
click at [596, 450] on div "Candidate Identified" at bounding box center [580, 492] width 195 height 392
click at [565, 469] on div "Candidate Identified" at bounding box center [580, 492] width 195 height 392
click at [584, 440] on div "Candidate Identified" at bounding box center [580, 492] width 195 height 392
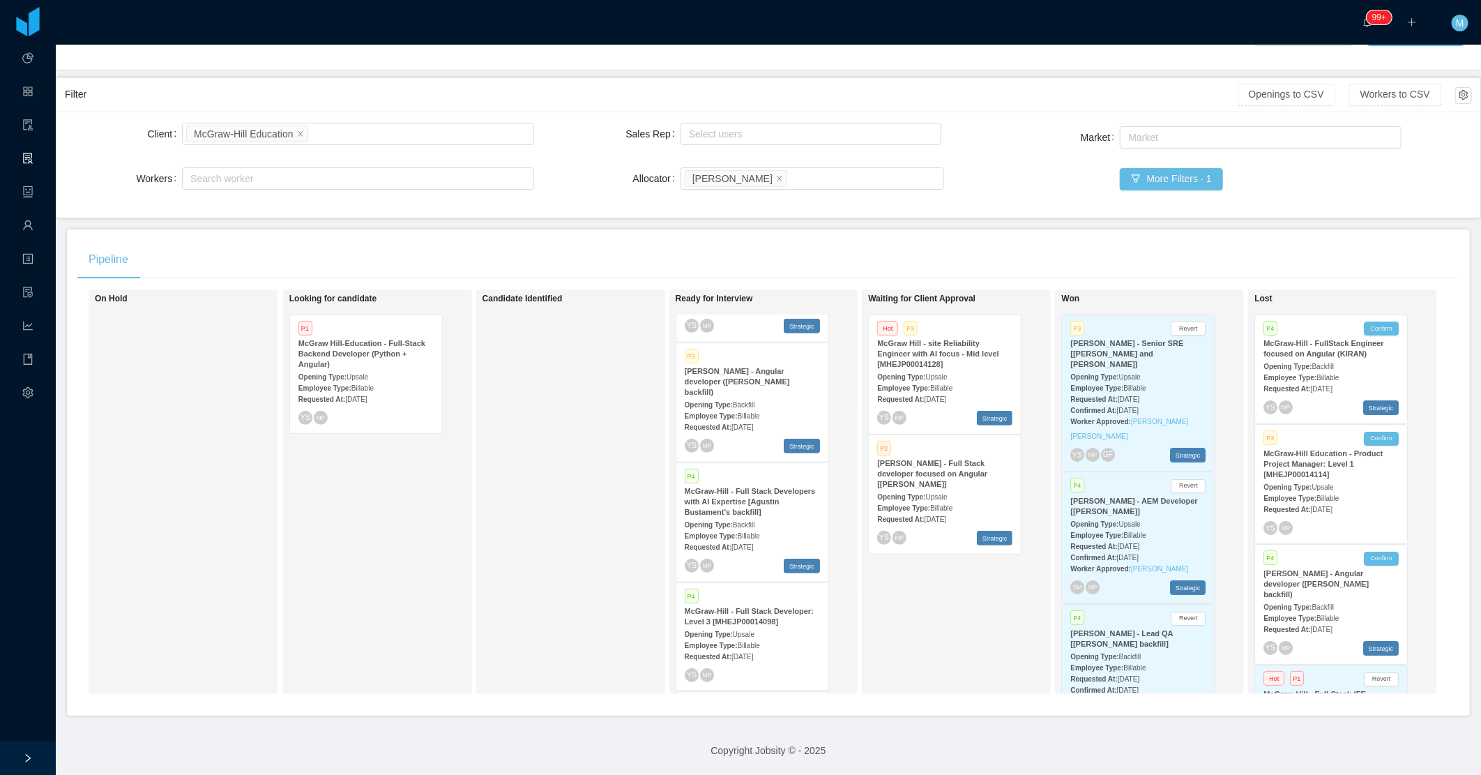
scroll to position [2271, 0]
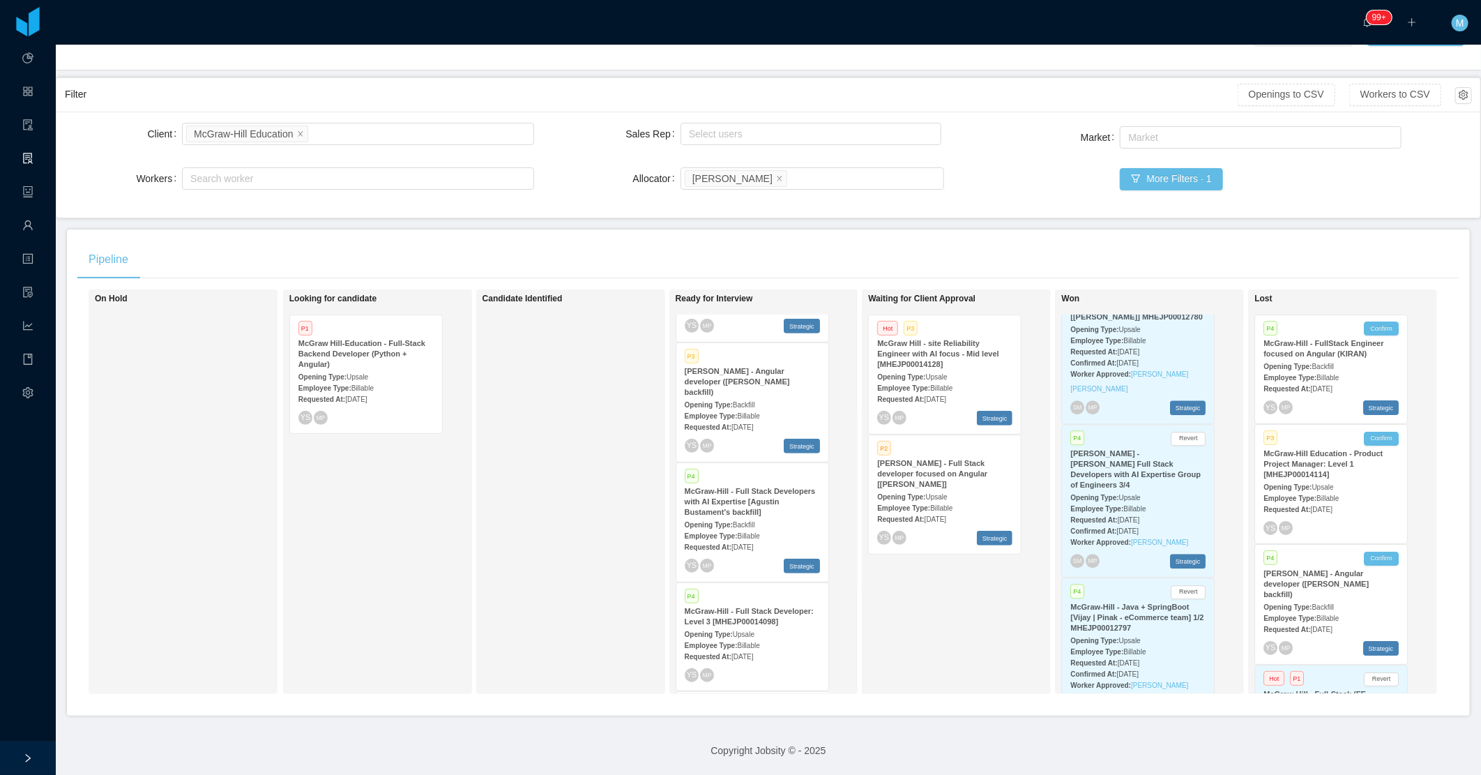
click at [685, 528] on div "Employee Type: Billable" at bounding box center [752, 535] width 135 height 15
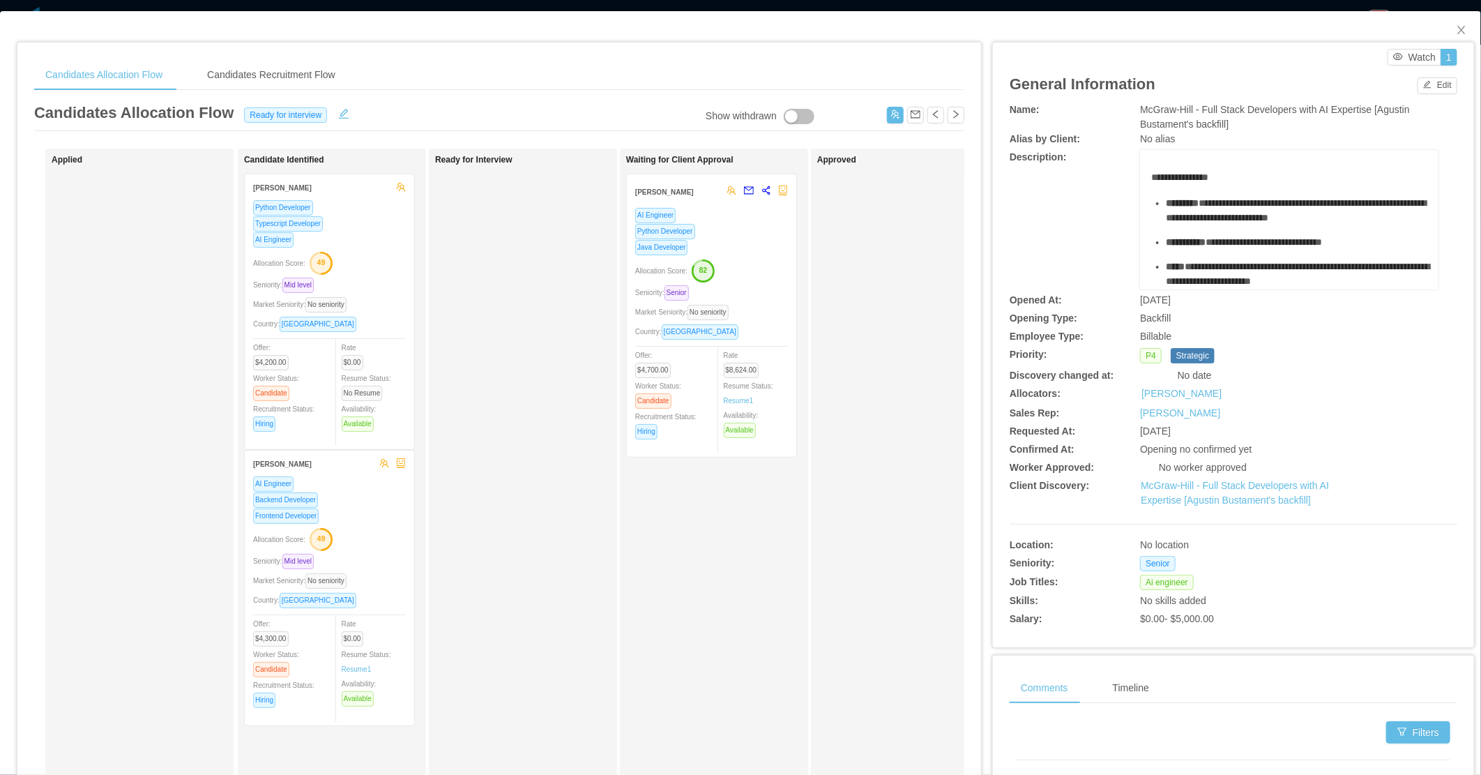
click at [503, 492] on div "Ready for Interview" at bounding box center [532, 497] width 195 height 685
click at [1421, 86] on button "Edit" at bounding box center [1438, 85] width 40 height 17
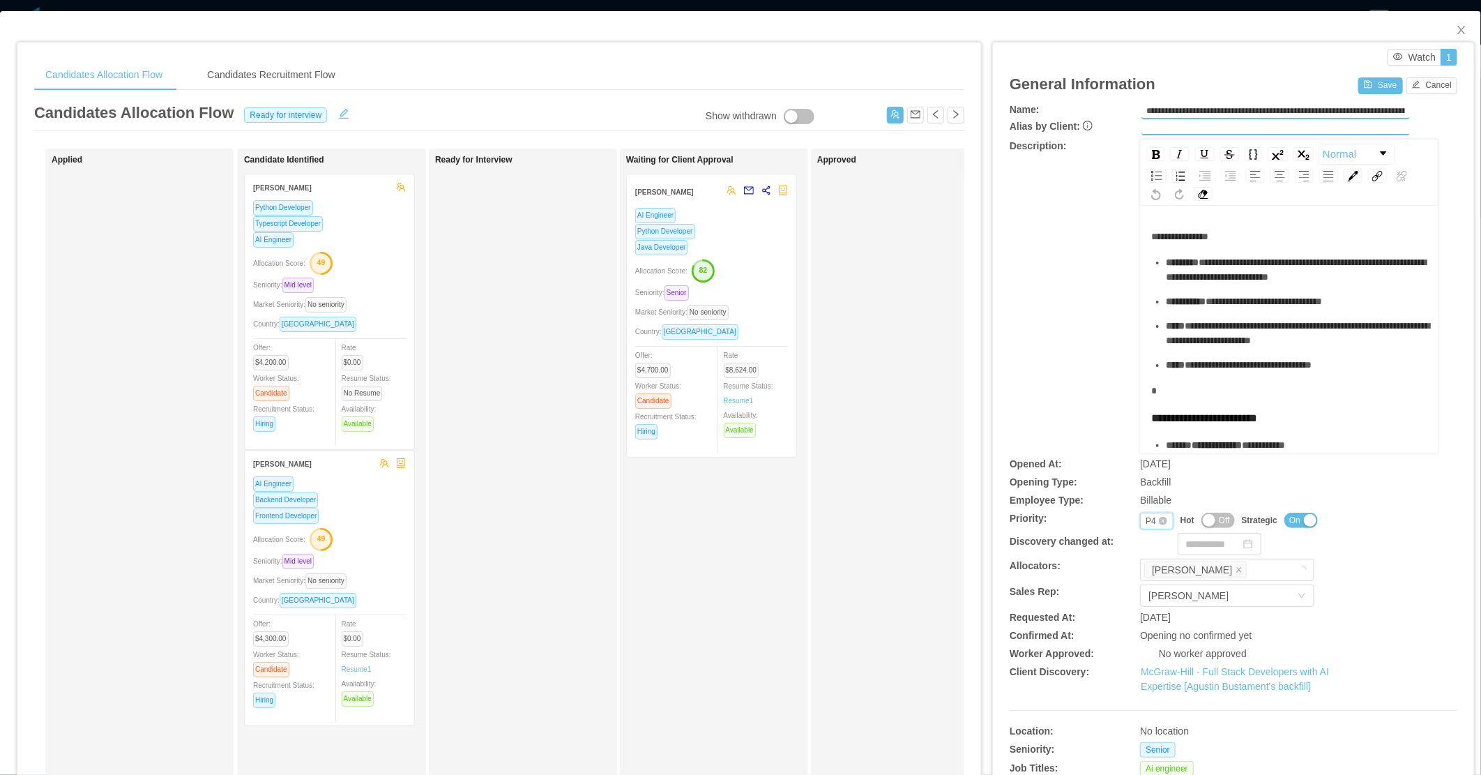
click at [1146, 524] on div "P4" at bounding box center [1151, 520] width 10 height 15
drag, startPoint x: 1142, startPoint y: 565, endPoint x: 1225, endPoint y: 458, distance: 135.2
click at [1142, 566] on li "P2" at bounding box center [1147, 564] width 32 height 22
click at [1368, 80] on button "Save" at bounding box center [1381, 85] width 44 height 17
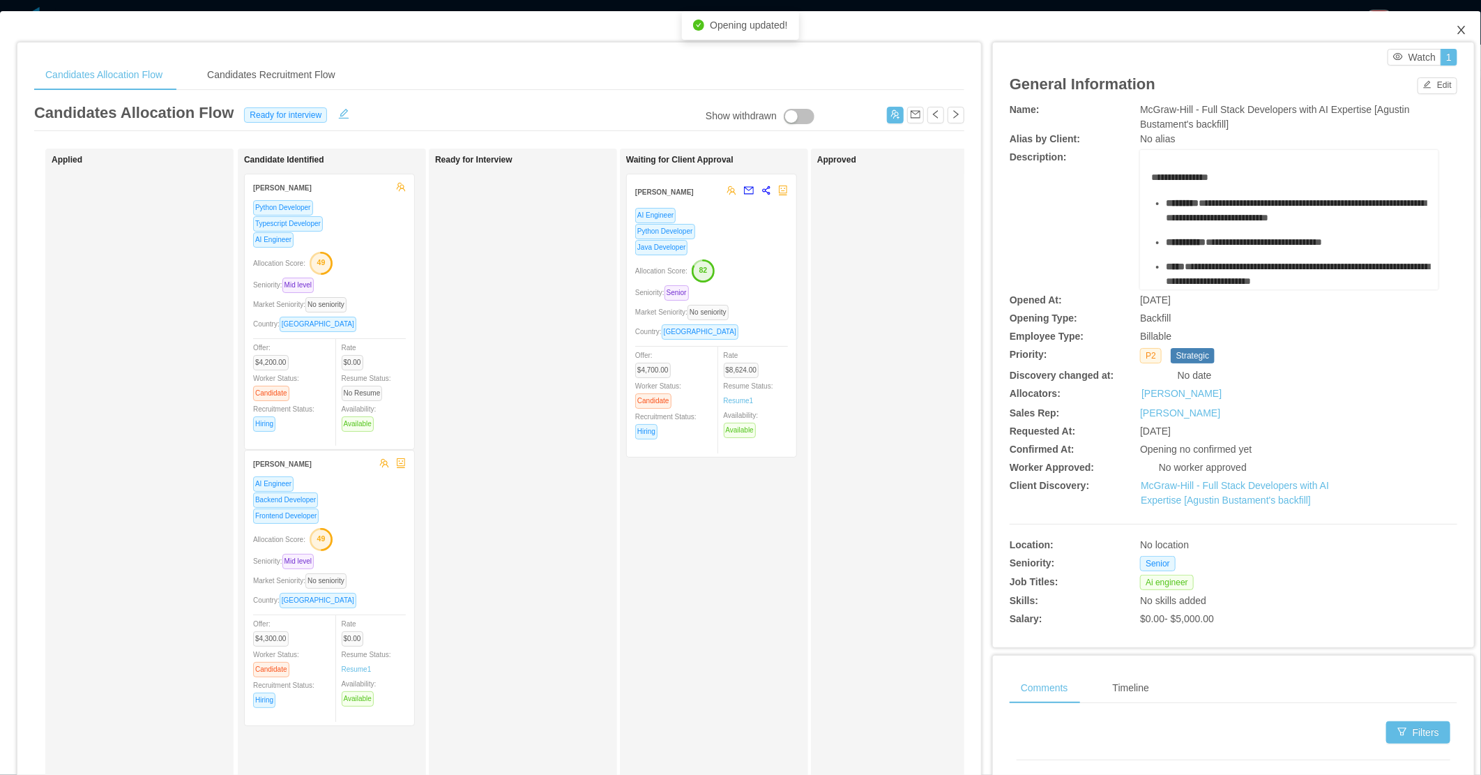
click at [1456, 28] on icon "icon: close" at bounding box center [1461, 29] width 11 height 11
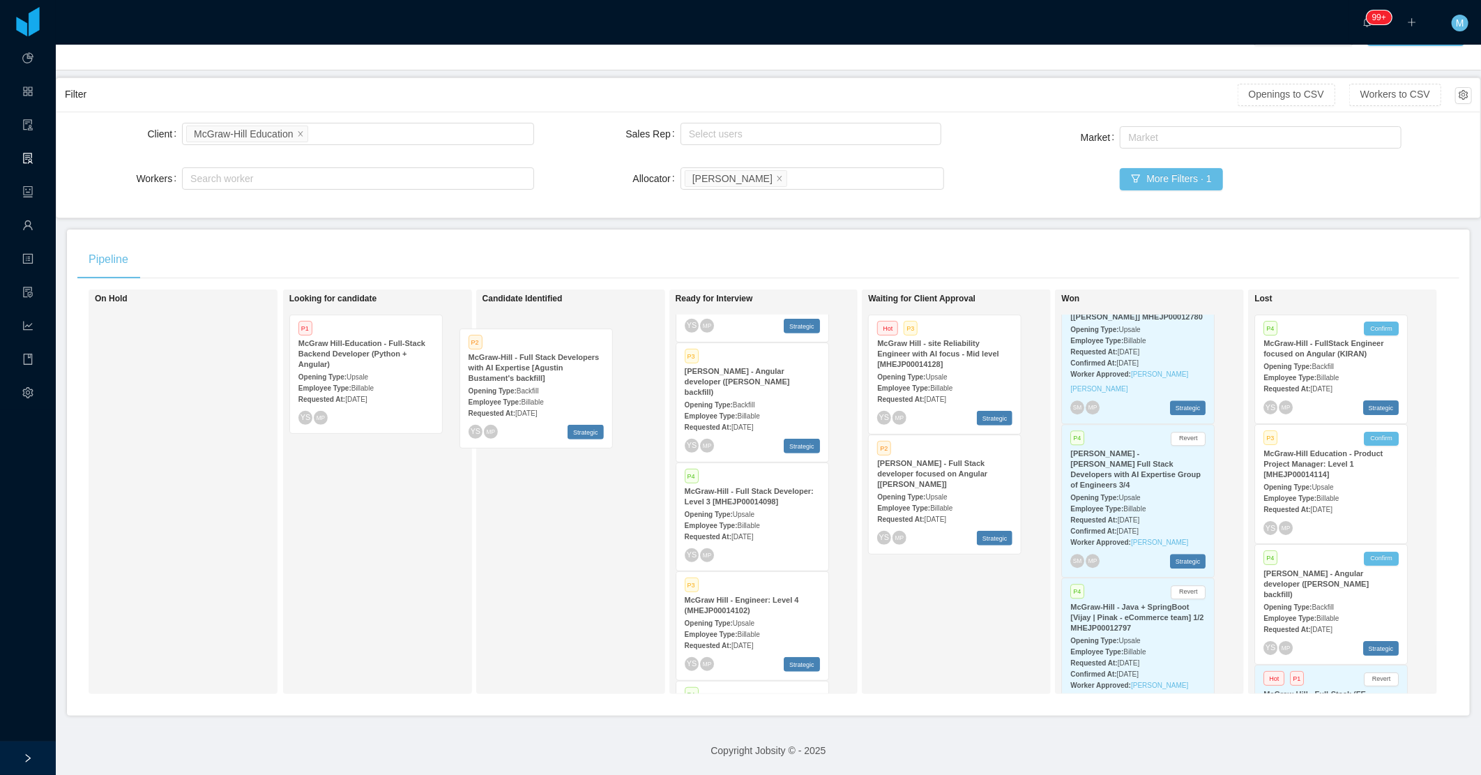
drag, startPoint x: 771, startPoint y: 479, endPoint x: 560, endPoint y: 367, distance: 239.3
click at [560, 367] on div "On Hold Looking for candidate P1 McGraw Hill-Education - Full-Stack Backend Dev…" at bounding box center [768, 497] width 1382 height 416
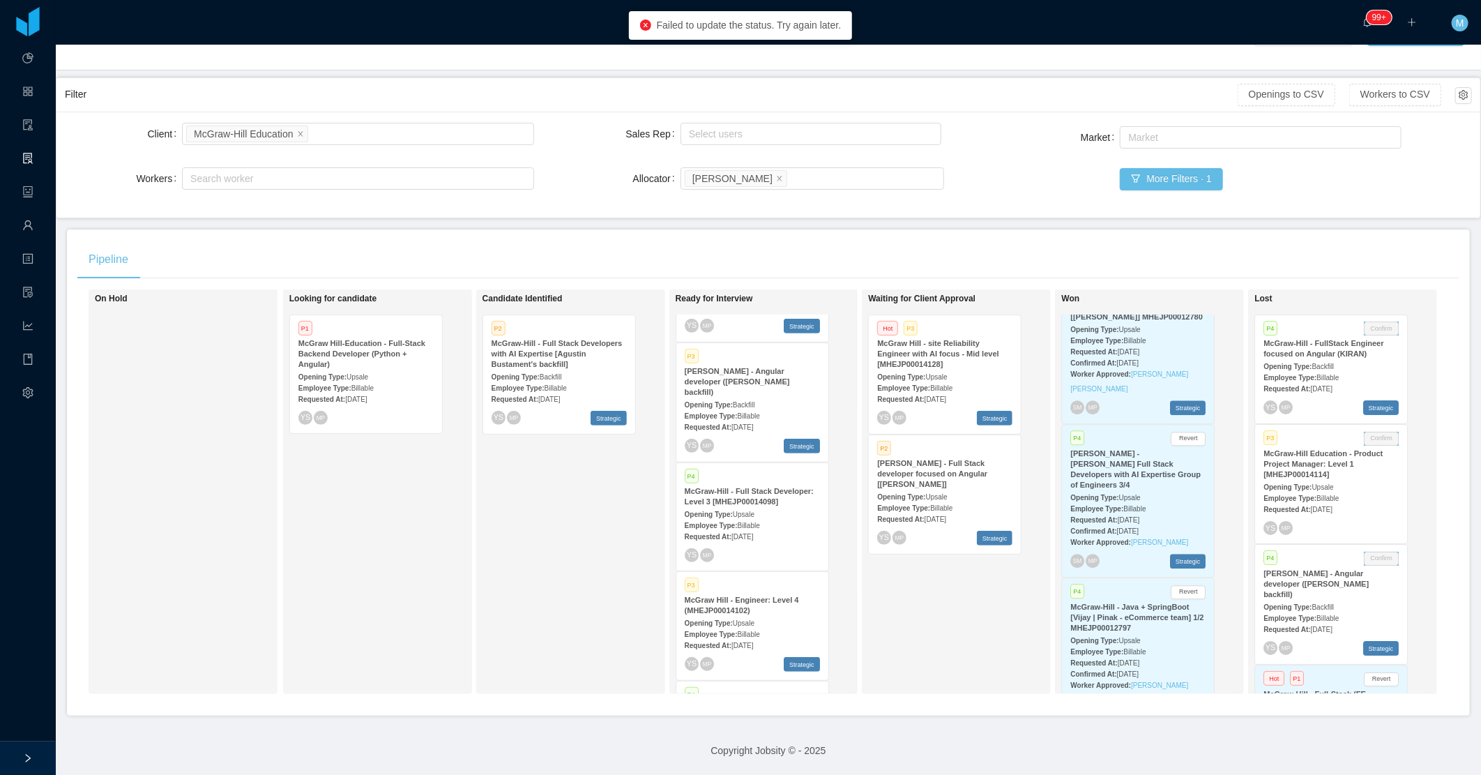
click at [558, 380] on div "Employee Type: Billable" at bounding box center [559, 387] width 135 height 15
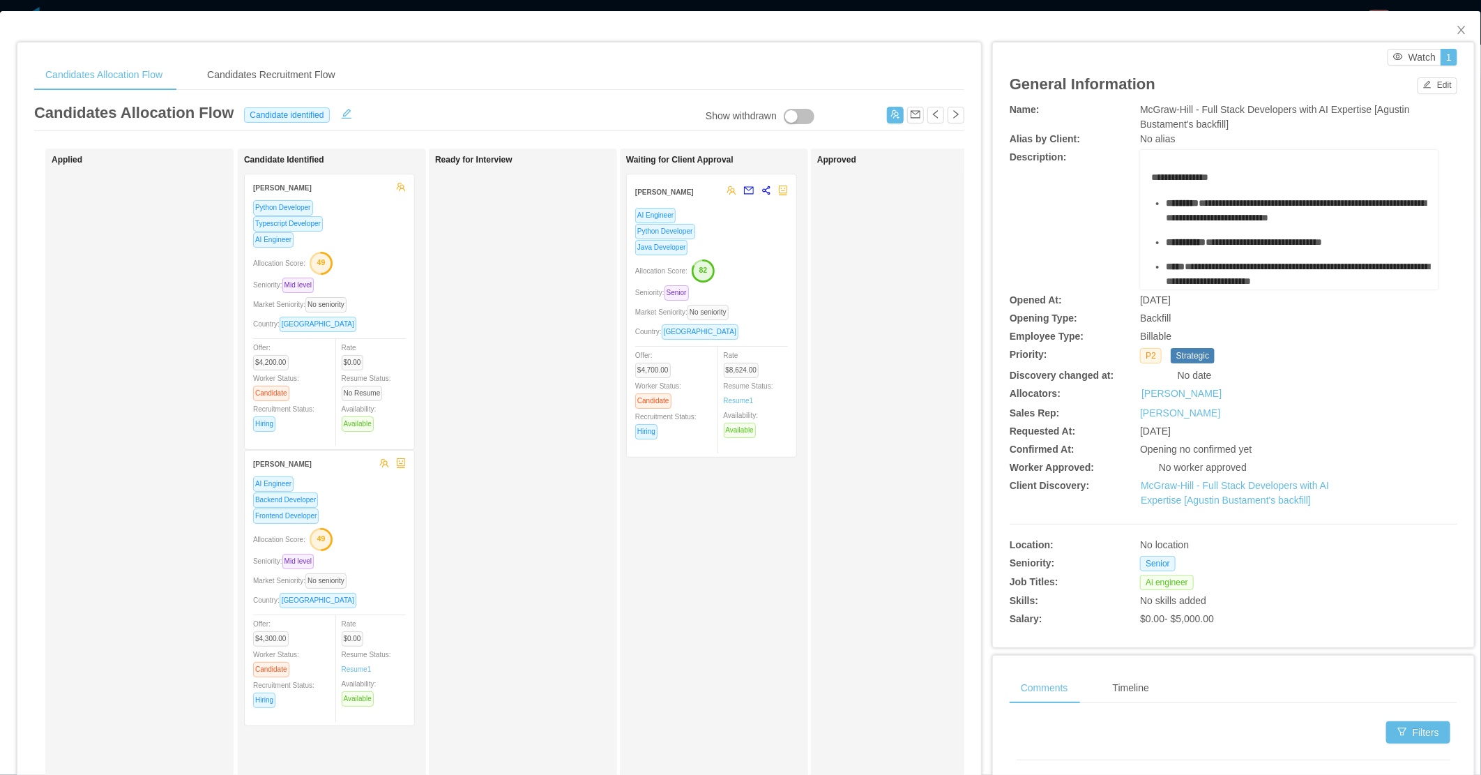
click at [511, 347] on div "Ready for Interview" at bounding box center [532, 497] width 195 height 685
click at [1456, 29] on icon "icon: close" at bounding box center [1461, 29] width 11 height 11
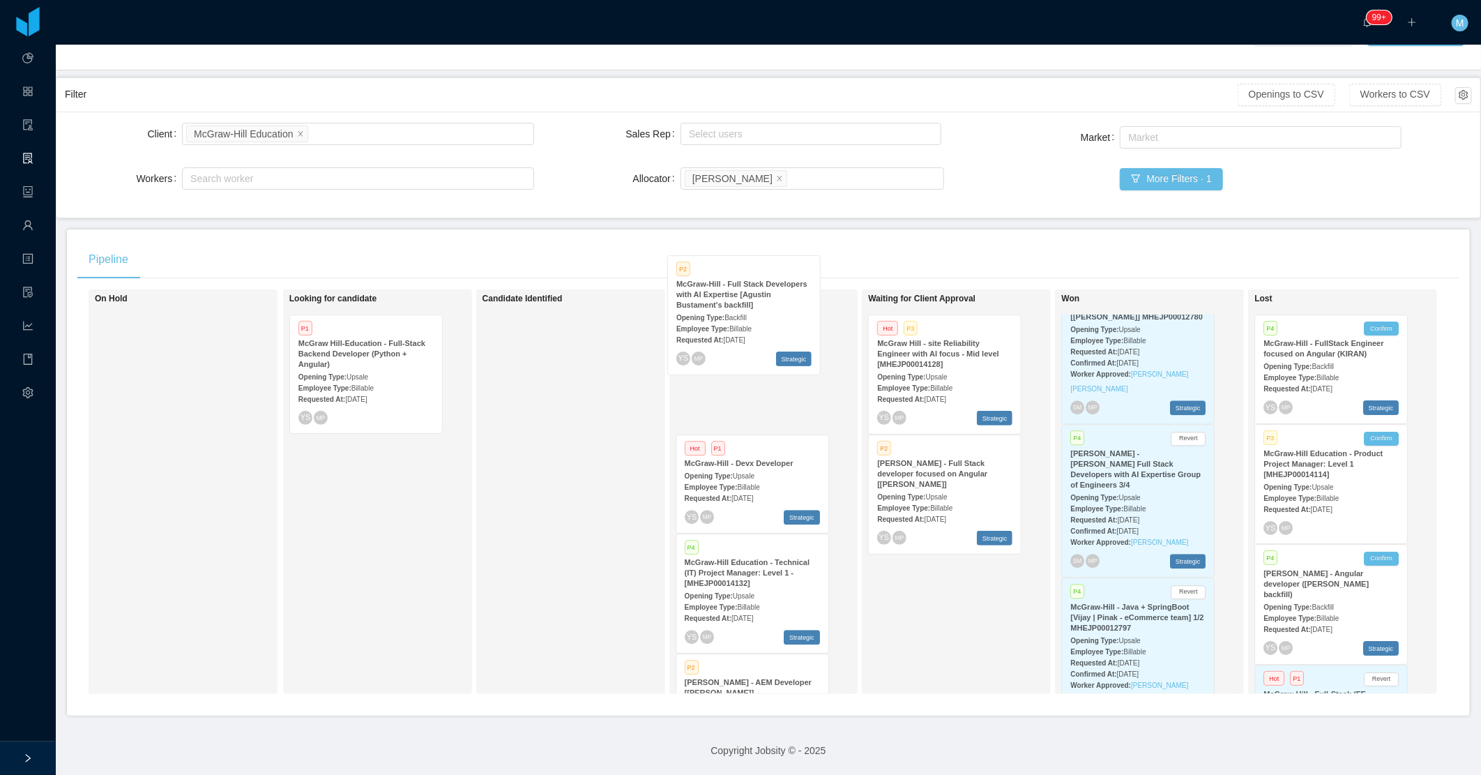
drag, startPoint x: 554, startPoint y: 373, endPoint x: 702, endPoint y: 331, distance: 153.2
click at [702, 331] on div "On Hold Looking for candidate P1 McGraw Hill-Education - Full-Stack Backend Dev…" at bounding box center [768, 497] width 1382 height 416
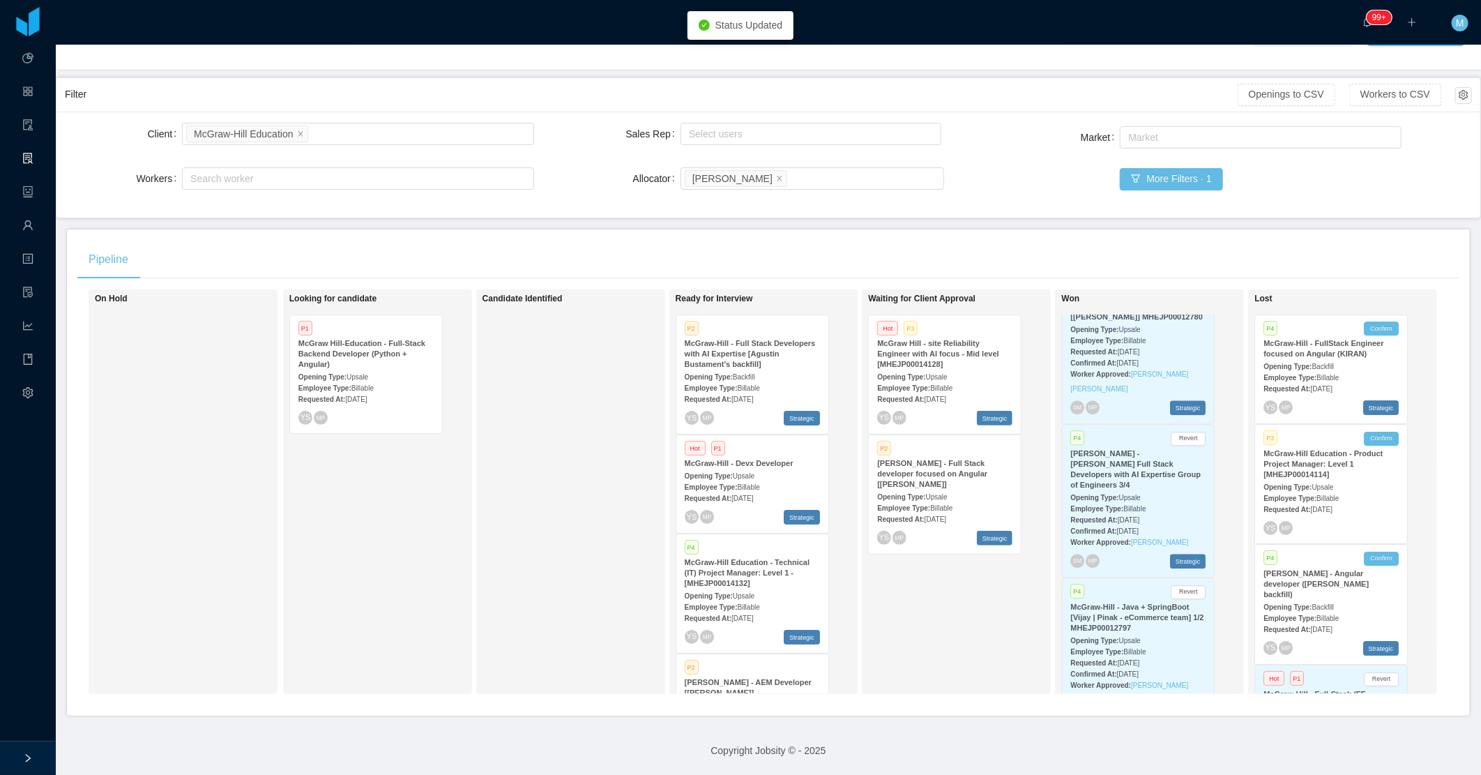
click at [387, 380] on div "Employee Type: Billable" at bounding box center [366, 387] width 135 height 15
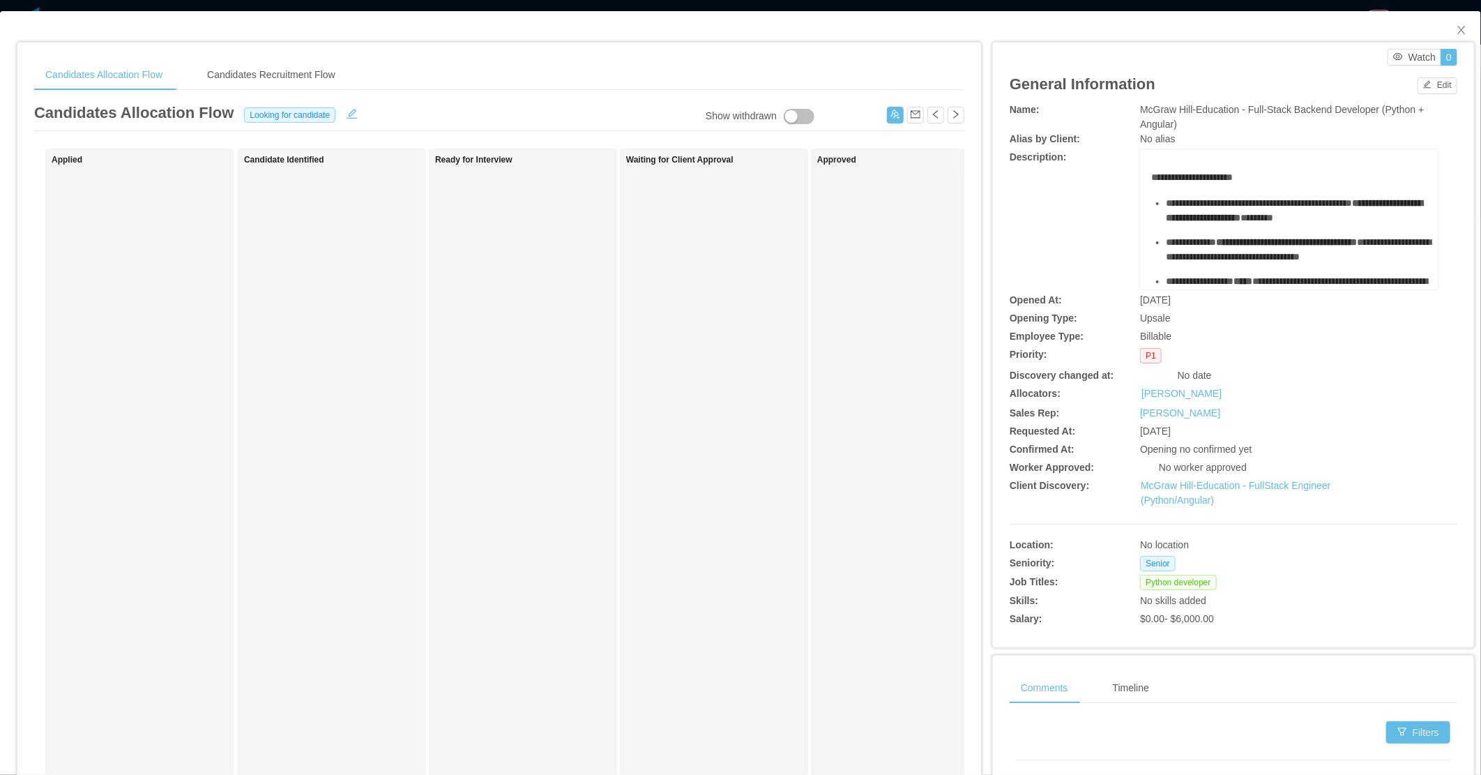
click at [1158, 193] on div "**********" at bounding box center [1290, 458] width 277 height 577
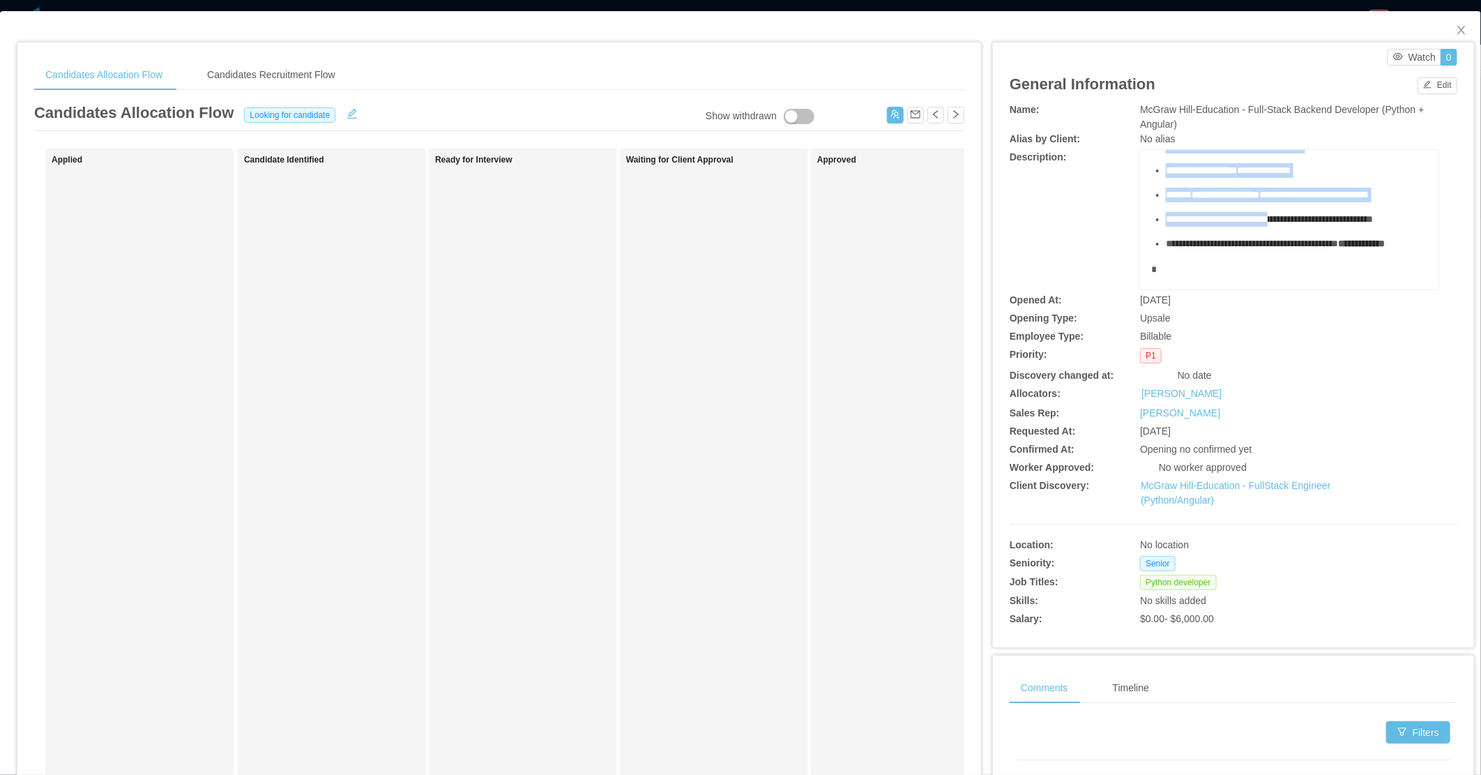
scroll to position [387, 0]
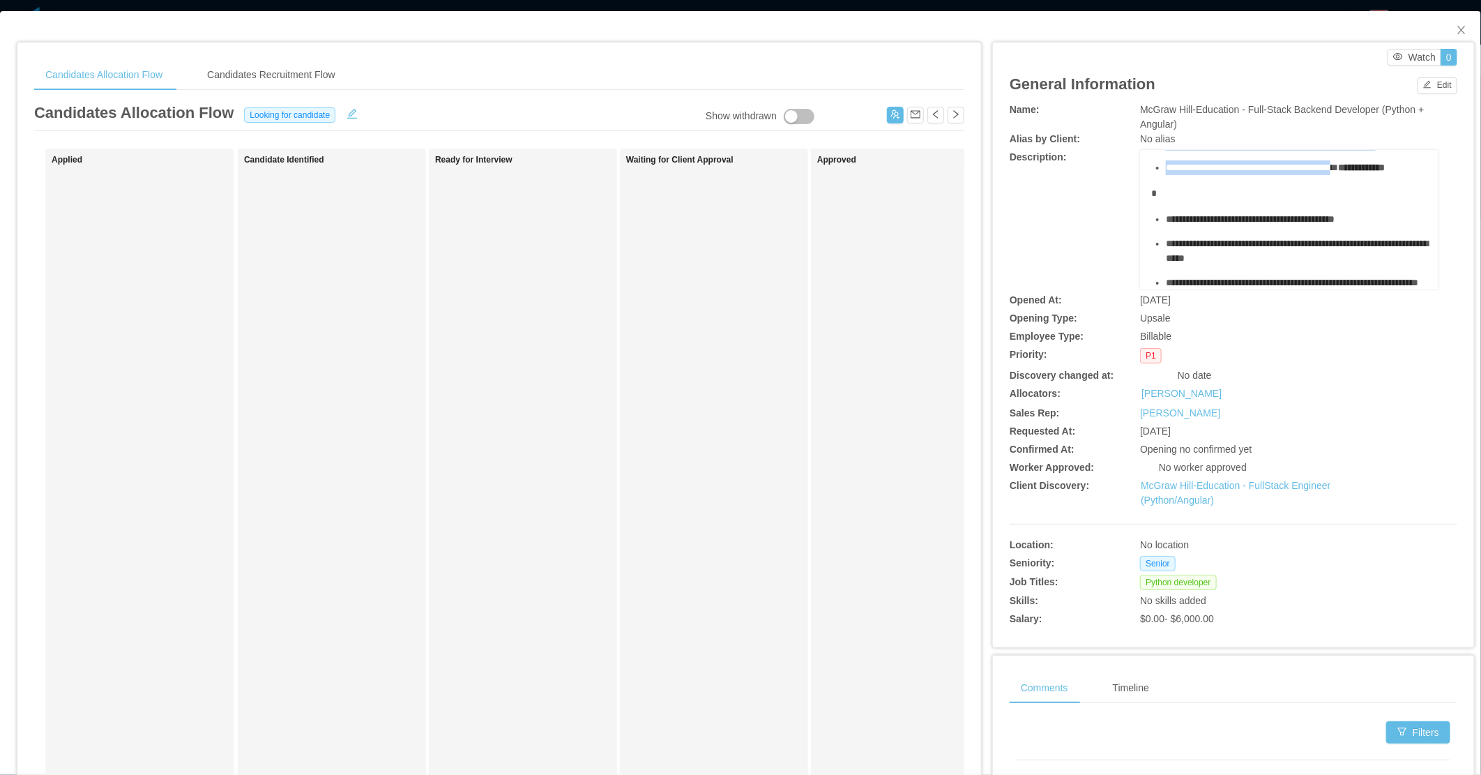
drag, startPoint x: 1144, startPoint y: 172, endPoint x: 1380, endPoint y: 210, distance: 238.7
click at [1380, 210] on div "**********" at bounding box center [1290, 71] width 277 height 577
copy div "**********"
drag, startPoint x: 1454, startPoint y: 28, endPoint x: 1424, endPoint y: 39, distance: 31.3
click at [1456, 29] on icon "icon: close" at bounding box center [1461, 29] width 11 height 11
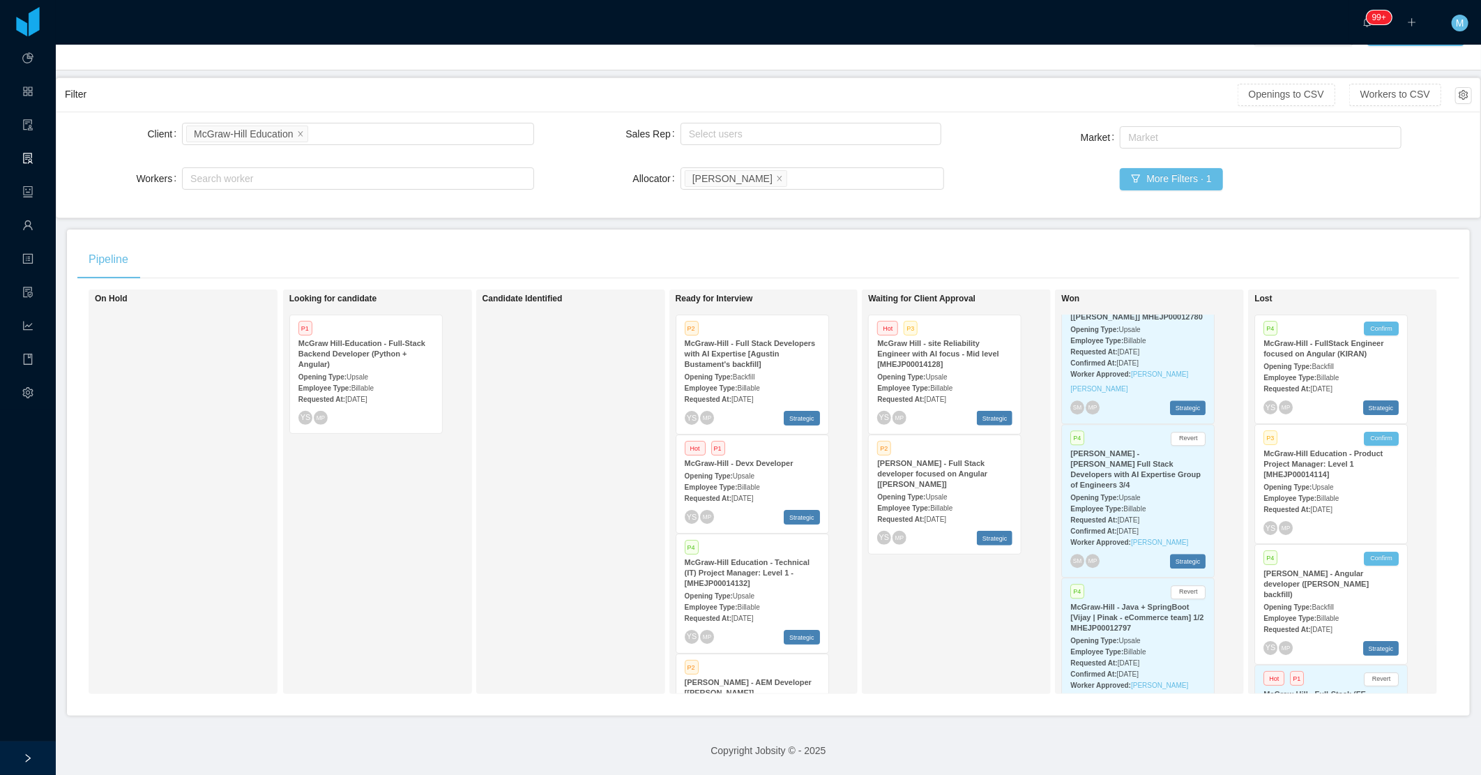
click at [763, 369] on div "Opening Type: Backfill" at bounding box center [752, 376] width 135 height 15
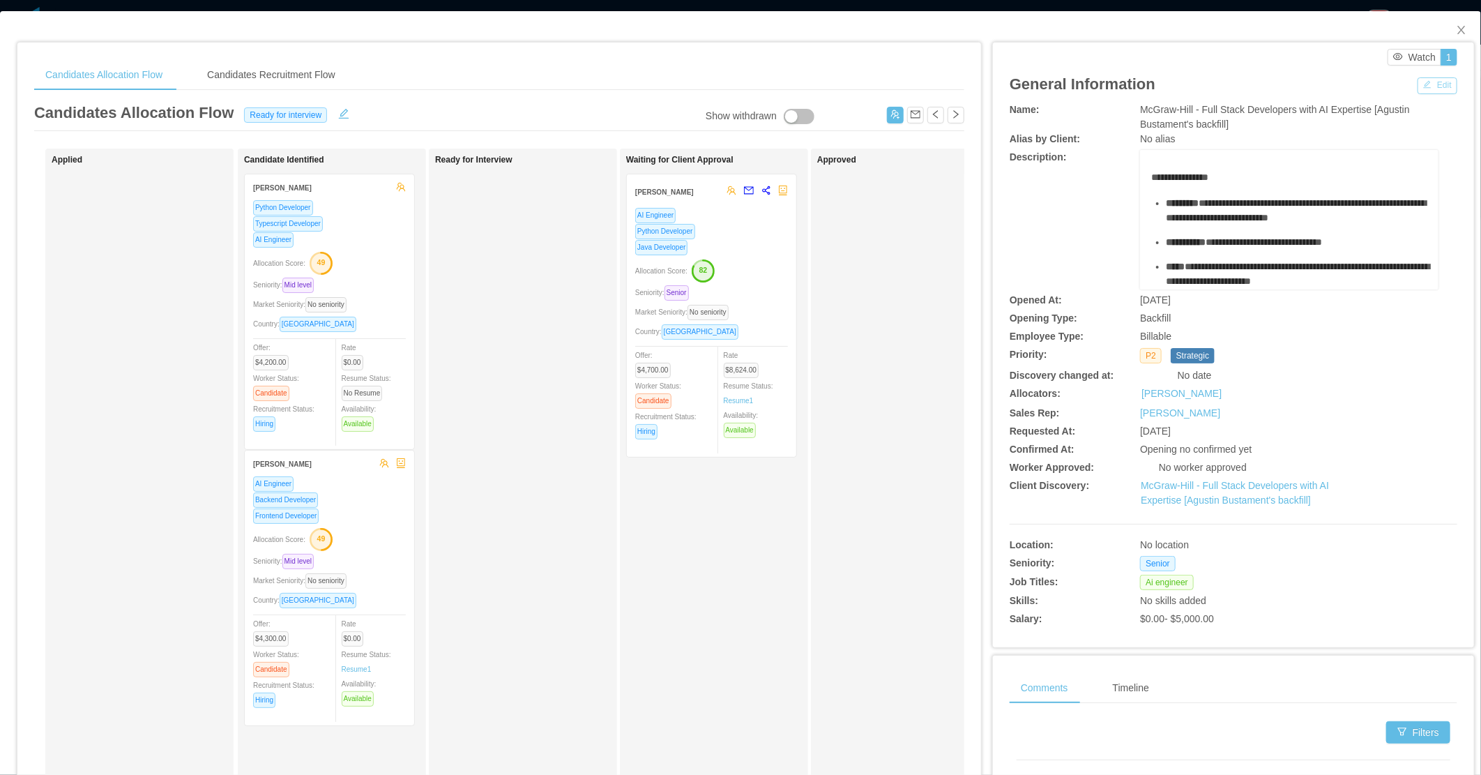
click at [1420, 88] on button "Edit" at bounding box center [1438, 85] width 40 height 17
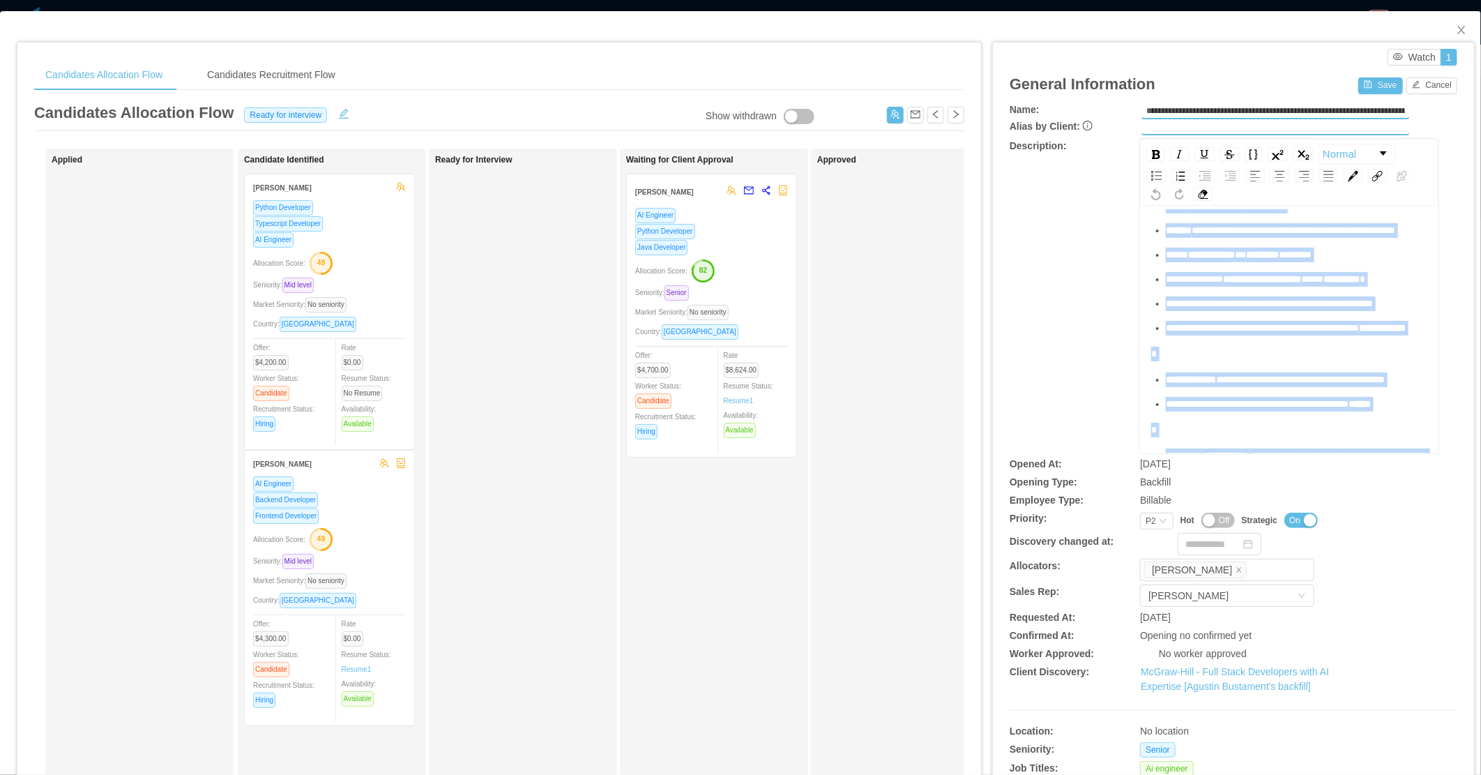
scroll to position [562, 0]
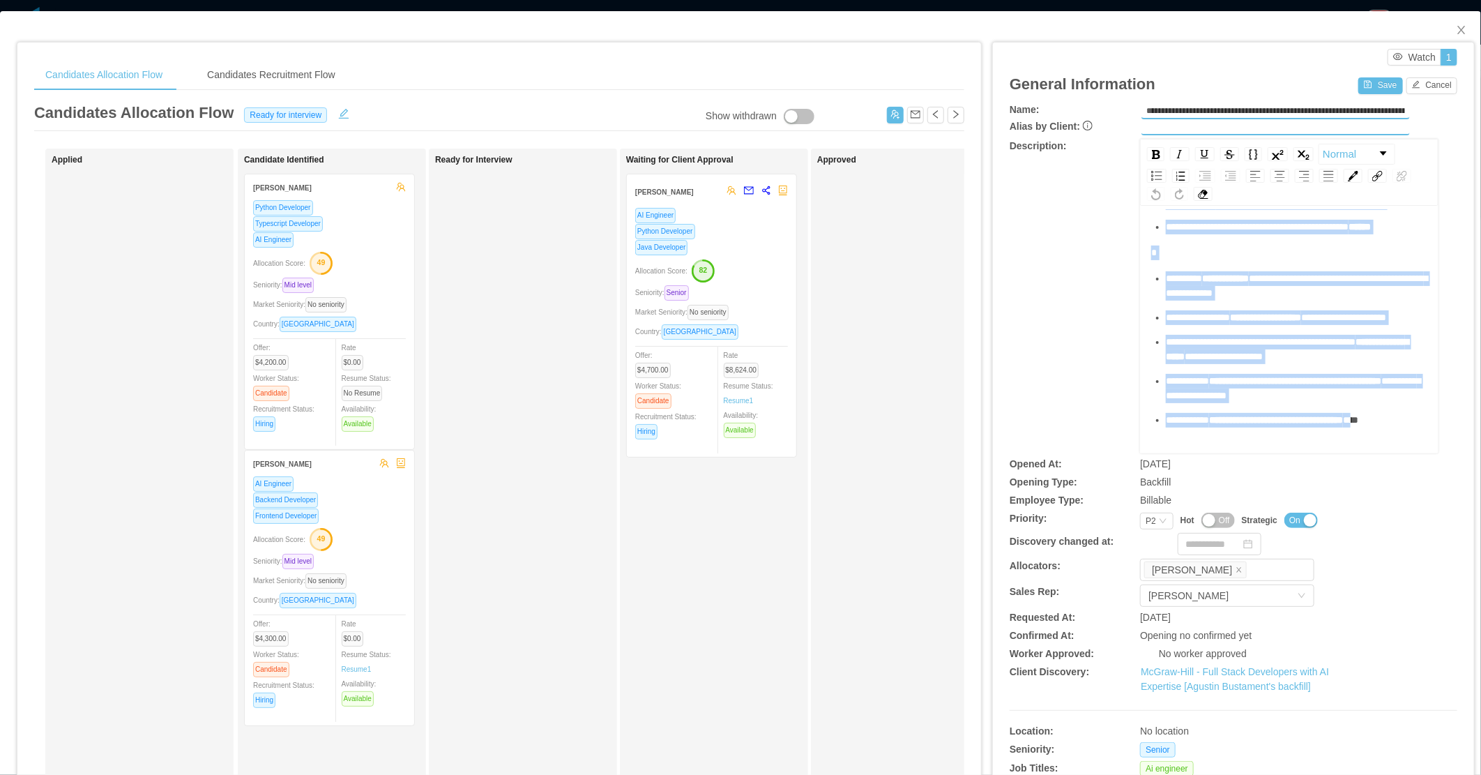
drag, startPoint x: 1145, startPoint y: 230, endPoint x: 1311, endPoint y: 409, distance: 243.8
click at [1311, 409] on div "**********" at bounding box center [1290, 133] width 277 height 640
click at [1312, 413] on div "**********" at bounding box center [1297, 420] width 262 height 15
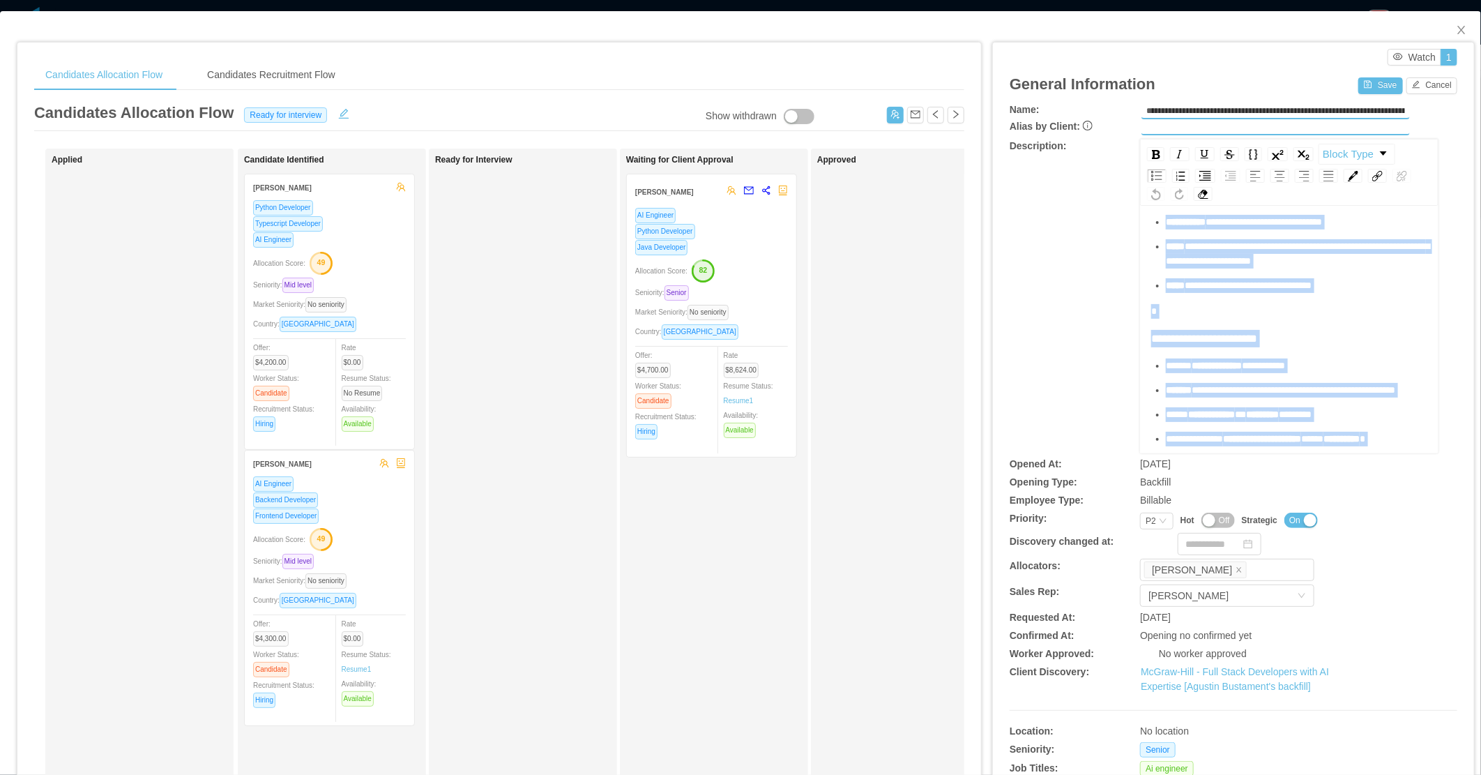
scroll to position [0, 0]
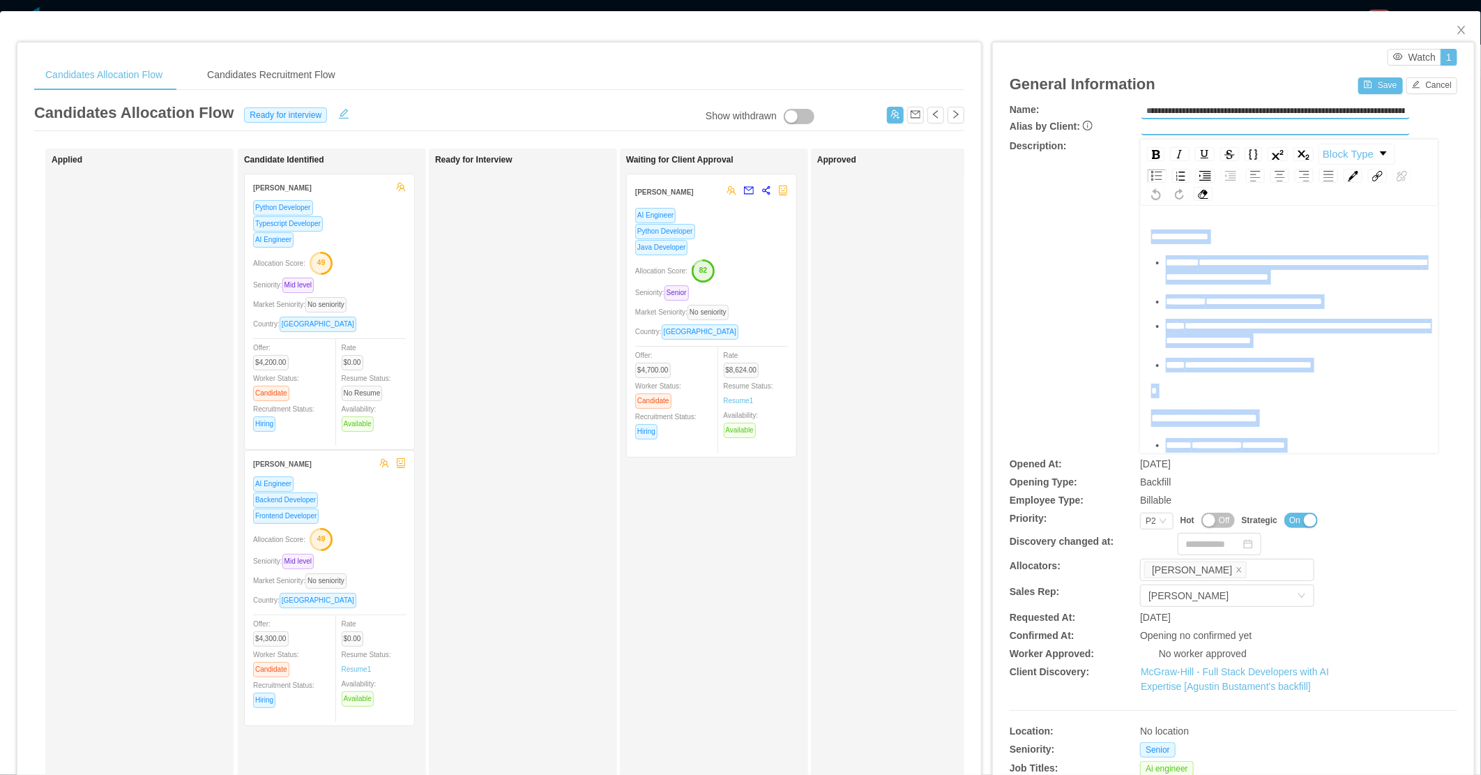
drag, startPoint x: 1399, startPoint y: 393, endPoint x: 1055, endPoint y: 113, distance: 444.2
click at [1055, 113] on div "**********" at bounding box center [1234, 460] width 448 height 714
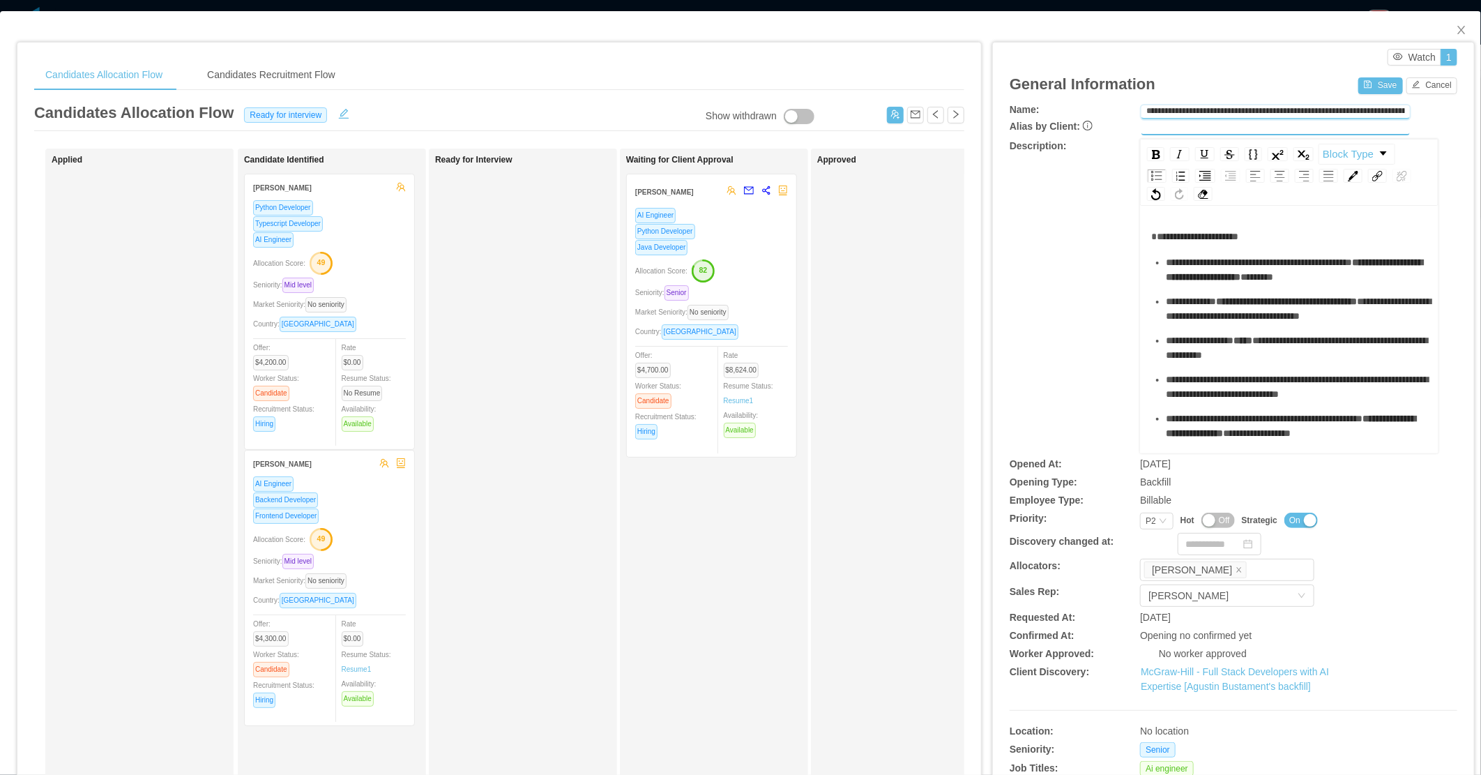
scroll to position [0, 49]
drag, startPoint x: 1278, startPoint y: 102, endPoint x: 1426, endPoint y: 105, distance: 147.9
click at [1426, 105] on div "**********" at bounding box center [1289, 111] width 299 height 17
click at [1283, 108] on input "**********" at bounding box center [1275, 112] width 266 height 14
drag, startPoint x: 1283, startPoint y: 108, endPoint x: 1228, endPoint y: 112, distance: 56.0
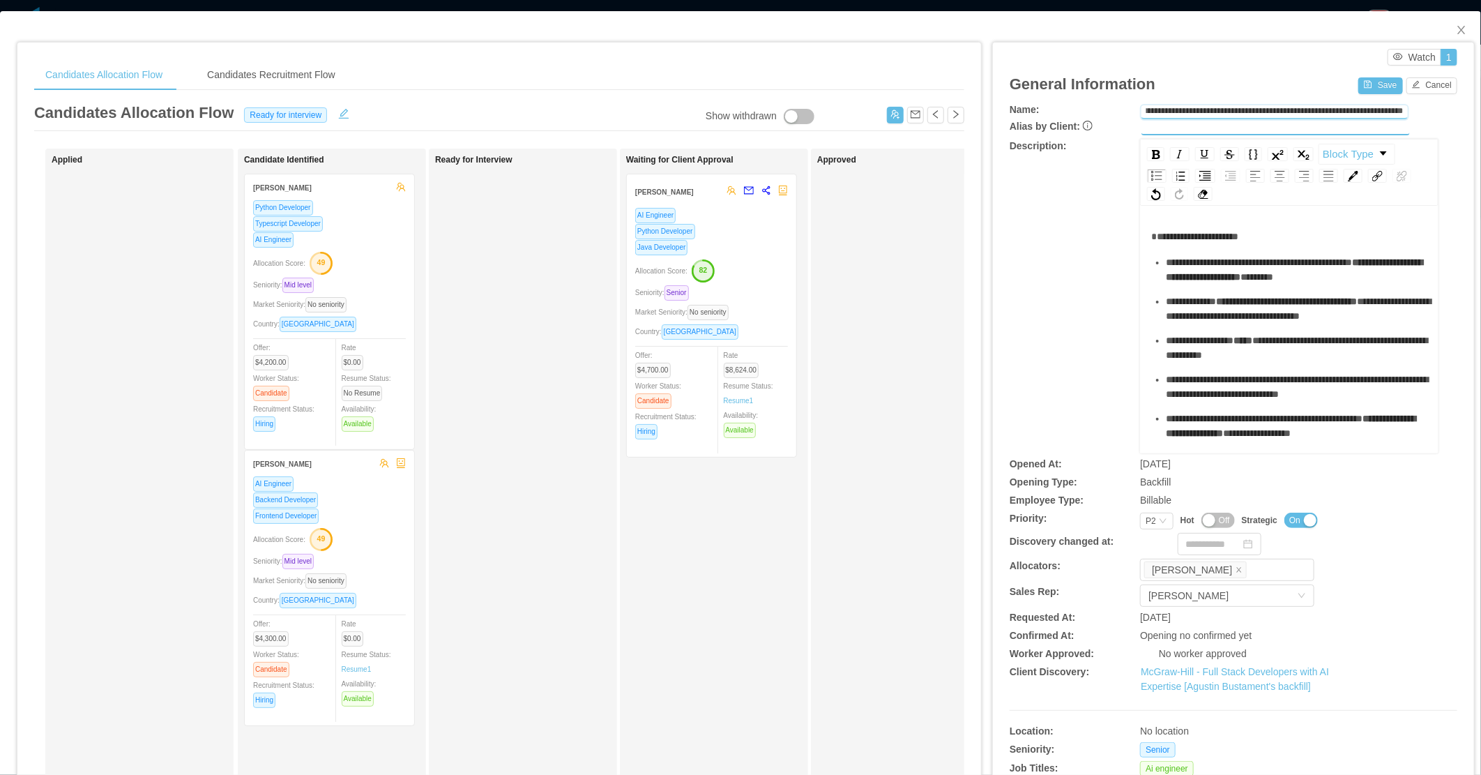
click at [1228, 112] on input "**********" at bounding box center [1275, 112] width 266 height 14
type input "**********"
click at [1369, 82] on button "Save" at bounding box center [1381, 85] width 44 height 17
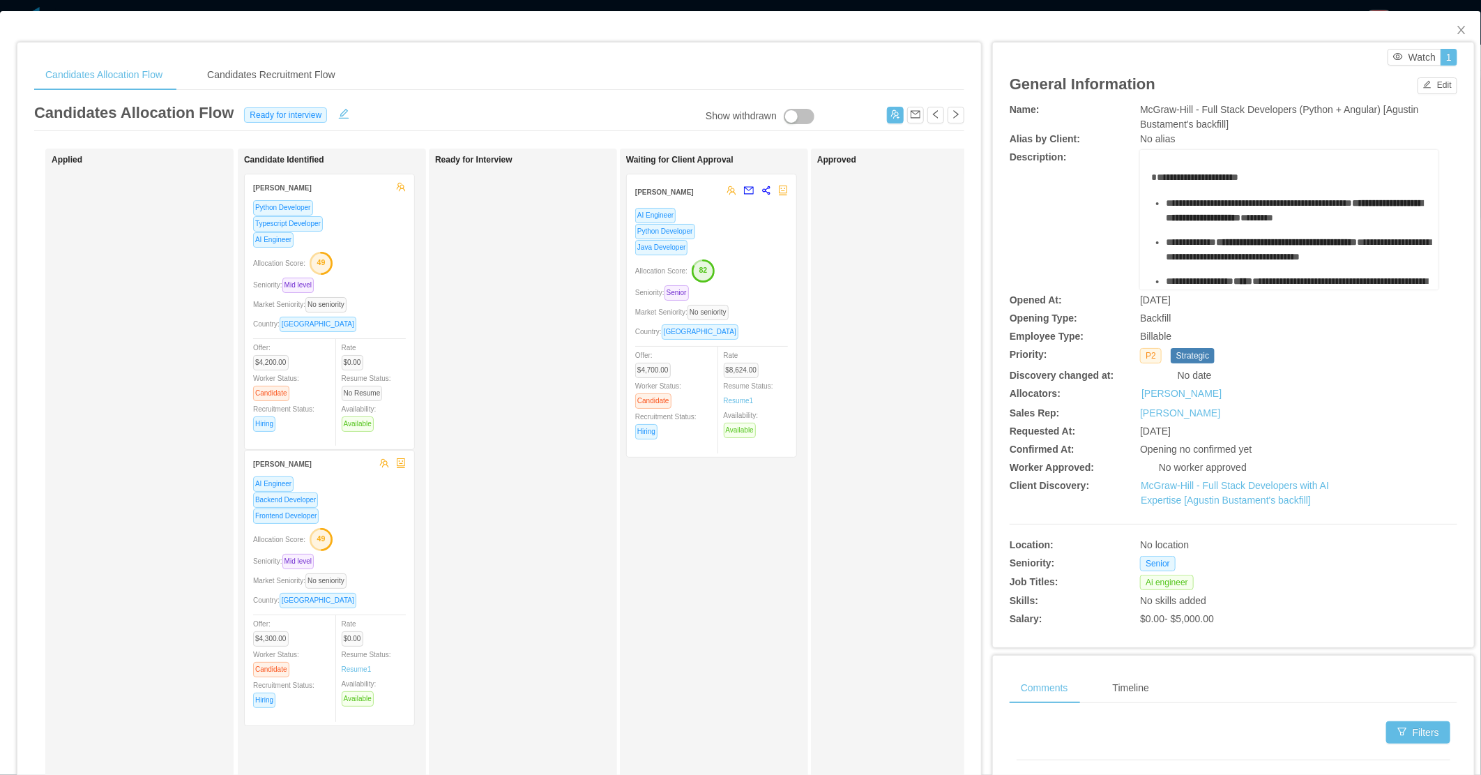
click at [489, 352] on div "Ready for Interview" at bounding box center [532, 497] width 195 height 685
drag, startPoint x: 1191, startPoint y: 107, endPoint x: 1389, endPoint y: 124, distance: 198.8
click at [1389, 124] on div "McGraw-Hill - Full Stack Developers (Python + Angular) [Agustin Bustament's bac…" at bounding box center [1289, 117] width 299 height 29
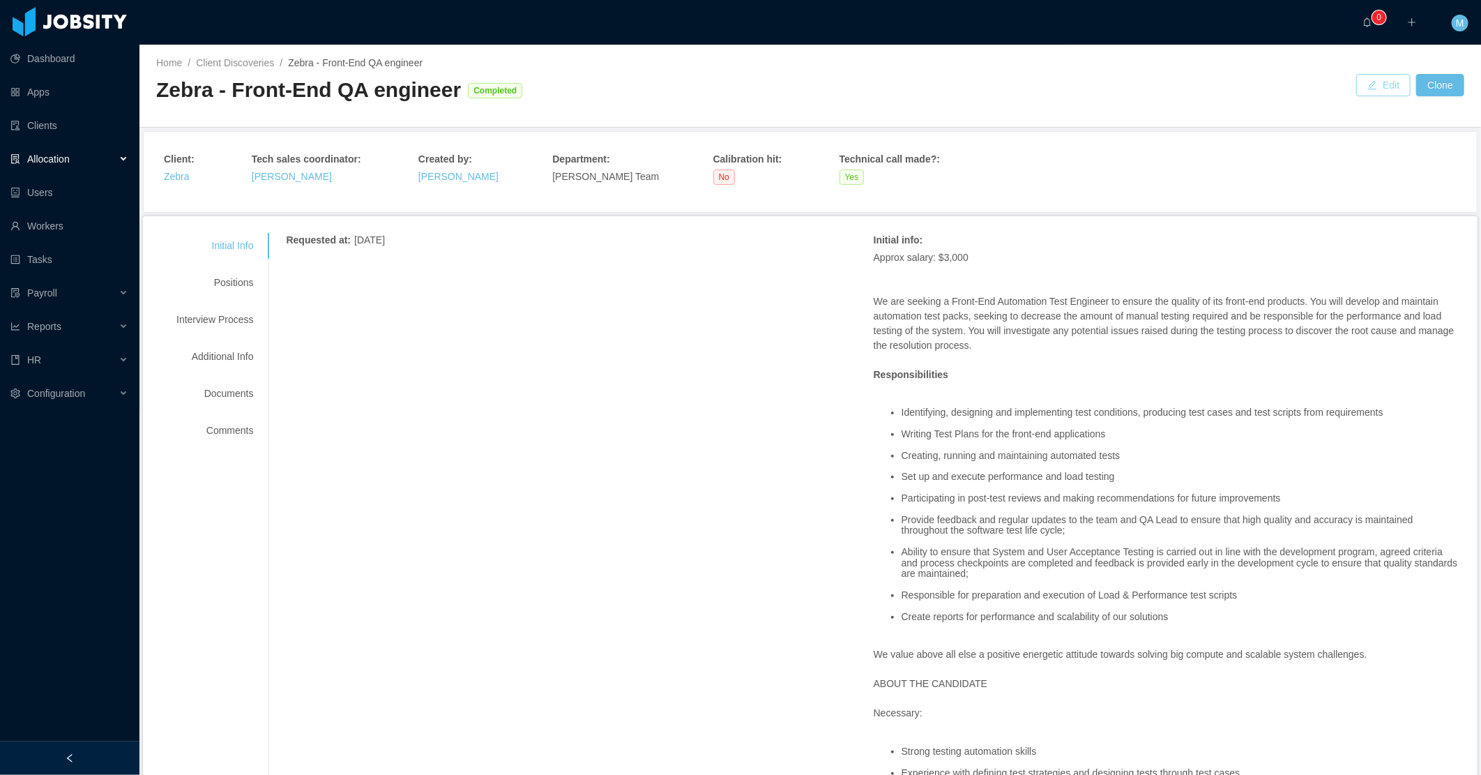
click at [1361, 89] on button "Edit" at bounding box center [1384, 85] width 54 height 22
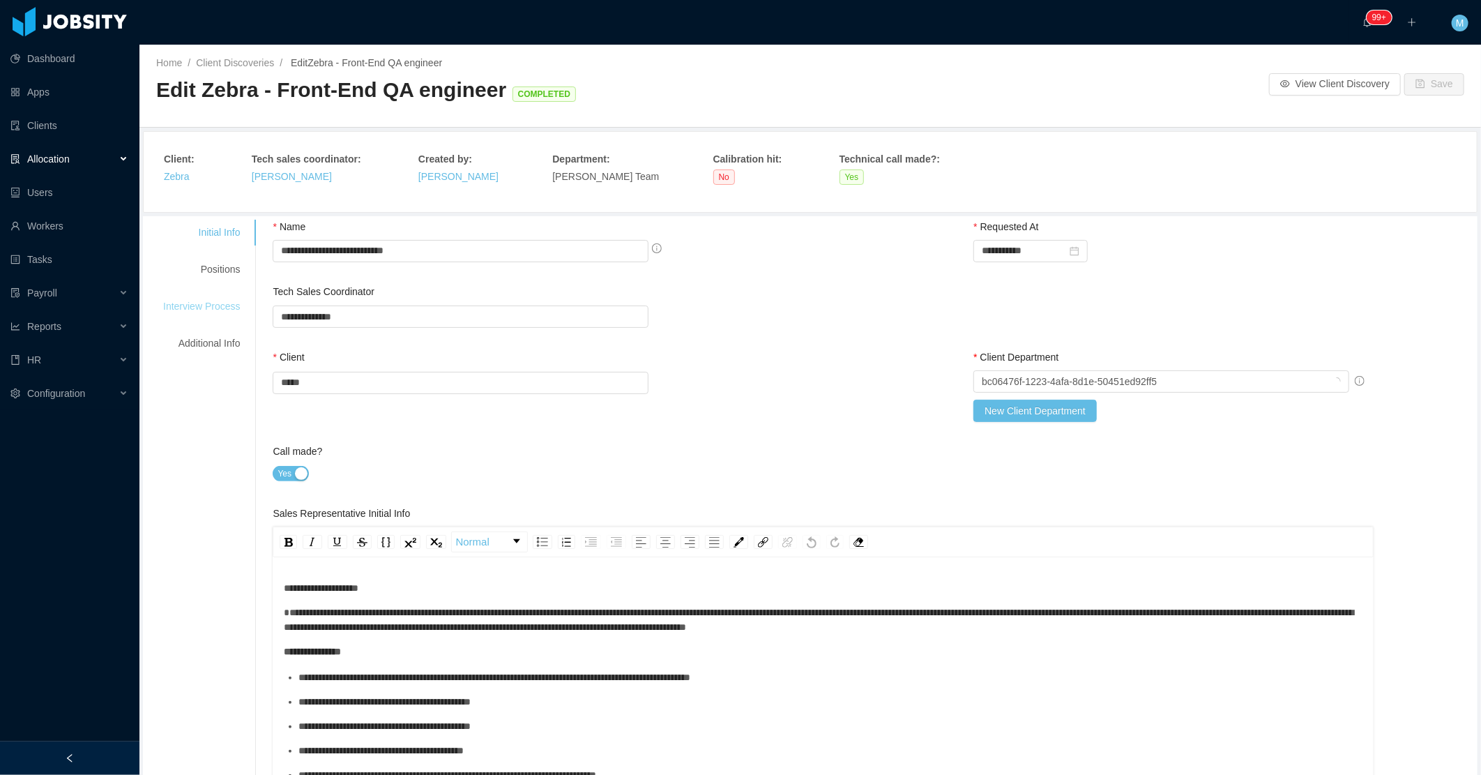
click at [213, 309] on div "Interview Process" at bounding box center [201, 307] width 110 height 26
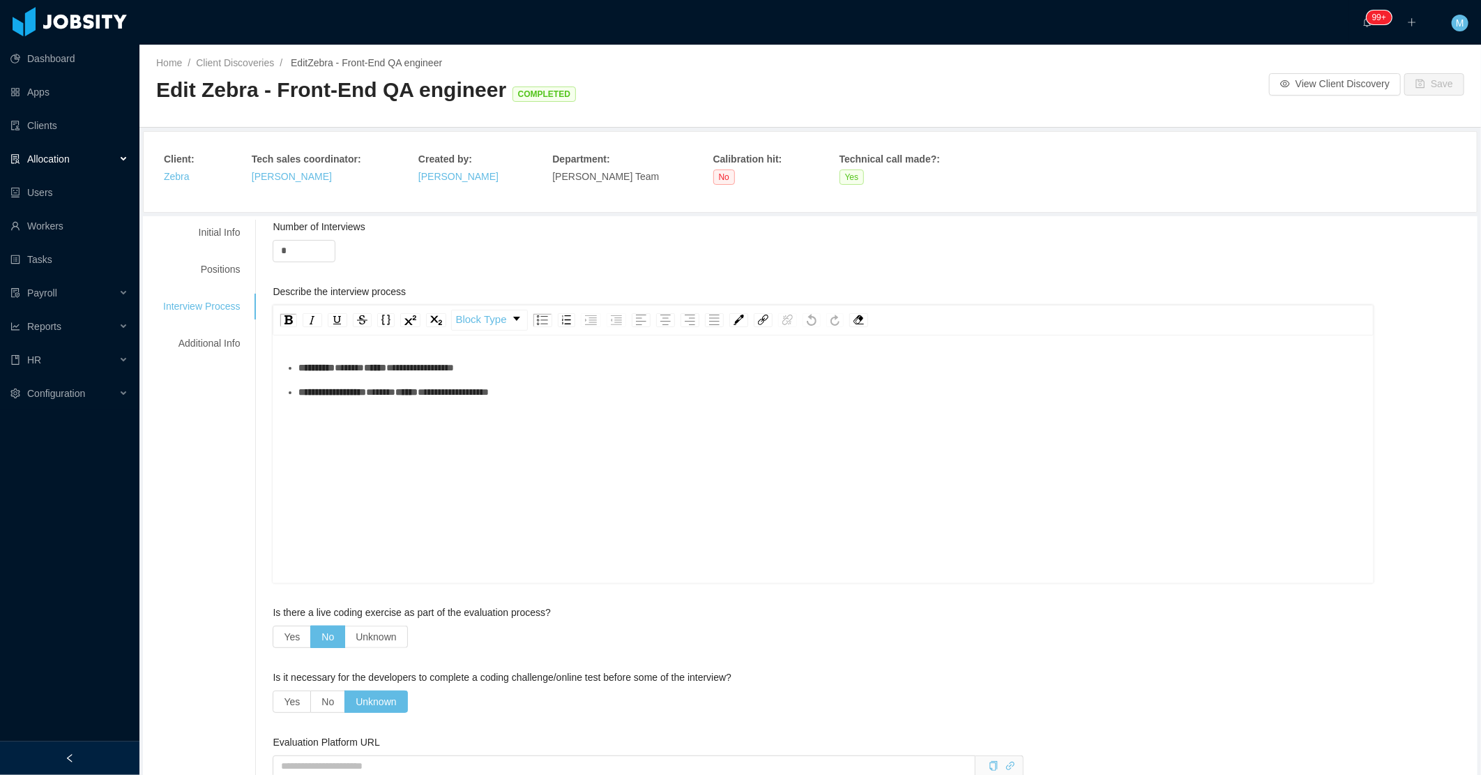
click at [700, 424] on div "**********" at bounding box center [824, 483] width 1080 height 244
drag, startPoint x: 716, startPoint y: 408, endPoint x: 563, endPoint y: 453, distance: 159.3
click at [580, 455] on div "**********" at bounding box center [824, 483] width 1080 height 244
click at [342, 442] on div "**********" at bounding box center [824, 483] width 1080 height 244
click at [588, 323] on img "rdw-list-control" at bounding box center [591, 320] width 12 height 10
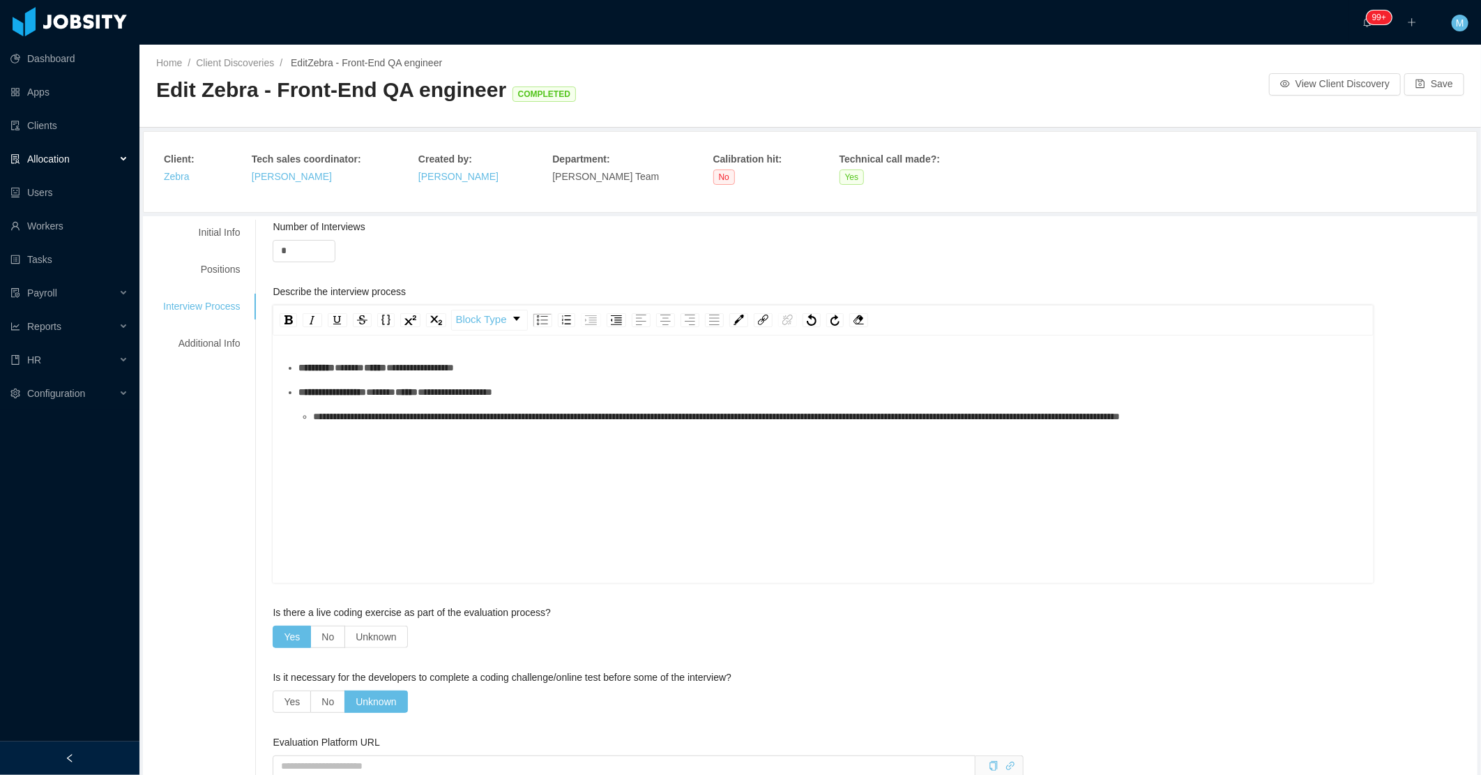
drag, startPoint x: 800, startPoint y: 393, endPoint x: 779, endPoint y: 428, distance: 40.7
click at [799, 396] on ul "**********" at bounding box center [824, 392] width 1080 height 63
click at [779, 421] on span "**********" at bounding box center [716, 417] width 807 height 10
drag, startPoint x: 1426, startPoint y: 66, endPoint x: 1427, endPoint y: 77, distance: 10.5
click at [1427, 77] on div "Home / Client Discoveries / Edit Zebra - Front-End QA engineer / Edit Zebra - F…" at bounding box center [810, 86] width 1342 height 83
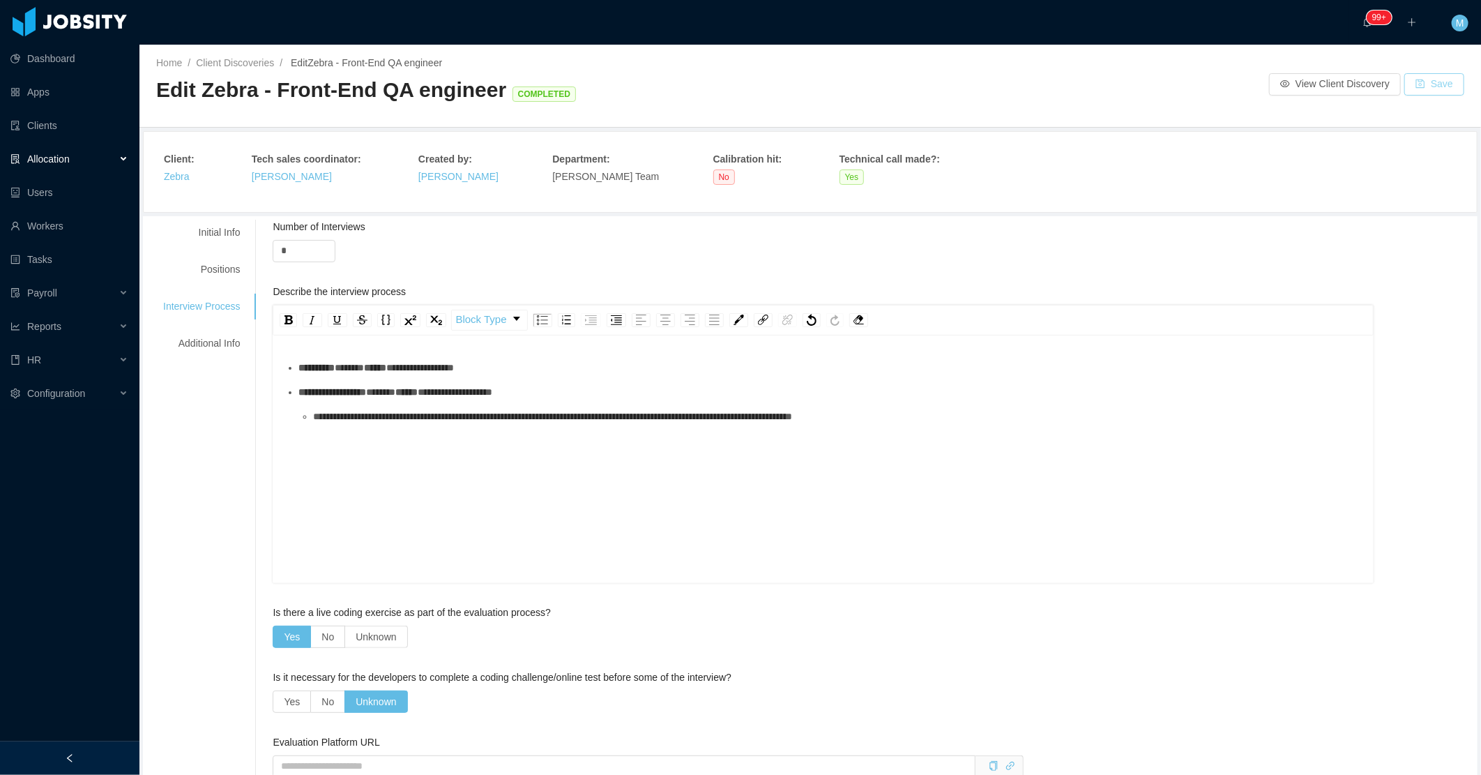
click at [1428, 77] on button "Save" at bounding box center [1435, 84] width 60 height 22
click at [1205, 220] on div "Number of Interviews" at bounding box center [874, 230] width 1202 height 20
click at [792, 421] on span "**********" at bounding box center [552, 417] width 479 height 10
drag, startPoint x: 1000, startPoint y: 437, endPoint x: 490, endPoint y: 433, distance: 509.9
click at [490, 424] on div "**********" at bounding box center [838, 416] width 1050 height 15
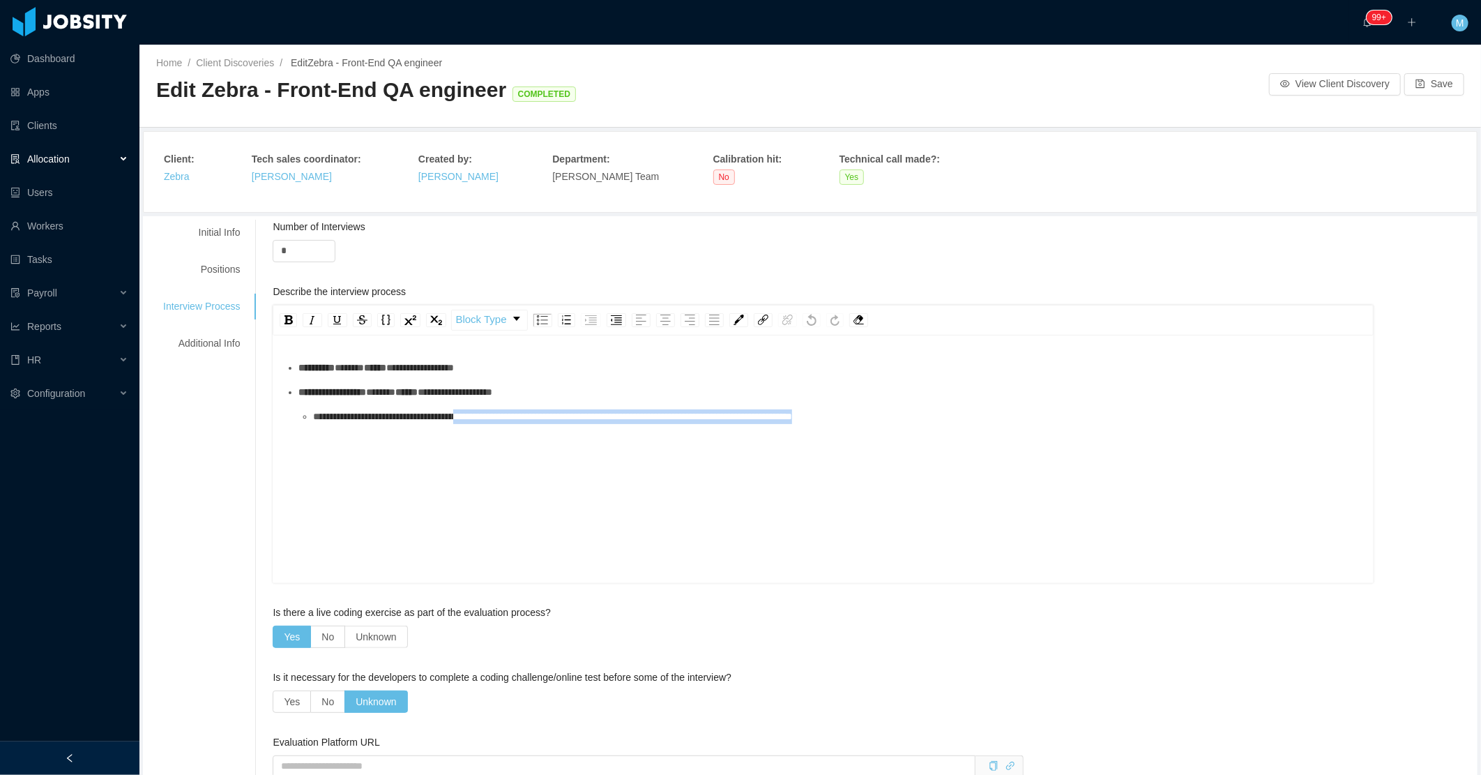
click at [796, 424] on div "**********" at bounding box center [838, 416] width 1050 height 15
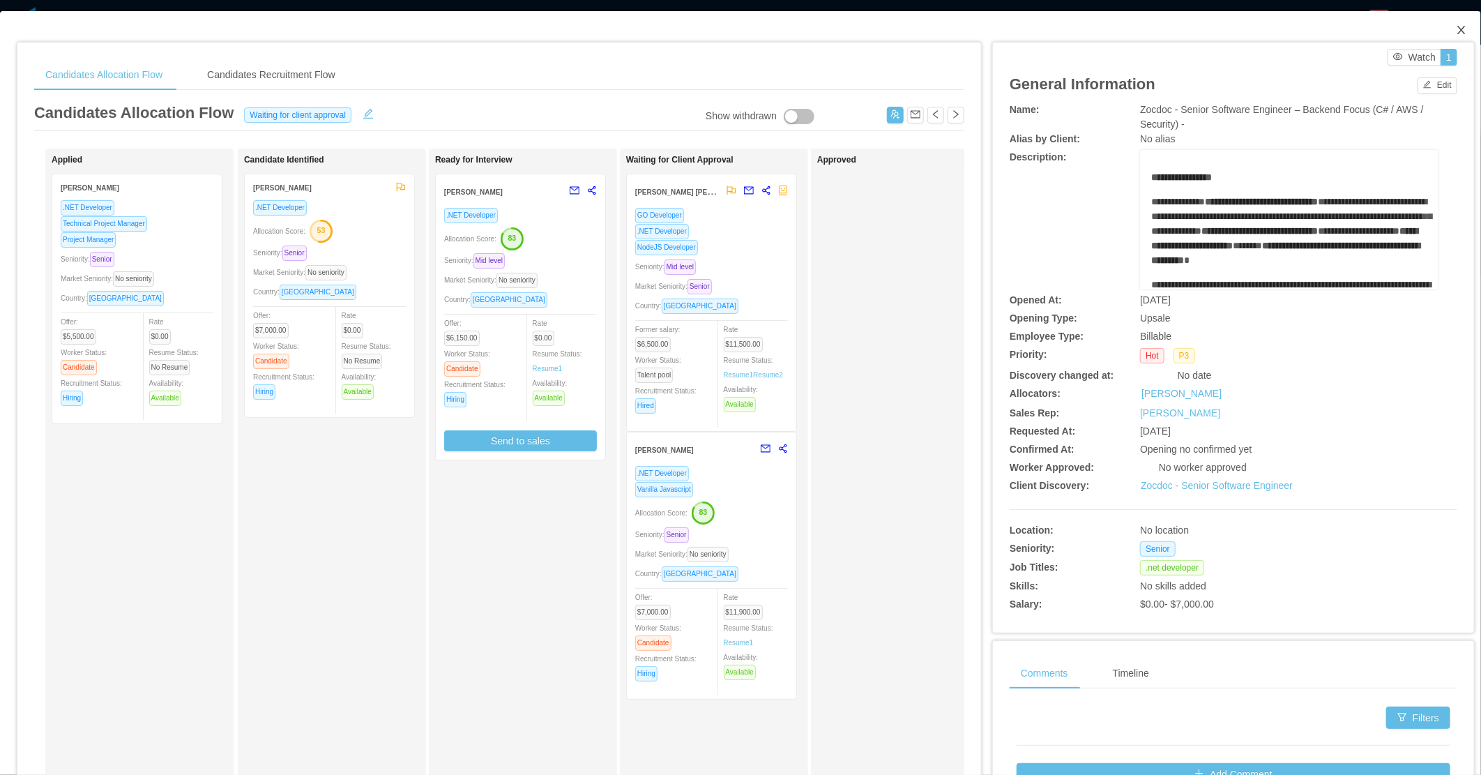
click at [1456, 35] on icon "icon: close" at bounding box center [1461, 29] width 11 height 11
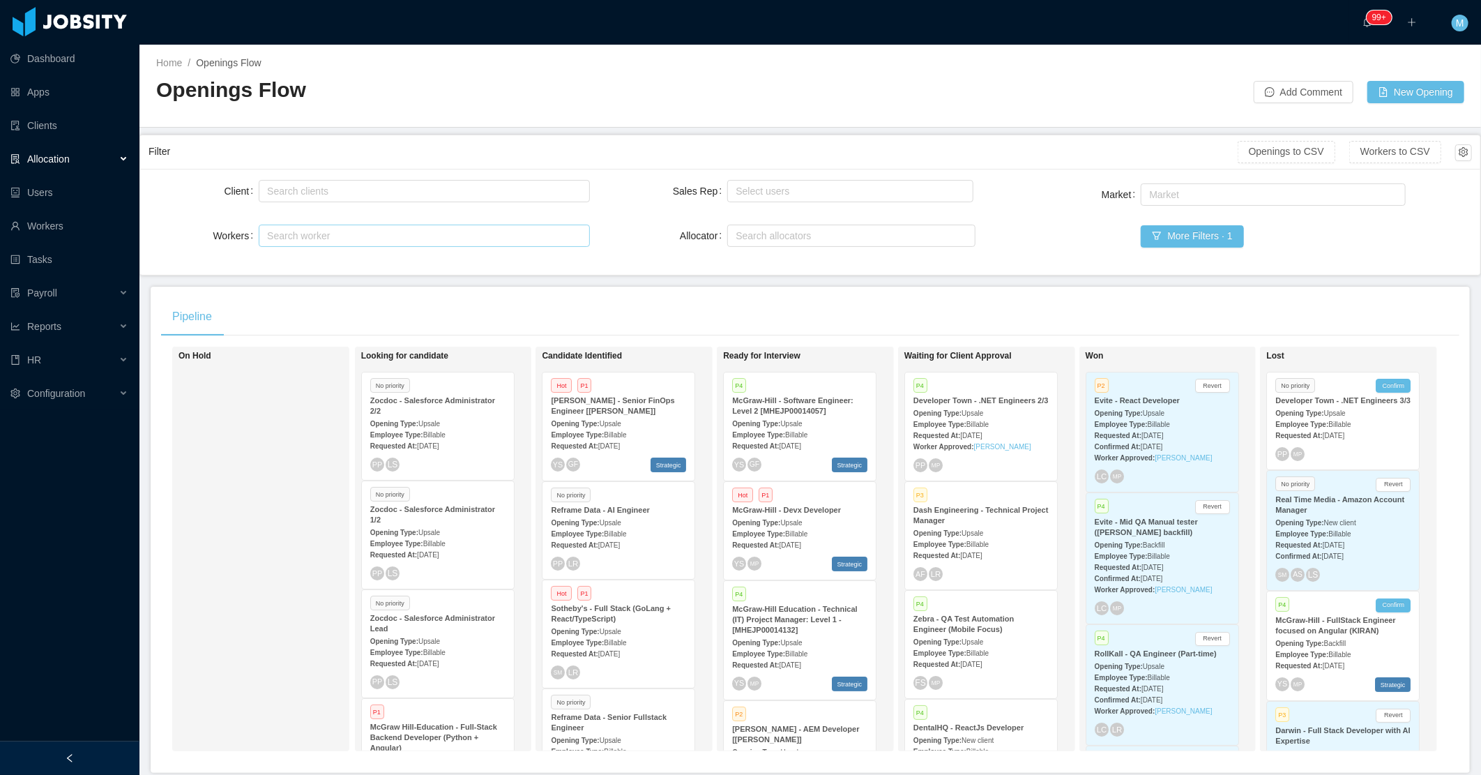
click at [310, 231] on div "Search worker" at bounding box center [417, 236] width 301 height 14
paste input "**********"
type input "**********"
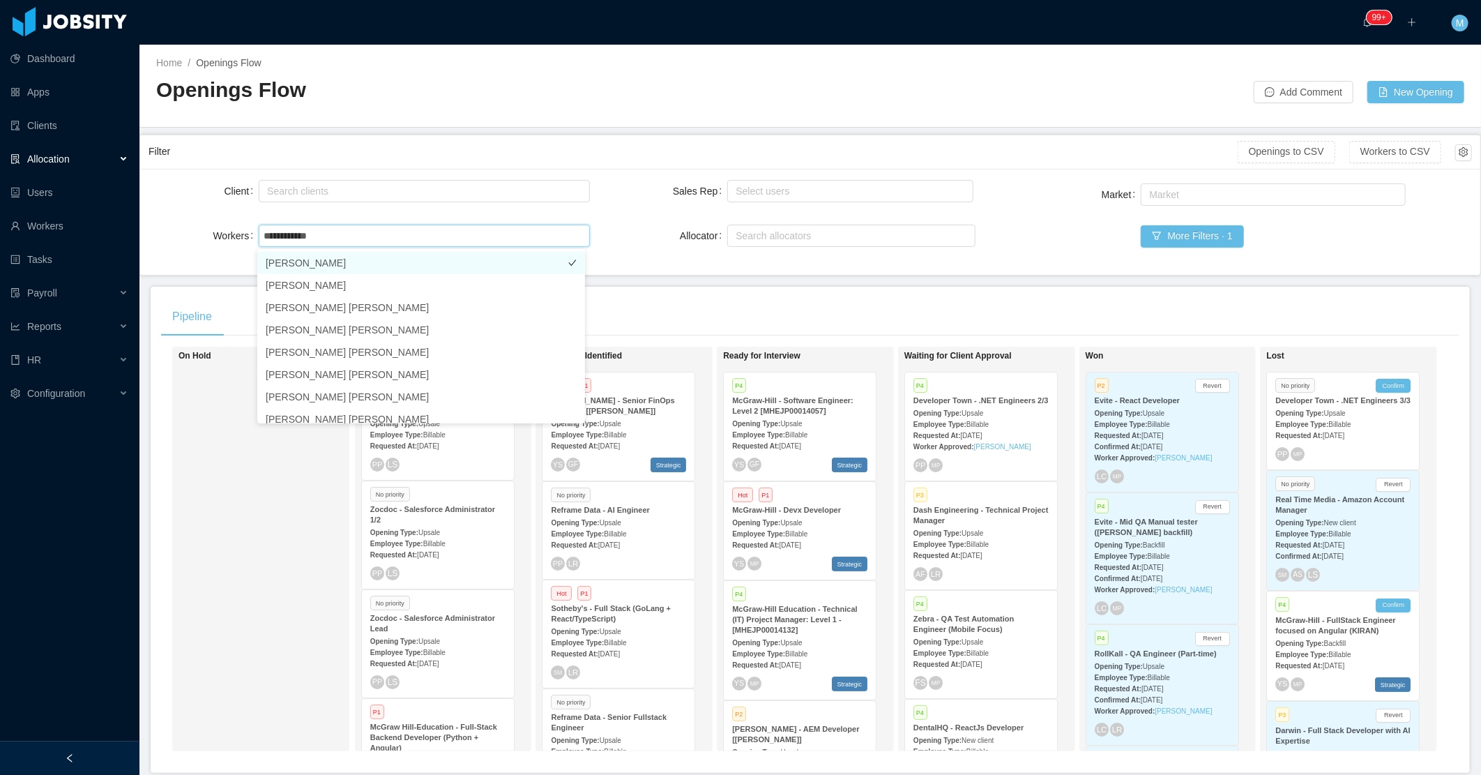
click at [368, 269] on li "[PERSON_NAME]" at bounding box center [421, 263] width 328 height 22
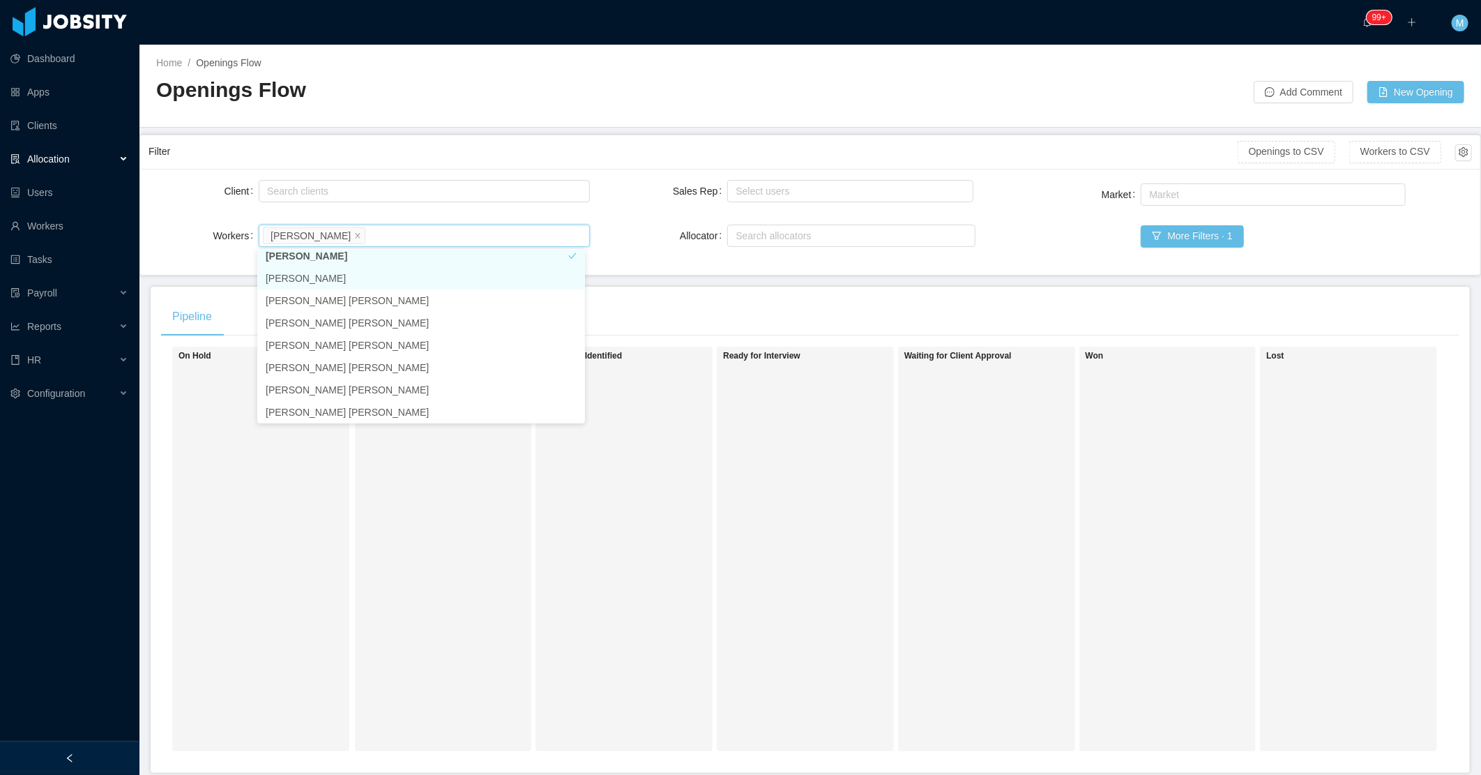
scroll to position [3, 0]
click at [559, 252] on li "[PERSON_NAME]" at bounding box center [421, 260] width 328 height 22
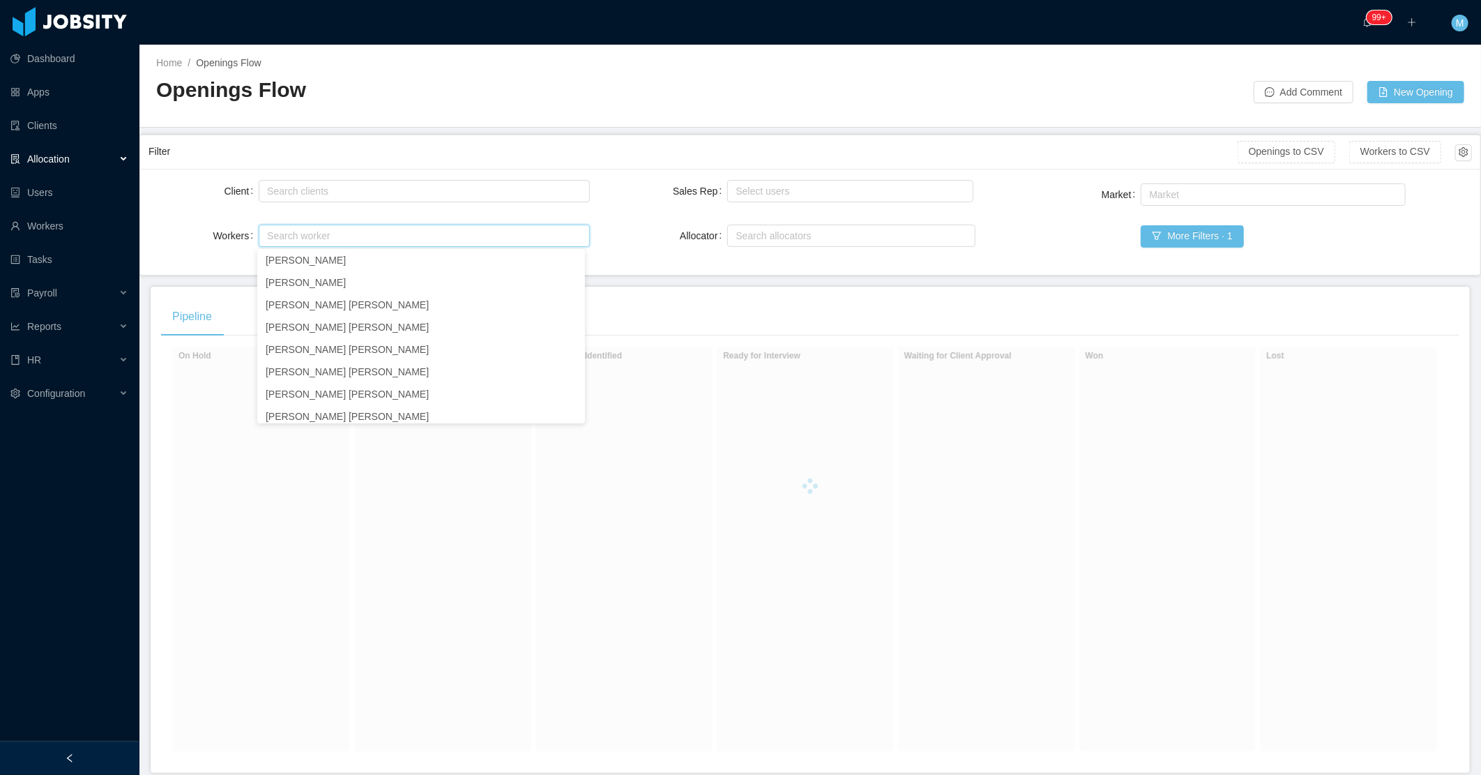
click at [647, 100] on h2 "Openings Flow" at bounding box center [483, 90] width 654 height 29
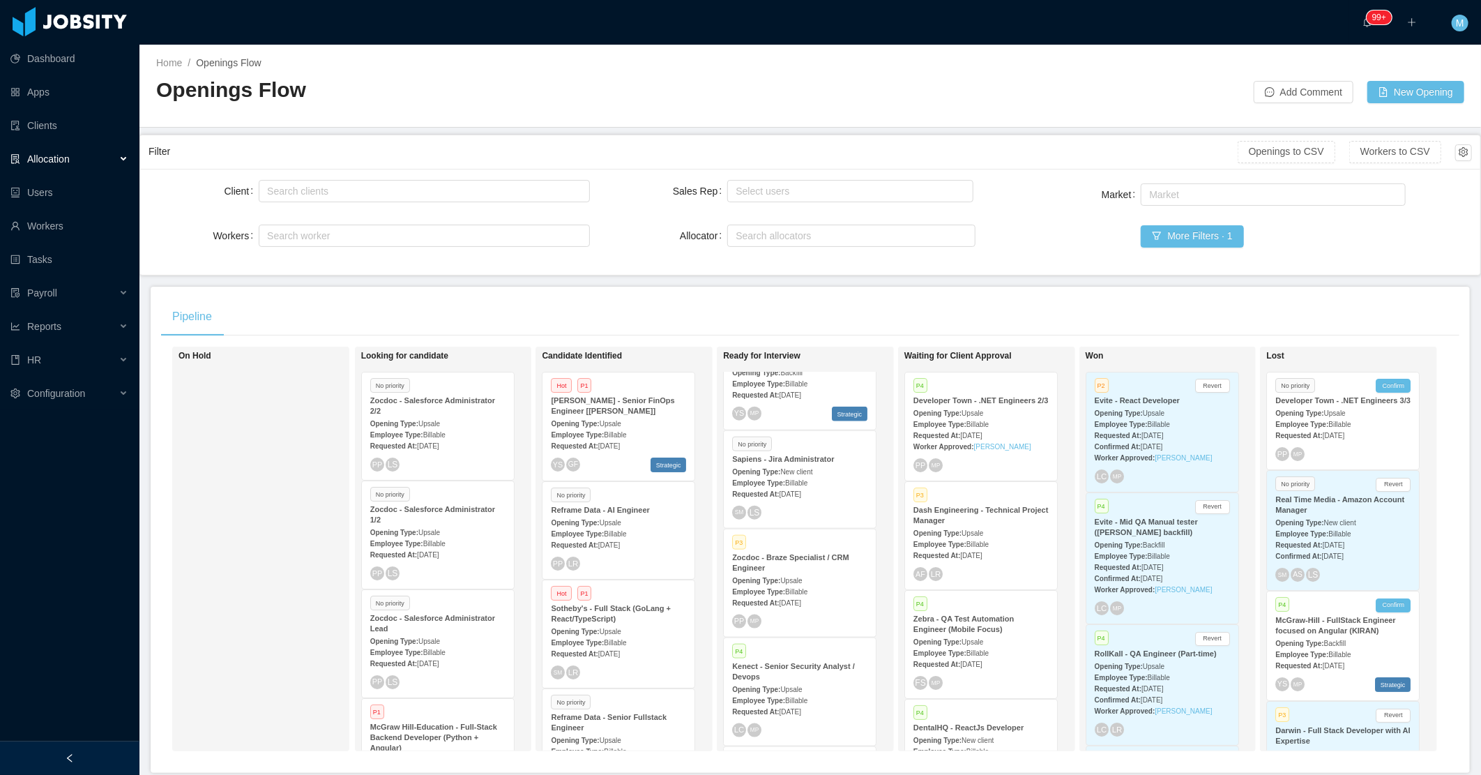
scroll to position [497, 0]
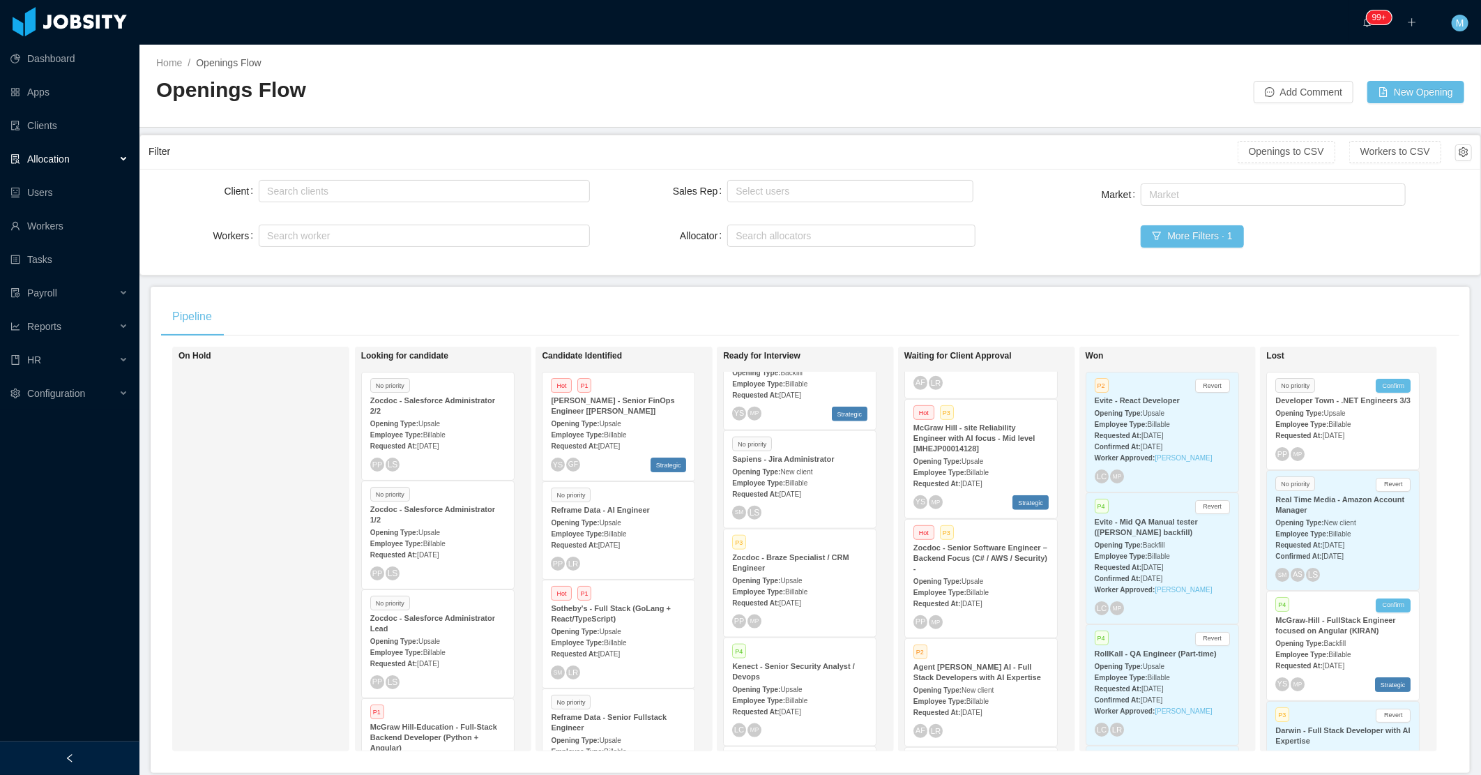
click at [969, 578] on span "Upsale" at bounding box center [973, 582] width 22 height 8
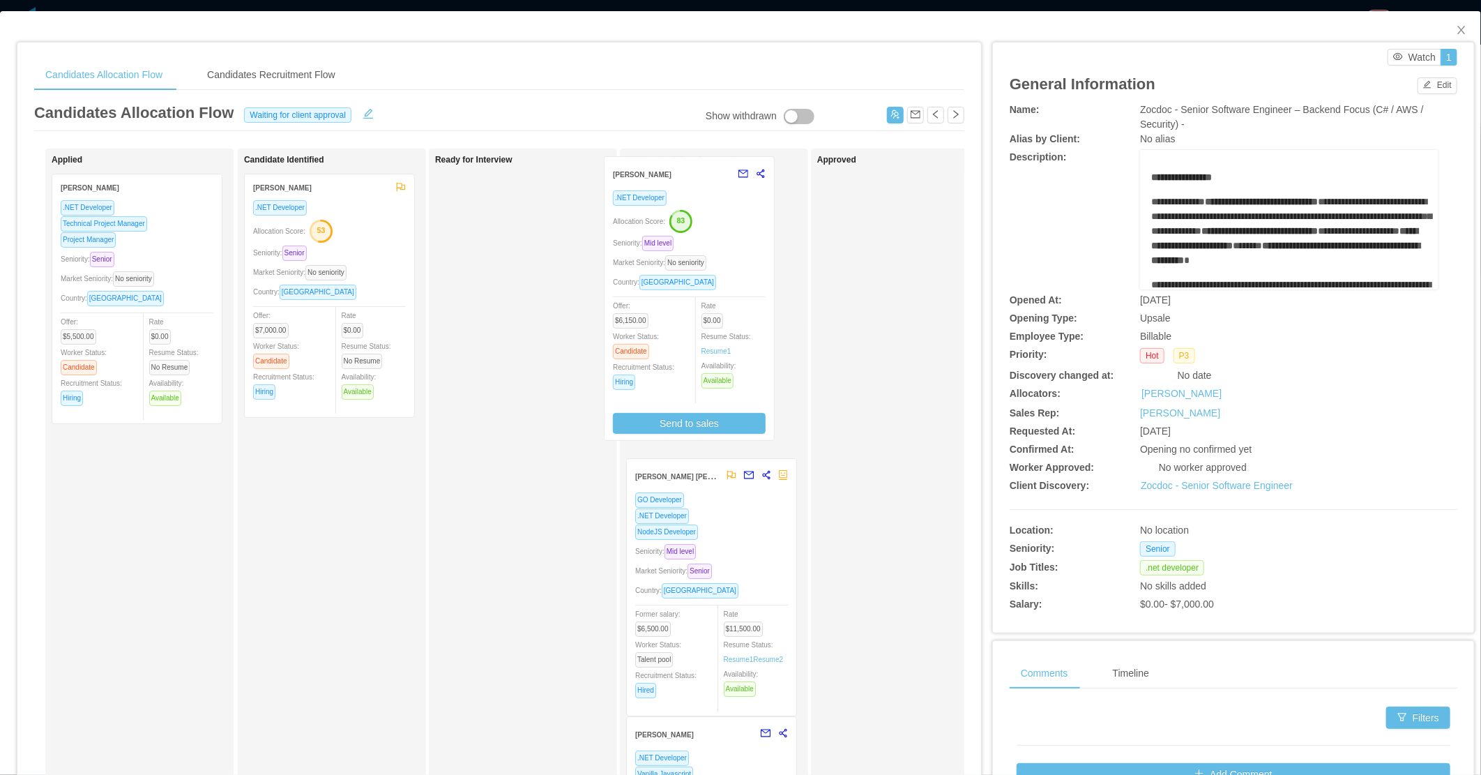
drag, startPoint x: 618, startPoint y: 303, endPoint x: 668, endPoint y: 298, distance: 50.5
click at [668, 298] on div "Applied Sergio Andres Jolivet .NET Developer Technical Project Manager Project …" at bounding box center [499, 503] width 930 height 709
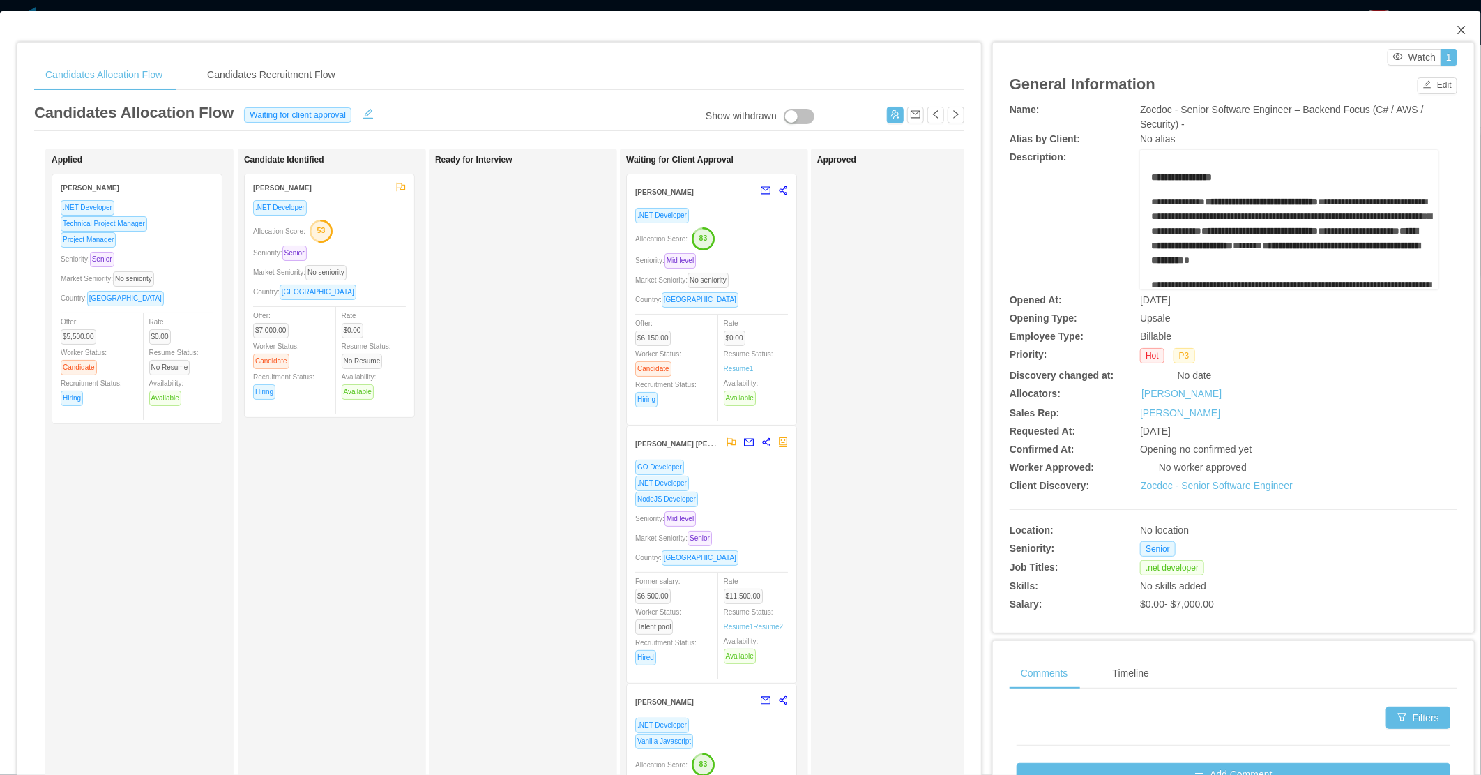
drag, startPoint x: 1449, startPoint y: 29, endPoint x: 1285, endPoint y: 17, distance: 164.3
click at [1456, 30] on icon "icon: close" at bounding box center [1461, 29] width 11 height 11
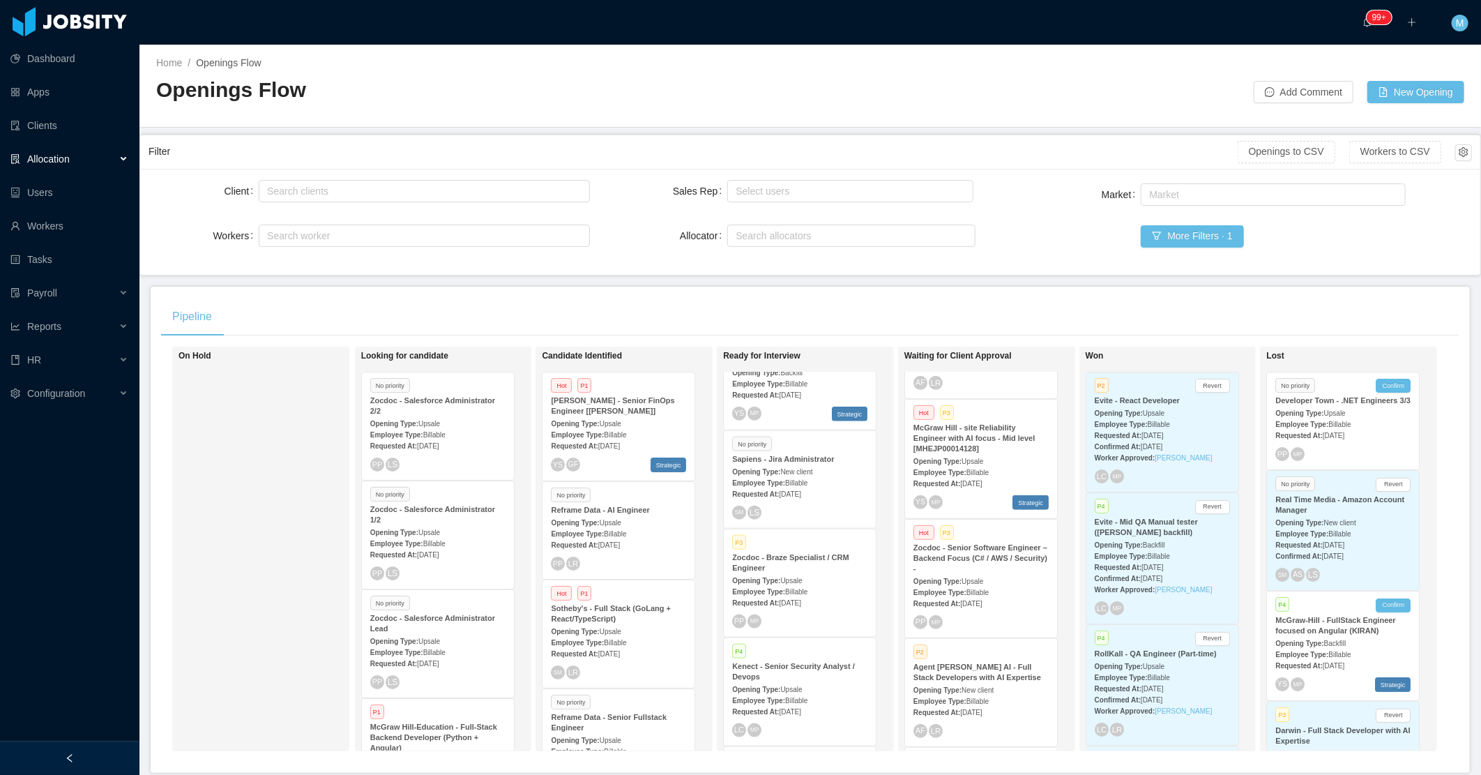
click at [874, 84] on div at bounding box center [1032, 85] width 444 height 36
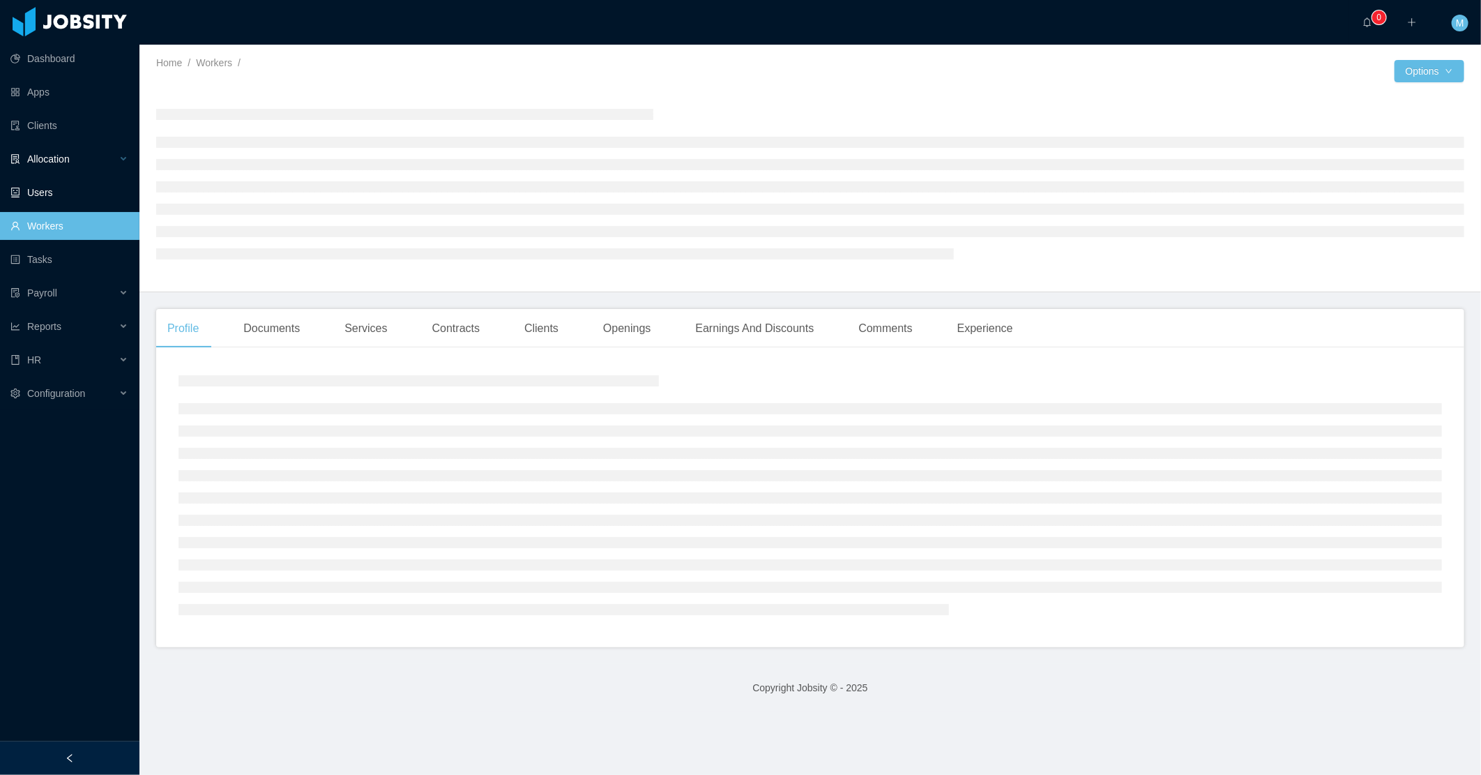
click at [121, 158] on div "Allocation" at bounding box center [69, 159] width 139 height 28
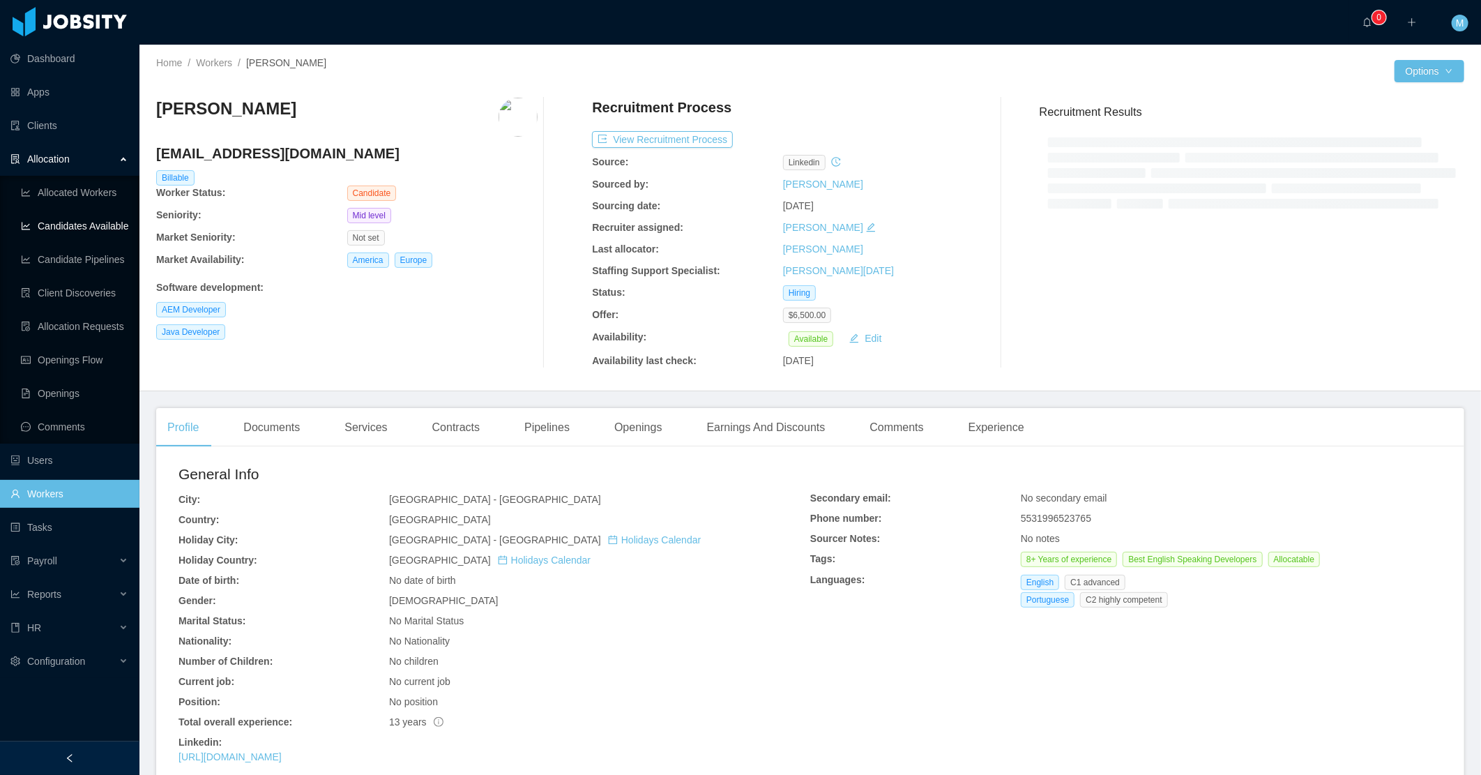
click at [114, 221] on link "Candidates Available" at bounding box center [74, 226] width 107 height 28
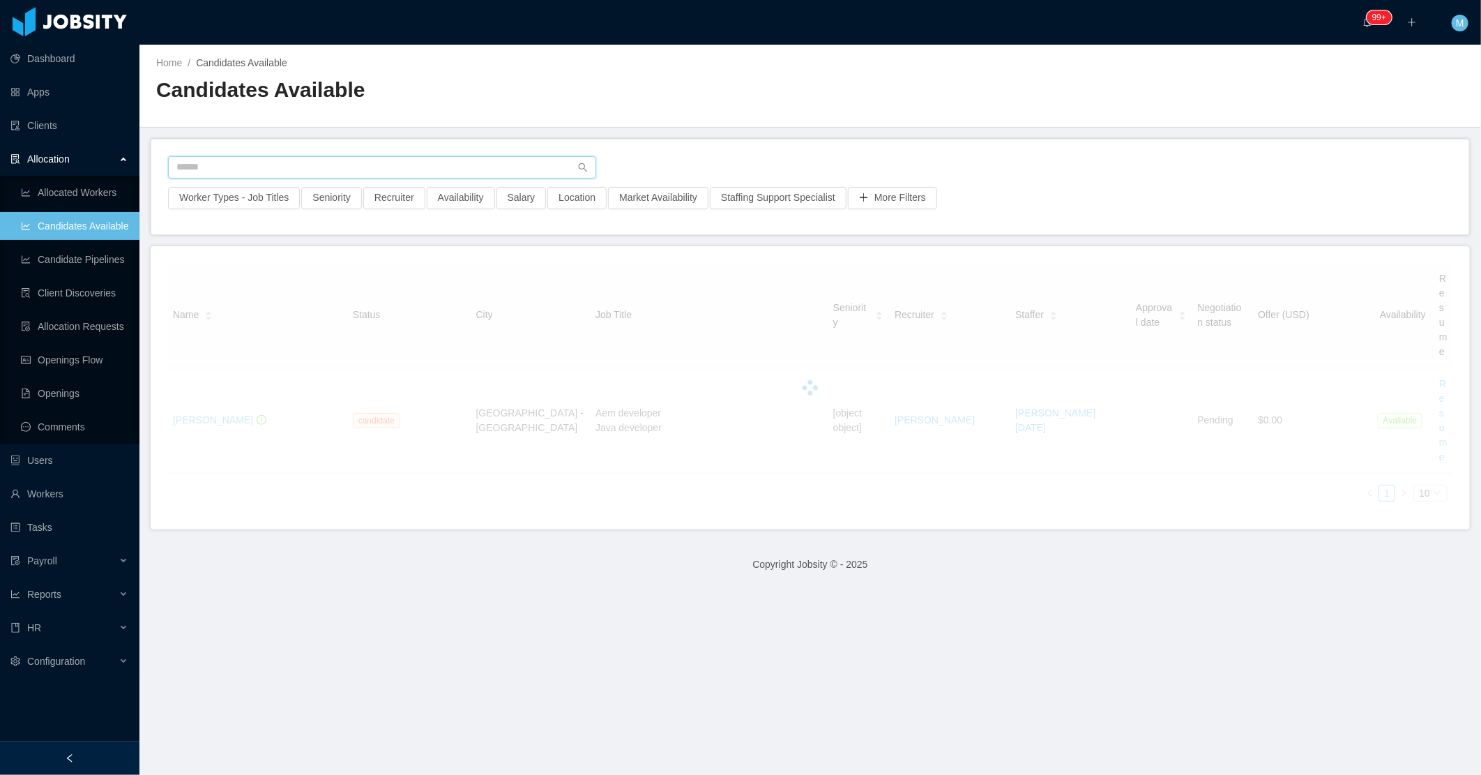
click at [333, 156] on input "text" at bounding box center [382, 167] width 428 height 22
paste input "**********"
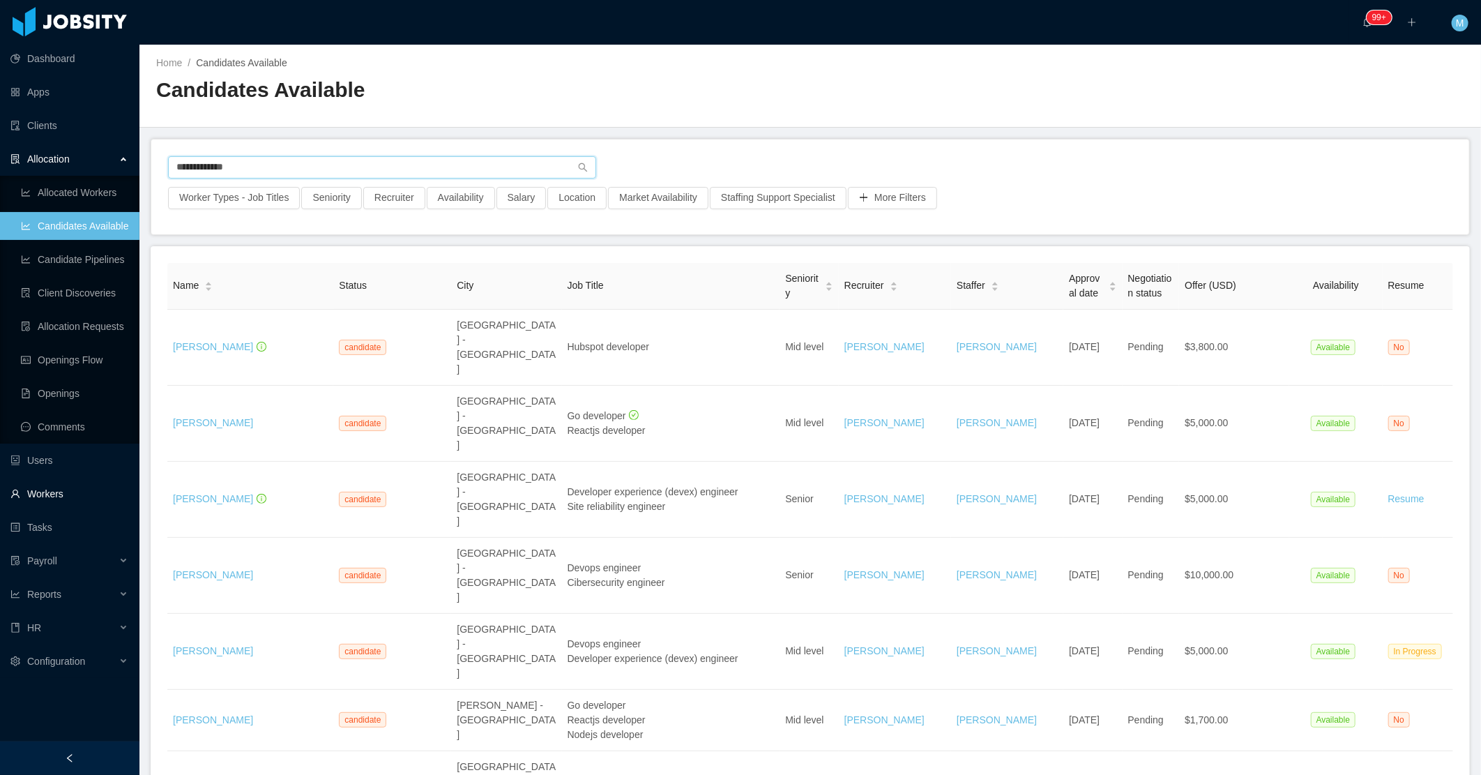
type input "**********"
click at [66, 496] on link "Workers" at bounding box center [69, 494] width 118 height 28
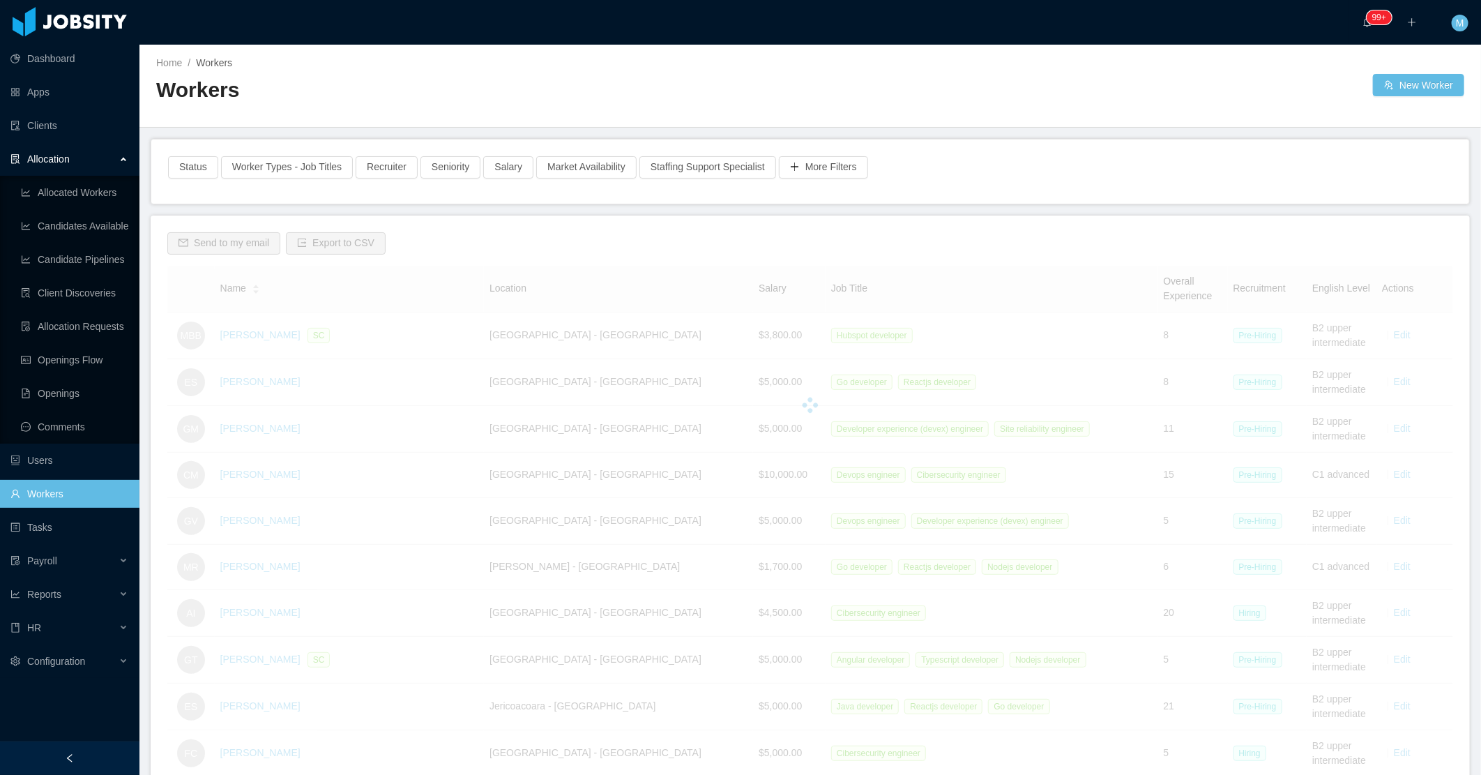
drag, startPoint x: 287, startPoint y: 75, endPoint x: 282, endPoint y: 100, distance: 25.7
click at [287, 75] on div "Home / Workers / Workers" at bounding box center [483, 85] width 654 height 59
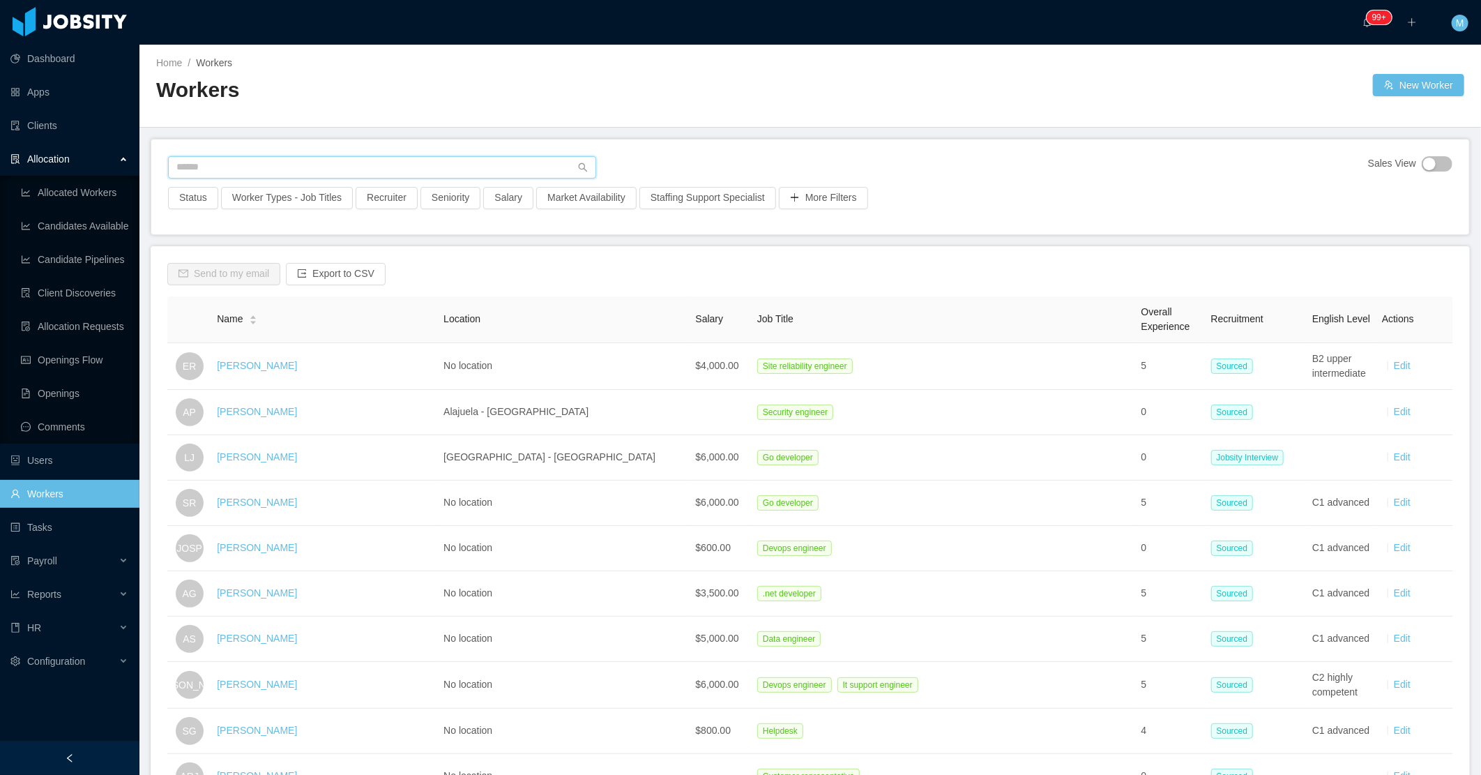
click at [271, 163] on input "text" at bounding box center [382, 167] width 428 height 22
paste input "**********"
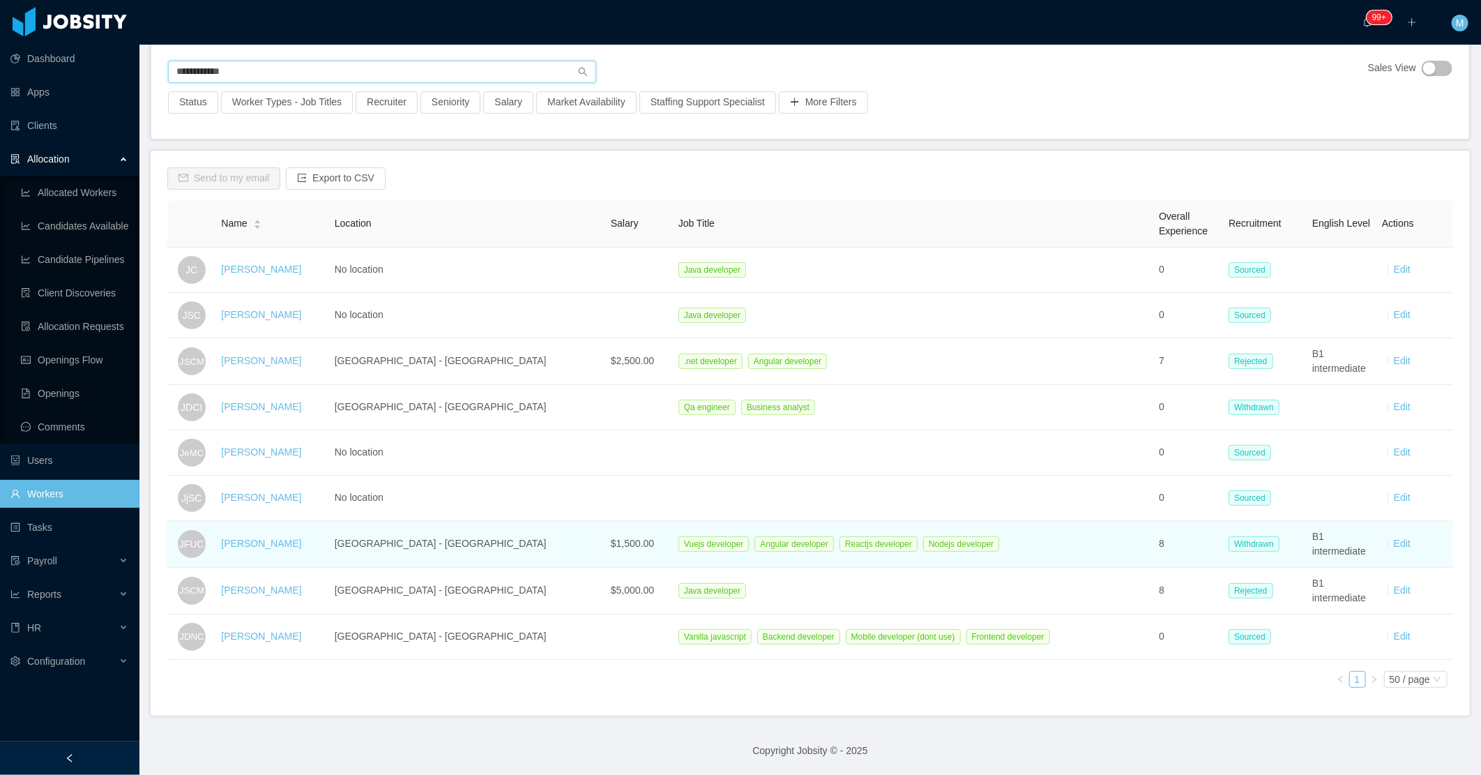
scroll to position [107, 0]
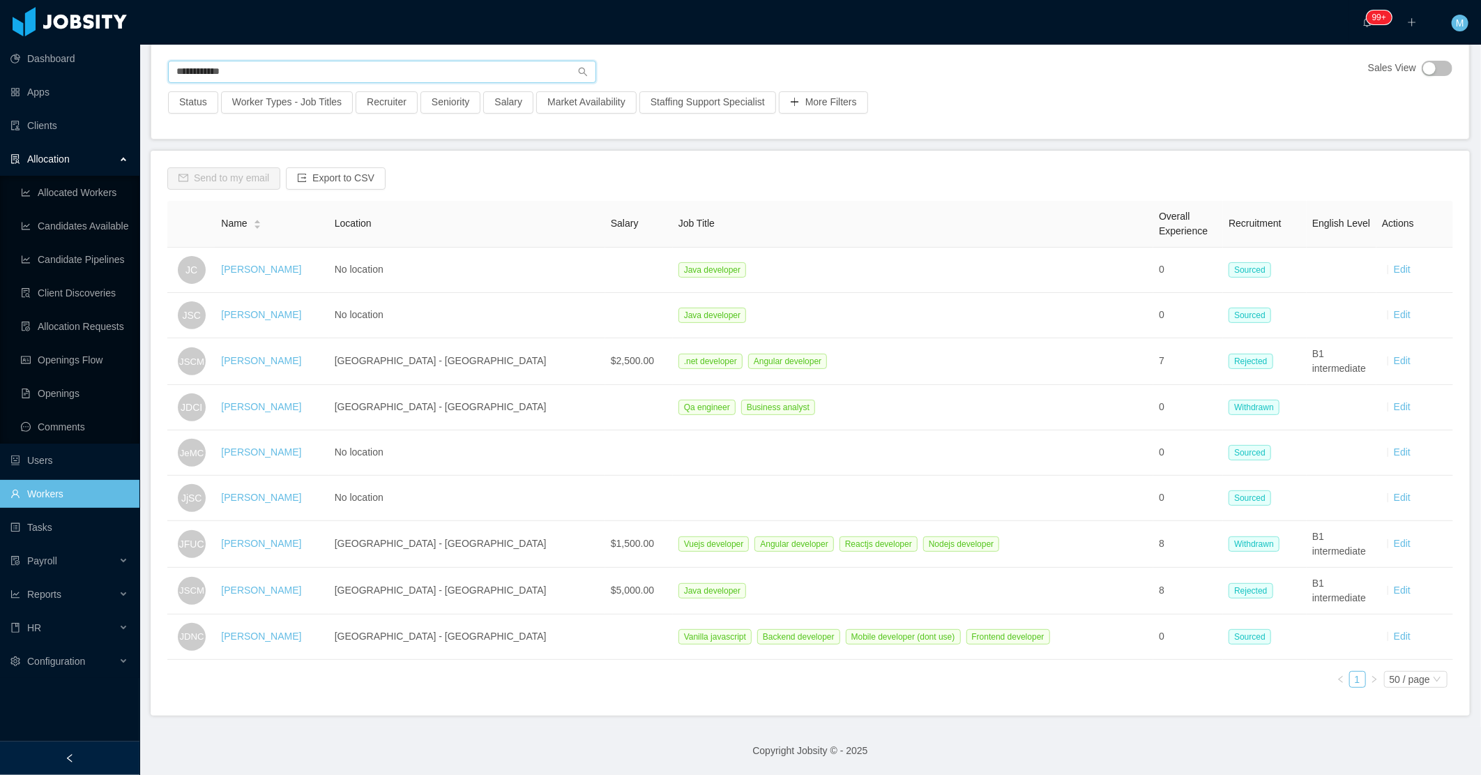
type input "**********"
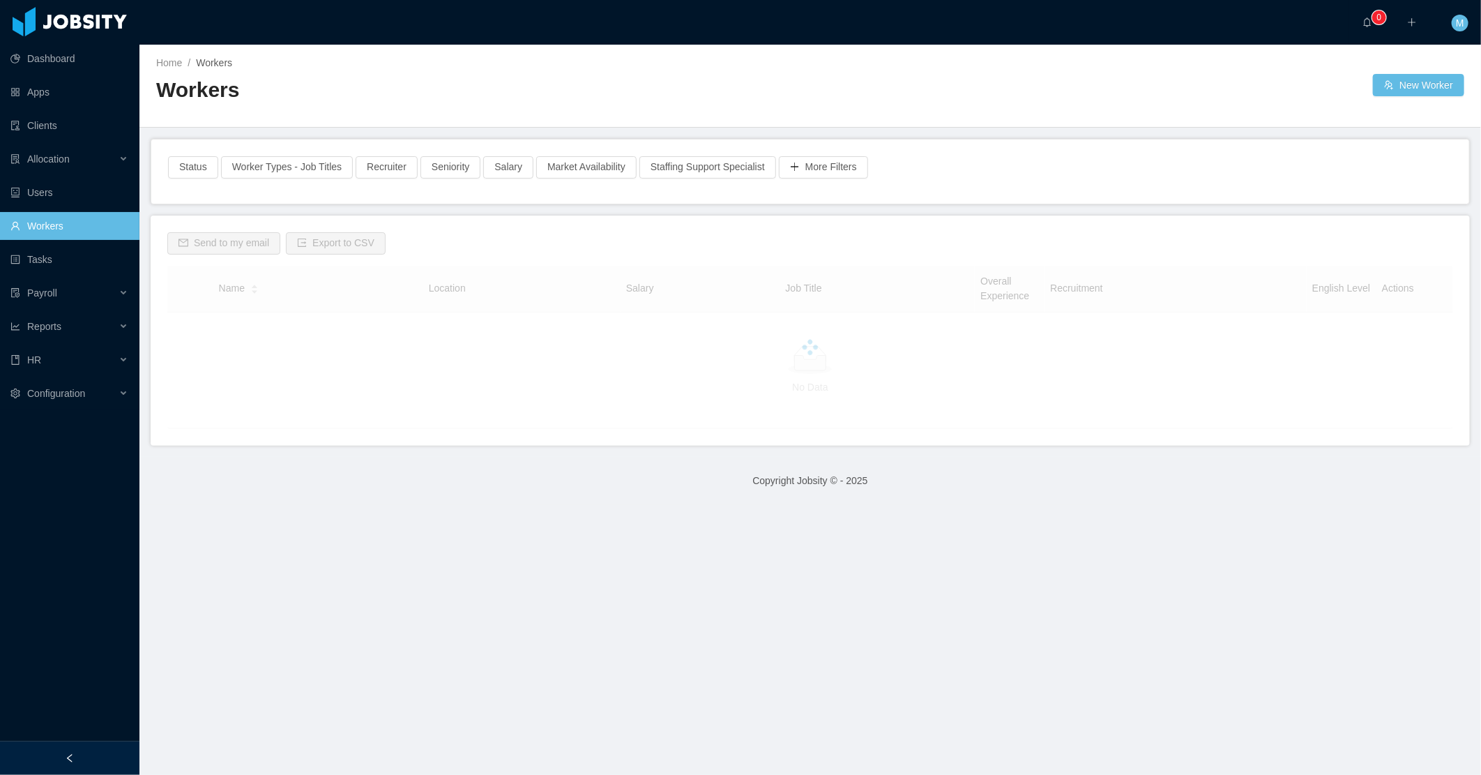
click at [515, 75] on div "Home / Workers / Workers" at bounding box center [483, 85] width 654 height 59
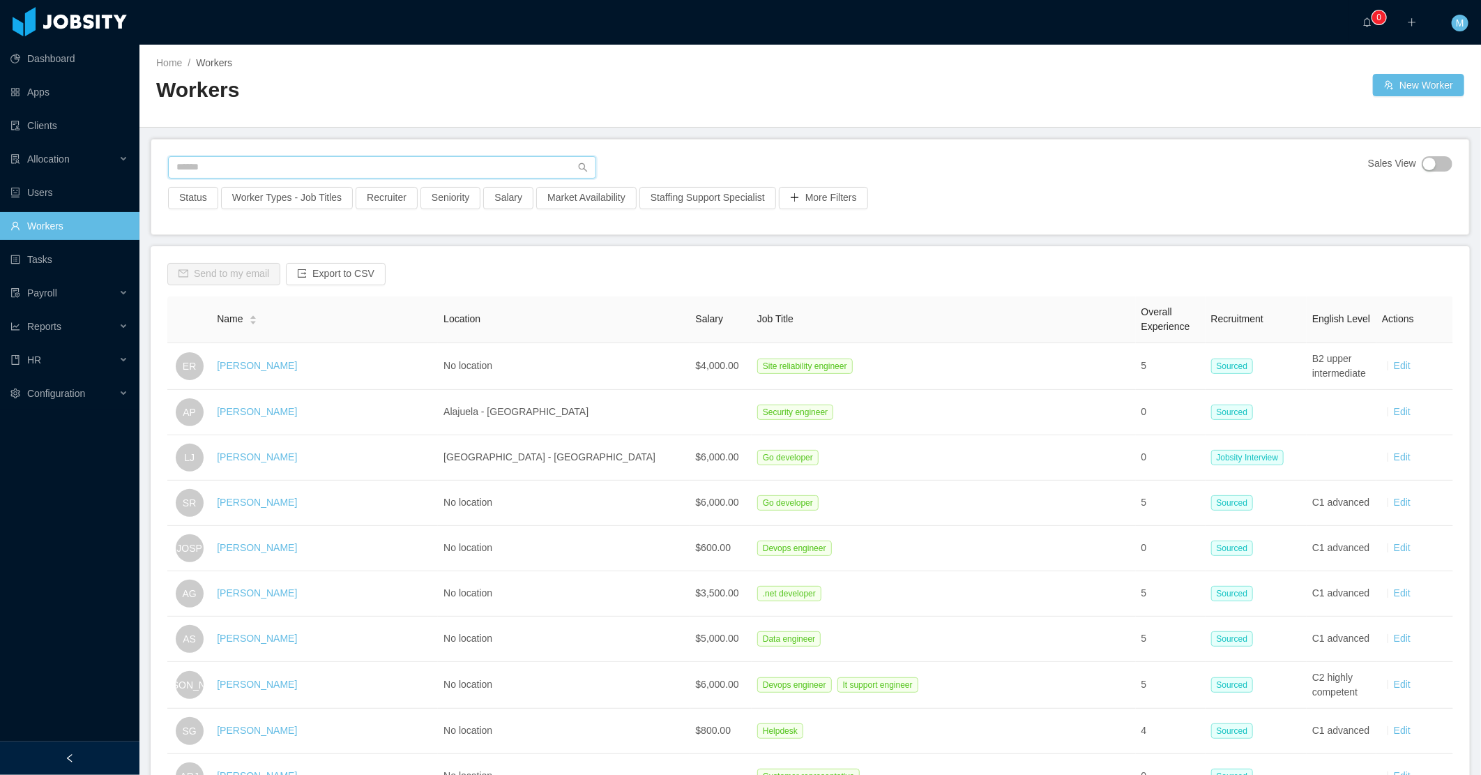
click at [286, 163] on input "text" at bounding box center [382, 167] width 428 height 22
paste input "**********"
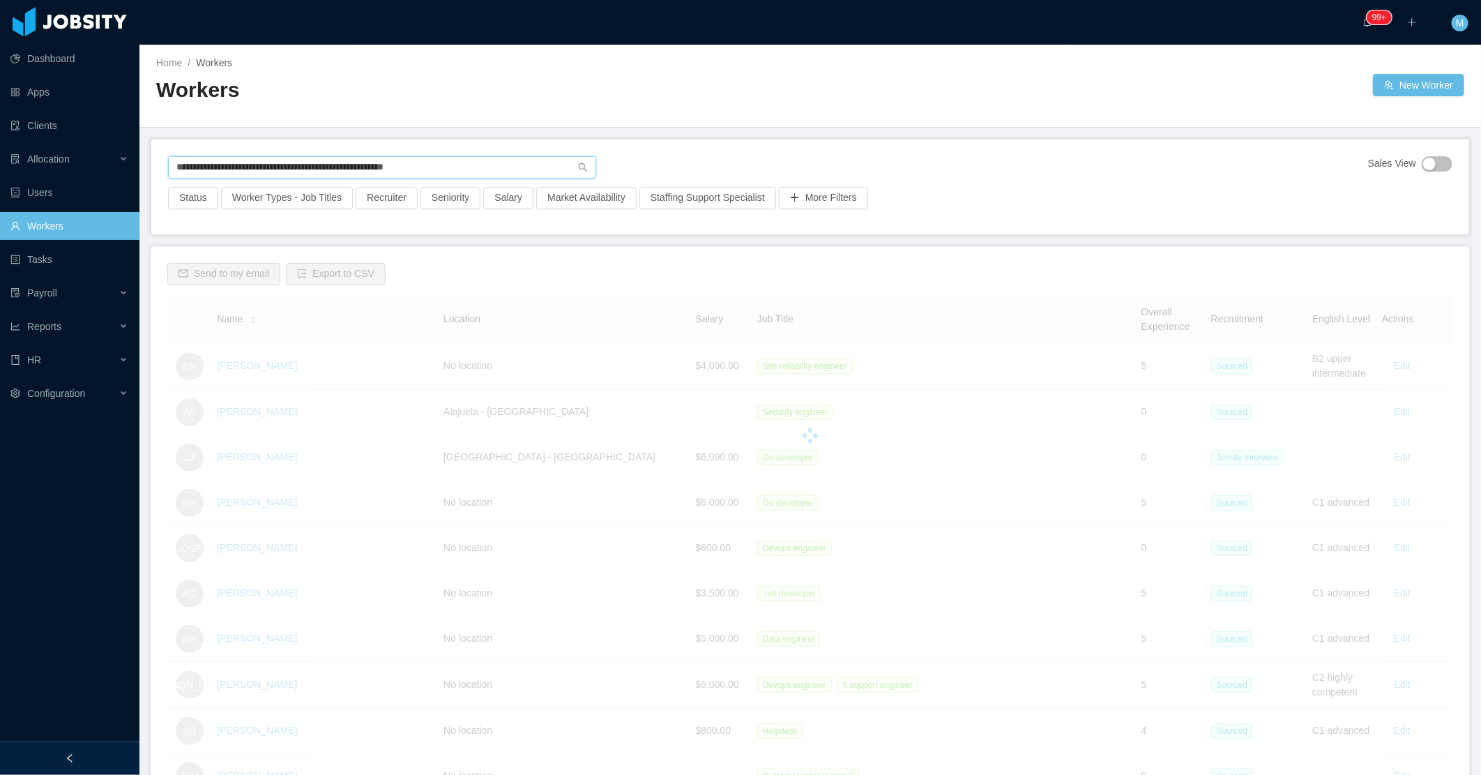
drag, startPoint x: 457, startPoint y: 158, endPoint x: 166, endPoint y: 177, distance: 291.5
click at [166, 177] on div "**********" at bounding box center [810, 186] width 1318 height 95
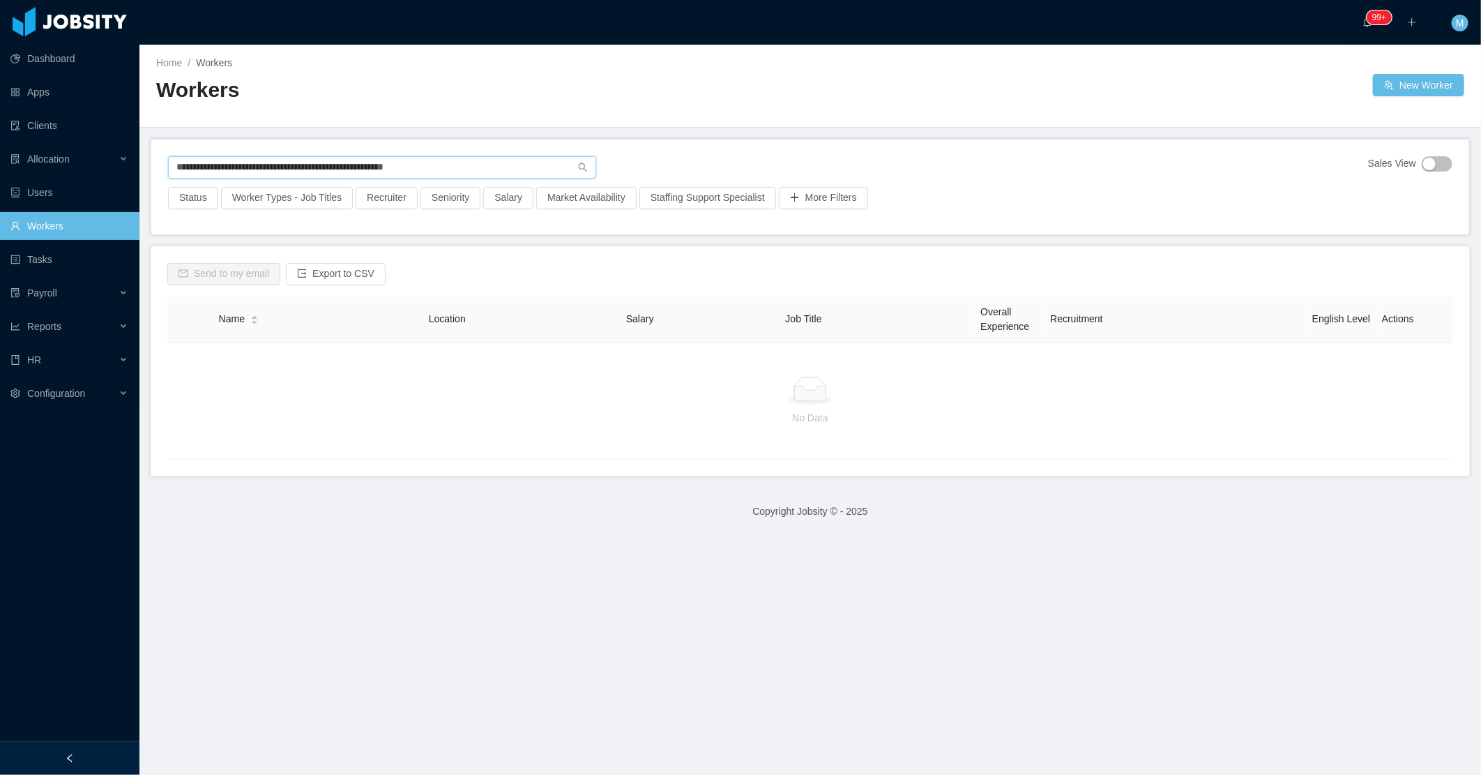
drag, startPoint x: 176, startPoint y: 176, endPoint x: 463, endPoint y: 173, distance: 287.4
click at [463, 173] on input "**********" at bounding box center [382, 167] width 428 height 22
type input "**********"
